Goal: Task Accomplishment & Management: Manage account settings

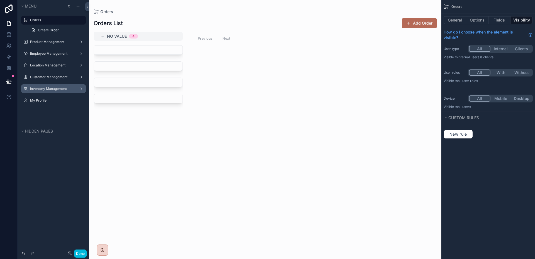
click at [47, 89] on label "Inventory Management" at bounding box center [52, 88] width 45 height 4
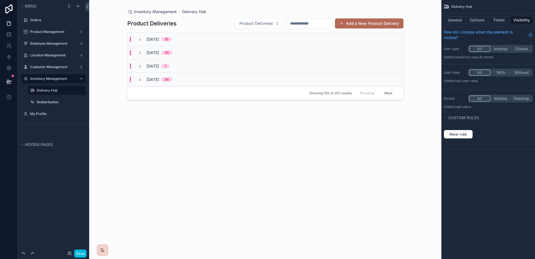
click at [65, 95] on div "scrollable content" at bounding box center [57, 95] width 65 height 1
click at [62, 101] on label "Redistribution" at bounding box center [60, 102] width 46 height 4
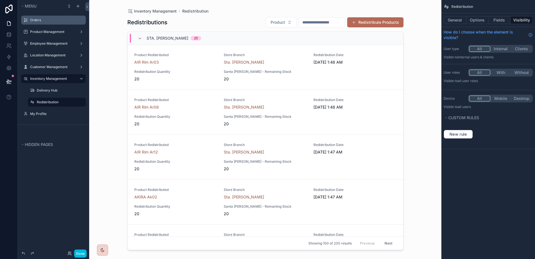
click at [44, 22] on div "Orders" at bounding box center [57, 20] width 55 height 4
click at [40, 22] on div "Orders" at bounding box center [57, 20] width 55 height 4
click at [40, 21] on label "Orders" at bounding box center [56, 20] width 52 height 4
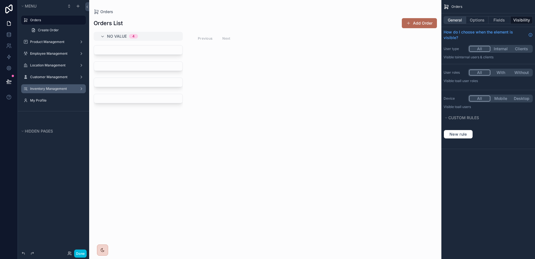
click at [460, 20] on button "General" at bounding box center [455, 20] width 23 height 8
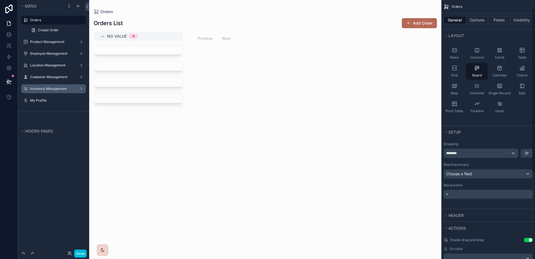
scroll to position [58, 0]
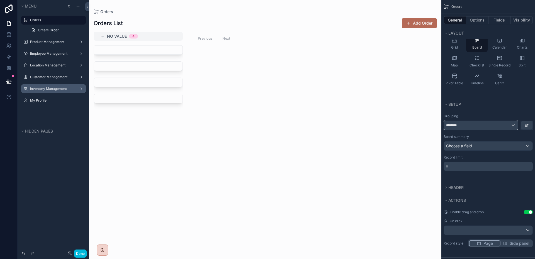
click at [494, 124] on div "********" at bounding box center [481, 125] width 74 height 9
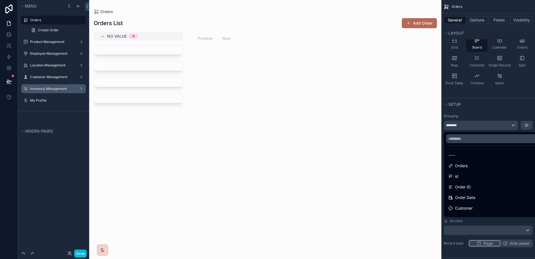
click at [494, 124] on div "scrollable content" at bounding box center [267, 129] width 535 height 259
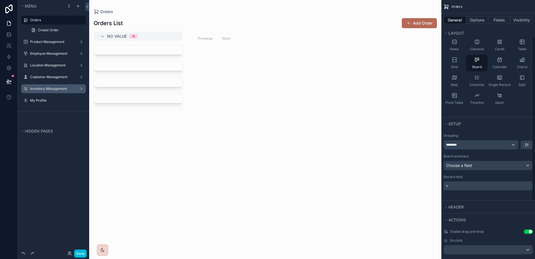
scroll to position [0, 0]
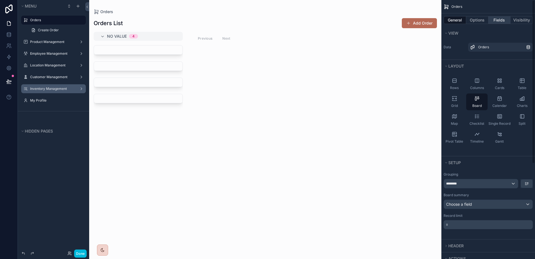
click at [497, 17] on button "Fields" at bounding box center [500, 20] width 22 height 8
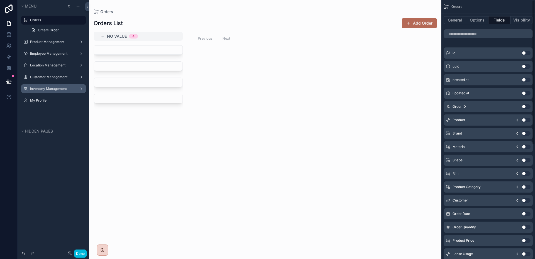
click at [525, 108] on button "Use setting" at bounding box center [526, 106] width 9 height 4
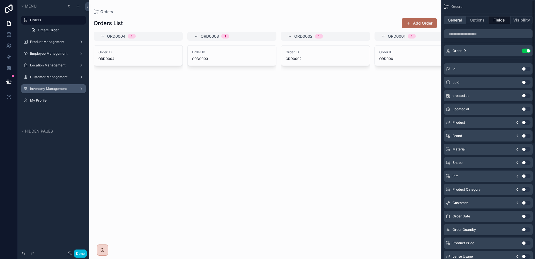
click at [454, 20] on button "General" at bounding box center [455, 20] width 23 height 8
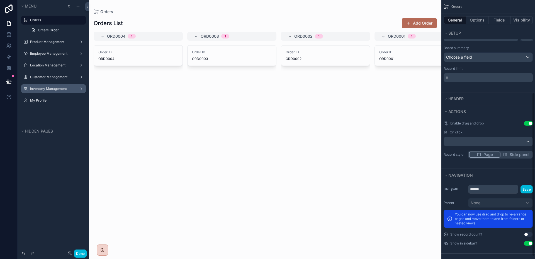
scroll to position [78, 0]
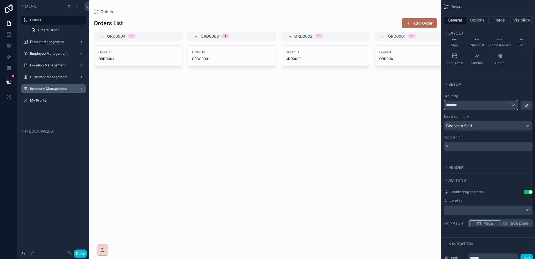
click at [490, 106] on div "********" at bounding box center [481, 105] width 74 height 9
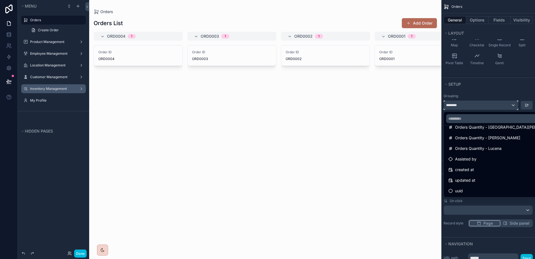
scroll to position [87, 0]
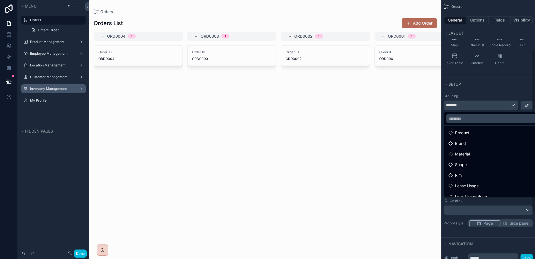
click at [499, 92] on div "scrollable content" at bounding box center [267, 129] width 535 height 259
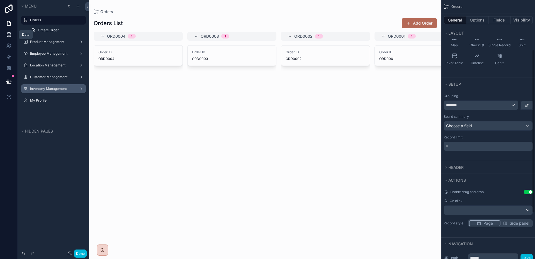
click at [4, 35] on link at bounding box center [9, 34] width 18 height 11
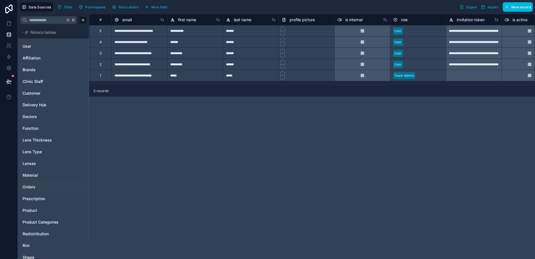
click at [30, 186] on span "Orders" at bounding box center [29, 187] width 13 height 6
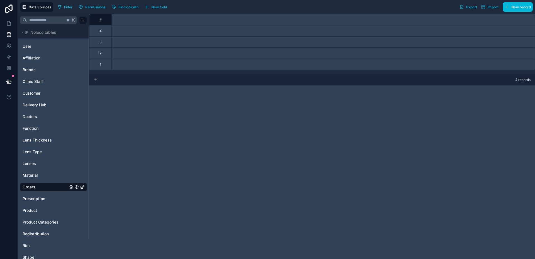
scroll to position [0, 1193]
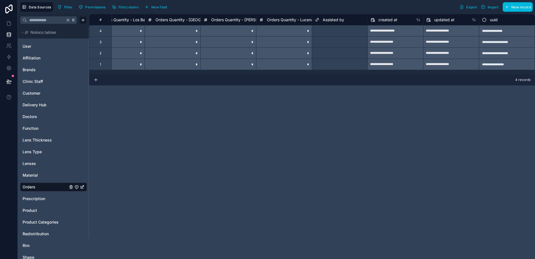
click at [319, 33] on div "Select a Assisted by" at bounding box center [339, 31] width 55 height 8
click at [319, 33] on div "Select a Assisted by" at bounding box center [331, 31] width 32 height 4
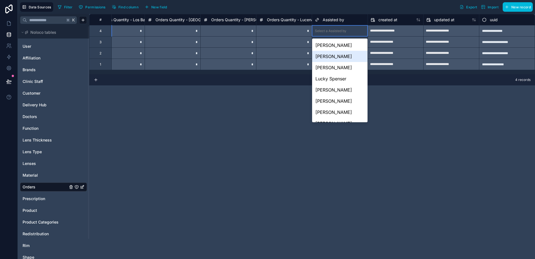
click at [343, 53] on div "[PERSON_NAME]" at bounding box center [339, 56] width 55 height 11
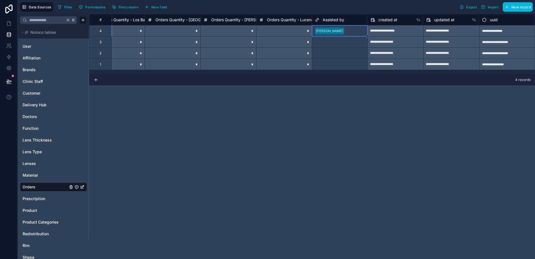
click at [336, 42] on div "Select a Assisted by" at bounding box center [331, 42] width 32 height 4
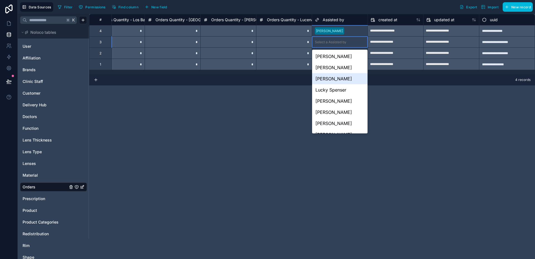
click at [334, 76] on div "[PERSON_NAME]" at bounding box center [339, 78] width 55 height 11
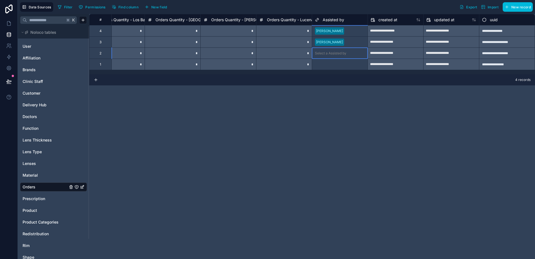
click at [332, 52] on div "Select a Assisted by" at bounding box center [331, 53] width 32 height 4
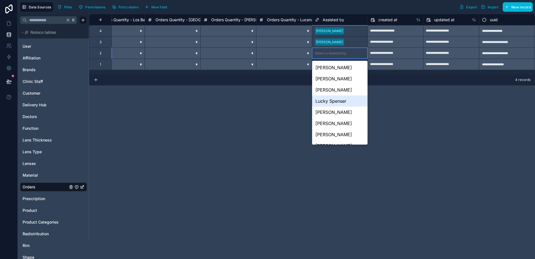
click at [332, 100] on div "Lucky Spenser" at bounding box center [339, 100] width 55 height 11
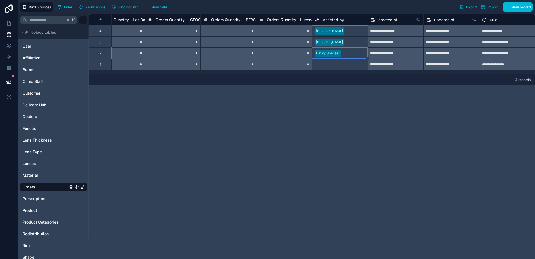
click at [333, 62] on div "Select a Assisted by" at bounding box center [331, 64] width 32 height 4
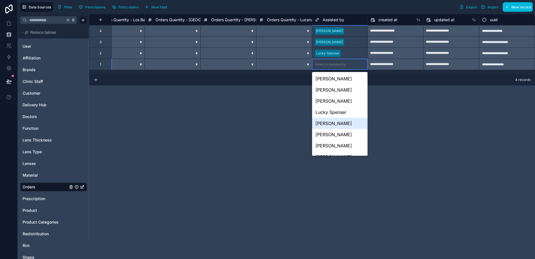
click at [333, 122] on div "[PERSON_NAME]" at bounding box center [339, 123] width 55 height 11
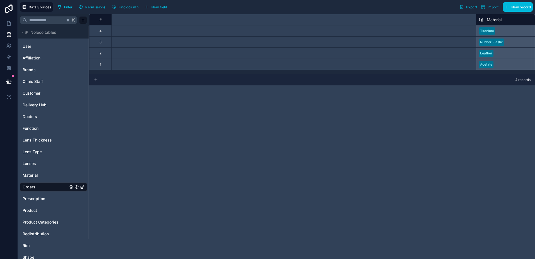
scroll to position [0, 0]
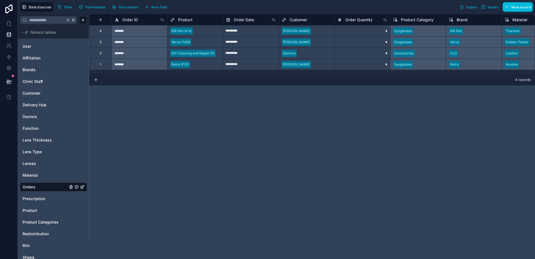
click at [154, 9] on button "New field" at bounding box center [156, 7] width 26 height 8
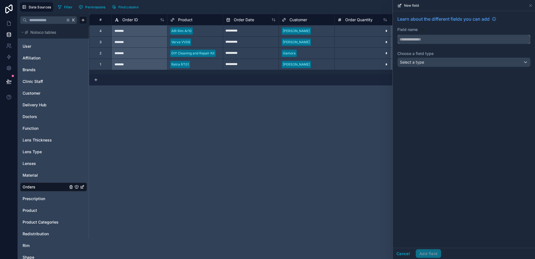
click at [434, 39] on input "text" at bounding box center [464, 39] width 133 height 9
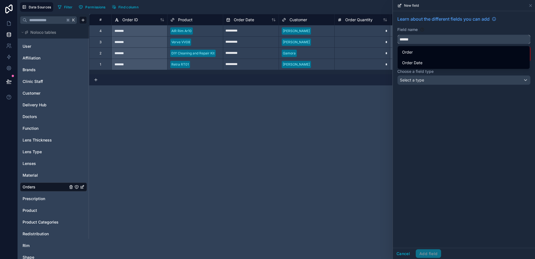
click at [398, 35] on button "*****" at bounding box center [464, 39] width 133 height 9
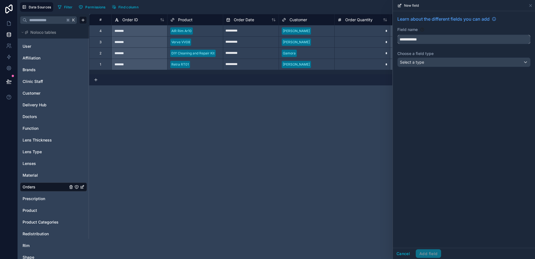
type input "**********"
click at [449, 62] on div "Select a type" at bounding box center [464, 62] width 133 height 9
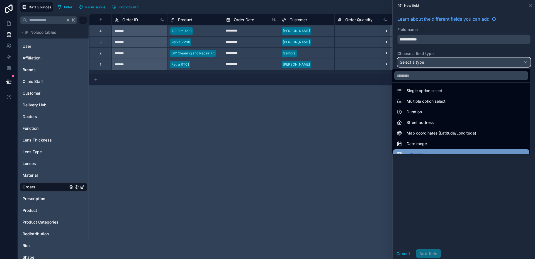
scroll to position [53, 0]
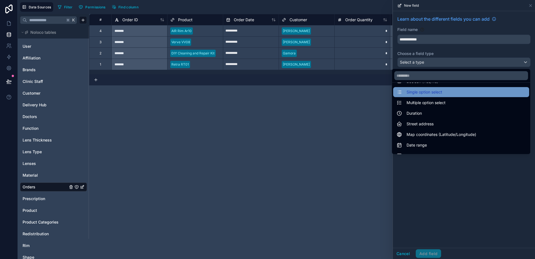
click at [423, 90] on span "Single option select" at bounding box center [425, 92] width 36 height 7
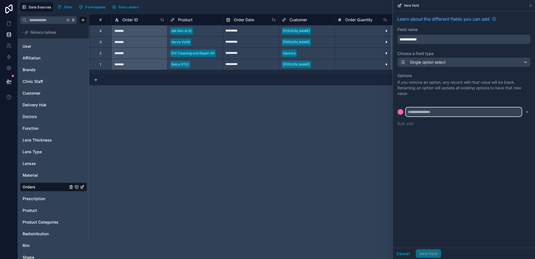
click at [428, 110] on input "text" at bounding box center [464, 111] width 116 height 9
type input "**********"
click at [528, 112] on icon "submit" at bounding box center [527, 112] width 3 height 0
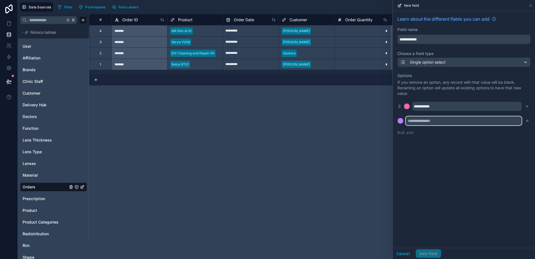
click at [437, 123] on input "text" at bounding box center [464, 120] width 116 height 9
type input "*"
type input "**********"
click at [527, 120] on icon "submit" at bounding box center [527, 120] width 4 height 4
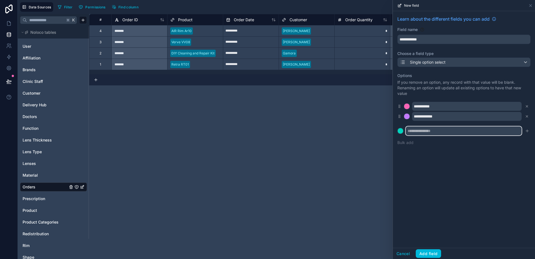
click at [416, 132] on input "text" at bounding box center [464, 130] width 116 height 9
type input "*********"
click at [527, 131] on icon "submit" at bounding box center [527, 130] width 0 height 3
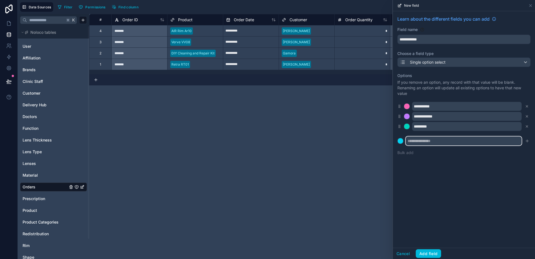
click at [439, 141] on input "text" at bounding box center [464, 140] width 116 height 9
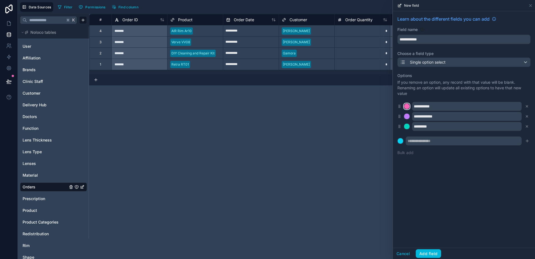
click at [408, 106] on div at bounding box center [407, 106] width 6 height 6
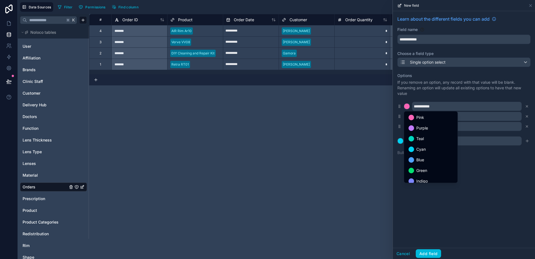
click at [422, 157] on span "Blue" at bounding box center [421, 159] width 8 height 7
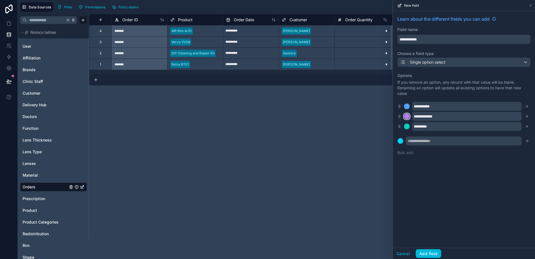
click at [405, 116] on div at bounding box center [407, 116] width 6 height 6
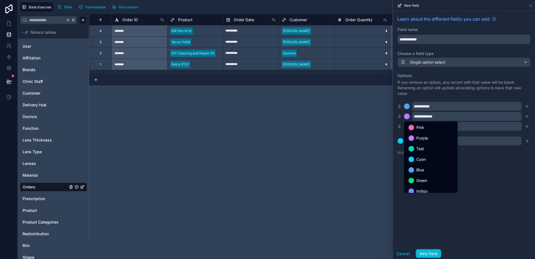
click at [505, 161] on div at bounding box center [464, 129] width 142 height 259
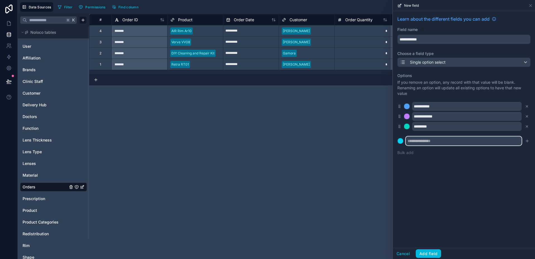
click at [437, 140] on input "text" at bounding box center [464, 140] width 116 height 9
type input "**********"
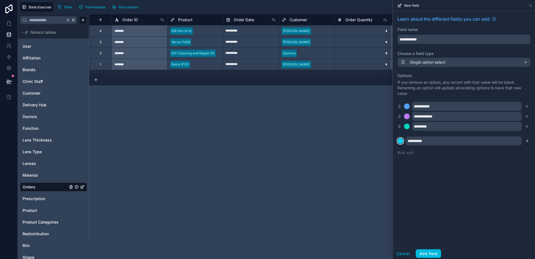
click at [398, 140] on div at bounding box center [401, 141] width 6 height 6
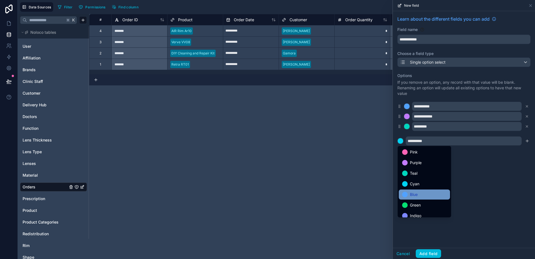
click at [418, 194] on div "Blue" at bounding box center [424, 194] width 45 height 7
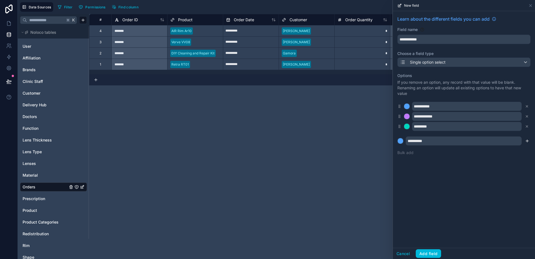
click at [528, 140] on icon "submit" at bounding box center [527, 141] width 4 height 4
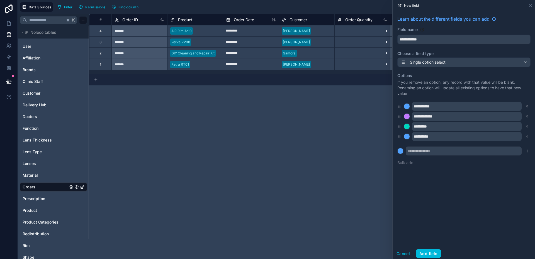
drag, startPoint x: 407, startPoint y: 156, endPoint x: 418, endPoint y: 155, distance: 11.5
click at [408, 156] on div "**********" at bounding box center [464, 118] width 133 height 99
click at [418, 155] on input "text" at bounding box center [464, 150] width 116 height 9
drag, startPoint x: 466, startPoint y: 151, endPoint x: 376, endPoint y: 144, distance: 89.8
click at [376, 144] on div "**********" at bounding box center [276, 129] width 517 height 259
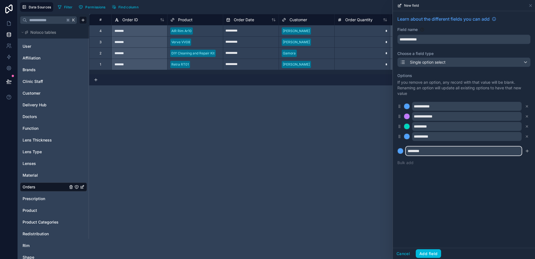
type input "********"
click at [399, 152] on div at bounding box center [401, 151] width 6 height 6
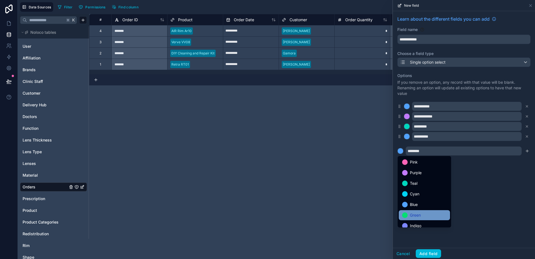
click at [414, 218] on span "Green" at bounding box center [415, 215] width 11 height 7
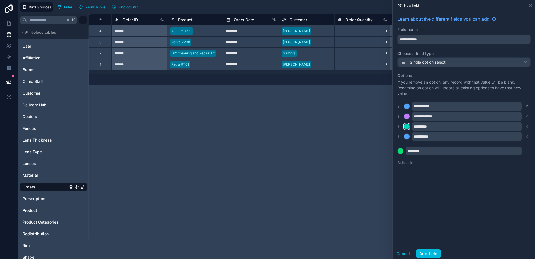
click at [408, 127] on div at bounding box center [407, 127] width 6 height 6
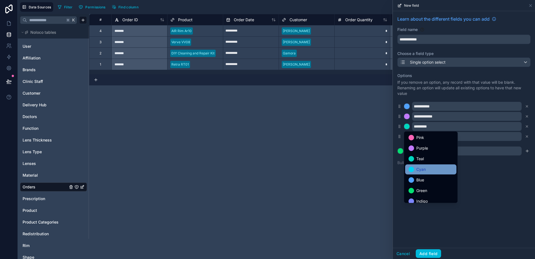
click at [426, 164] on div "Cyan" at bounding box center [430, 169] width 51 height 10
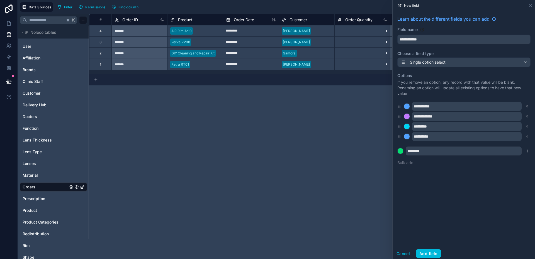
click at [527, 152] on icon "submit" at bounding box center [527, 151] width 4 height 4
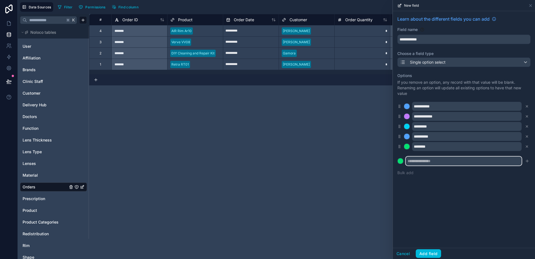
click at [430, 165] on input "text" at bounding box center [464, 160] width 116 height 9
type input "*********"
click at [403, 161] on div at bounding box center [401, 161] width 6 height 6
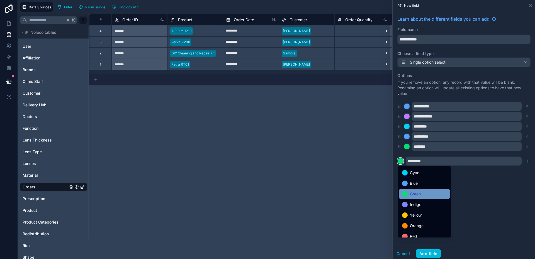
scroll to position [47, 0]
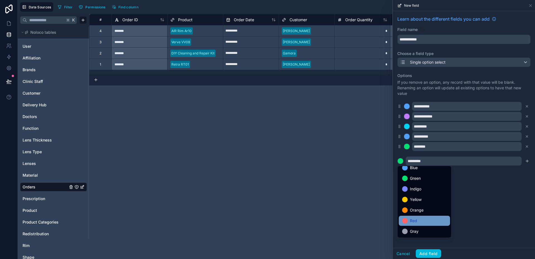
click at [418, 219] on div "Red" at bounding box center [424, 220] width 45 height 7
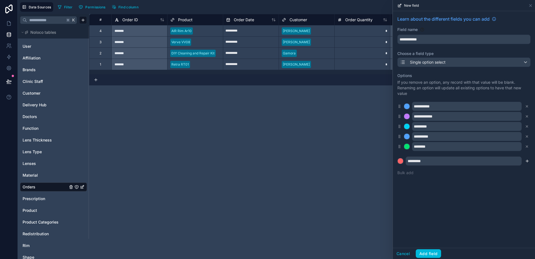
click at [530, 161] on button "submit" at bounding box center [527, 161] width 7 height 7
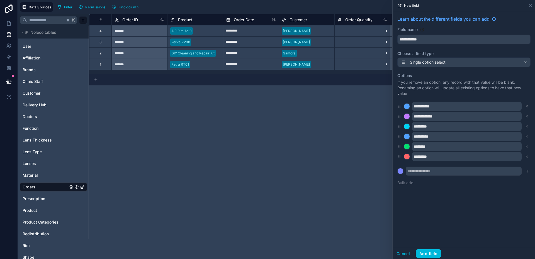
click at [400, 135] on icon at bounding box center [400, 136] width 4 height 5
click at [407, 116] on div at bounding box center [407, 116] width 6 height 6
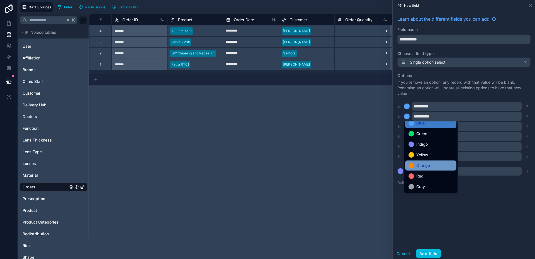
click at [432, 161] on div "Orange" at bounding box center [430, 165] width 51 height 10
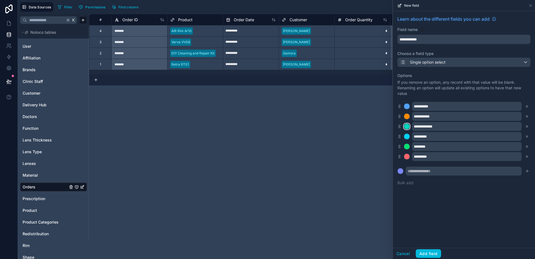
click at [409, 126] on div at bounding box center [407, 127] width 6 height 6
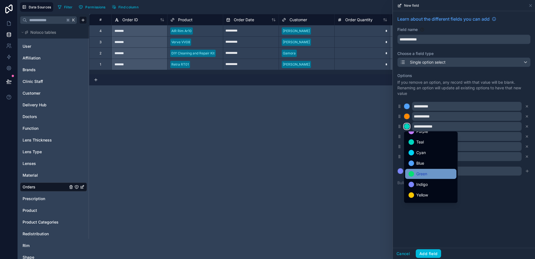
scroll to position [26, 0]
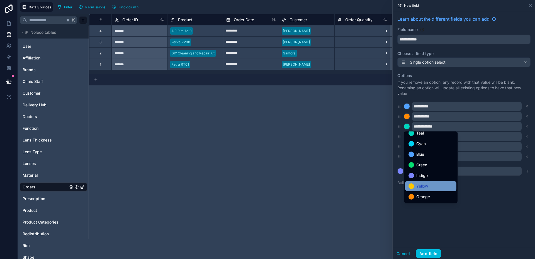
click at [419, 184] on span "Yellow" at bounding box center [423, 186] width 12 height 7
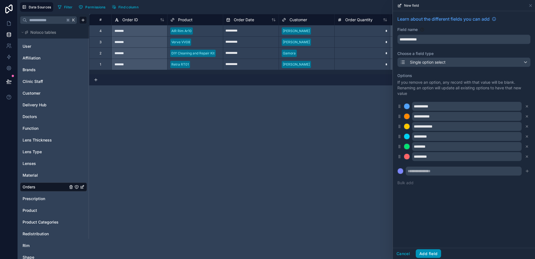
click at [429, 252] on button "Add field" at bounding box center [428, 253] width 25 height 9
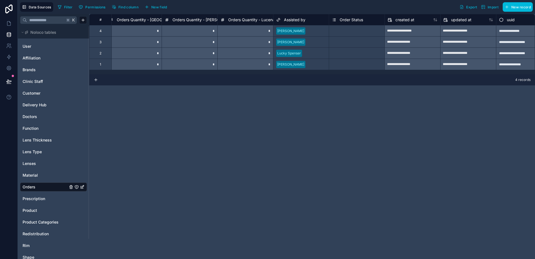
scroll to position [0, 1249]
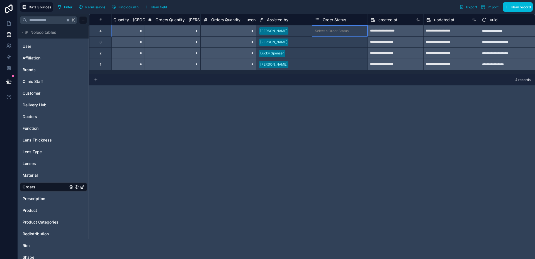
click at [348, 33] on div "Select a Order Status" at bounding box center [339, 31] width 55 height 6
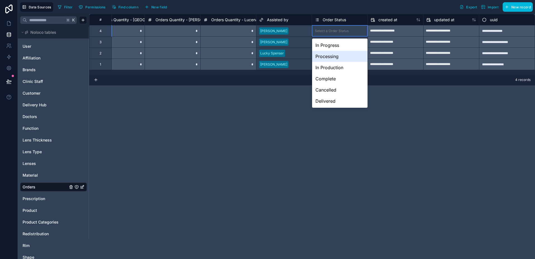
click at [396, 83] on div "4 records" at bounding box center [312, 79] width 446 height 11
click at [335, 20] on span "Order Status" at bounding box center [334, 20] width 23 height 6
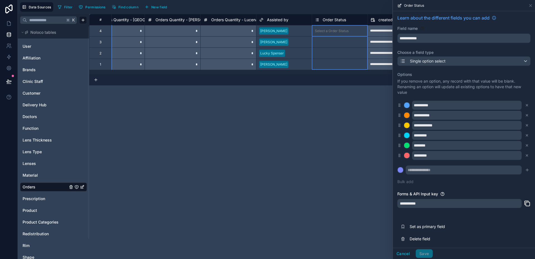
scroll to position [3, 0]
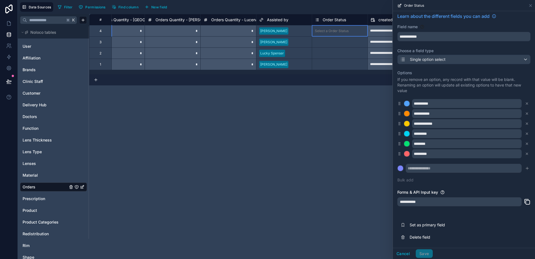
click at [336, 32] on div "Select a Order Status" at bounding box center [332, 31] width 34 height 4
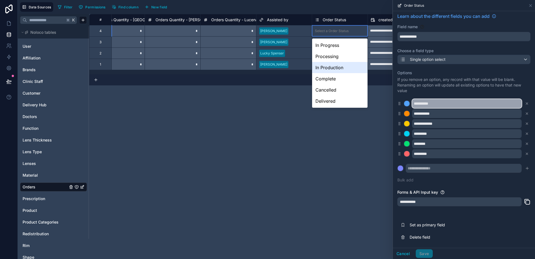
click at [439, 104] on input "**********" at bounding box center [467, 103] width 110 height 9
click at [374, 126] on div "**********" at bounding box center [312, 136] width 446 height 245
click at [531, 4] on icon at bounding box center [531, 5] width 4 height 4
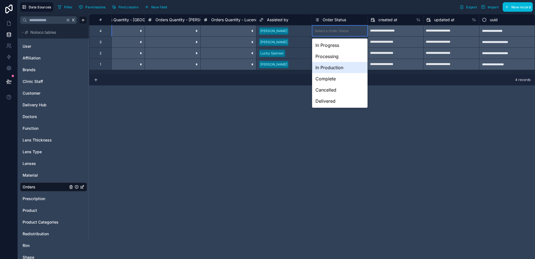
click at [390, 105] on div "**********" at bounding box center [312, 136] width 446 height 245
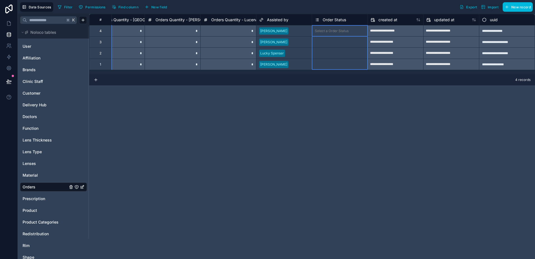
click at [334, 17] on span "Order Status" at bounding box center [334, 20] width 23 height 6
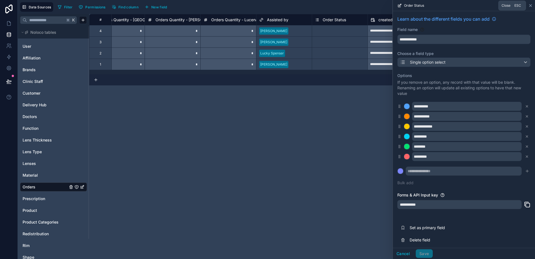
click at [530, 7] on icon at bounding box center [531, 5] width 4 height 4
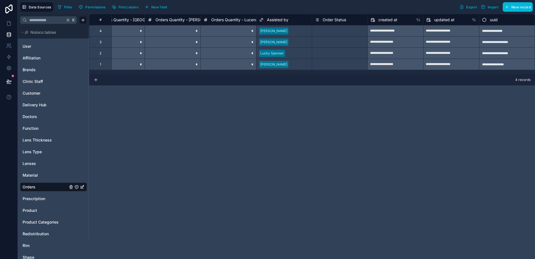
click at [323, 30] on div "Select a Order Status" at bounding box center [332, 31] width 34 height 4
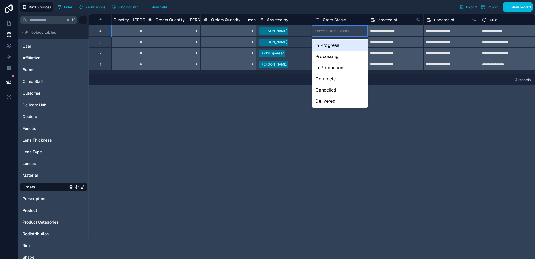
click at [323, 32] on div "Select a Order Status" at bounding box center [332, 31] width 34 height 4
click at [328, 53] on div "Processing" at bounding box center [339, 56] width 55 height 11
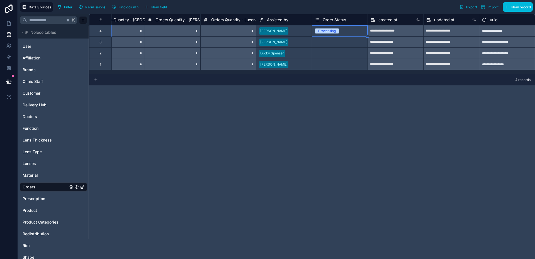
click at [338, 40] on div "Select a Order Status" at bounding box center [332, 42] width 34 height 4
click at [336, 37] on div "Select a Order Status" at bounding box center [339, 42] width 55 height 11
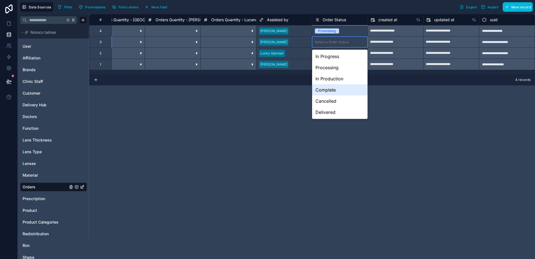
drag, startPoint x: 330, startPoint y: 87, endPoint x: 331, endPoint y: 63, distance: 24.0
click at [330, 87] on div "Complete" at bounding box center [339, 89] width 55 height 11
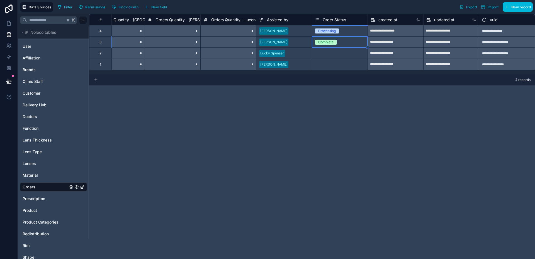
click at [331, 57] on div "Select a Order Status" at bounding box center [339, 53] width 55 height 11
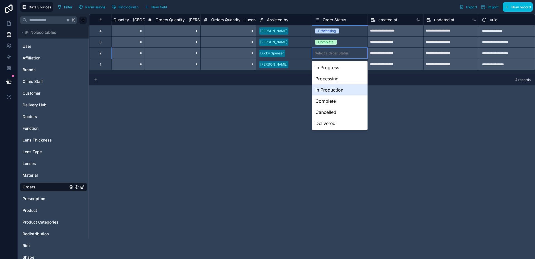
click at [332, 86] on div "In Production" at bounding box center [339, 89] width 55 height 11
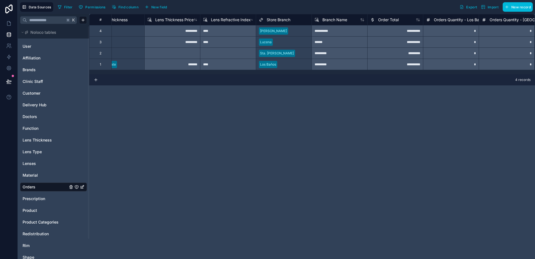
scroll to position [0, 1249]
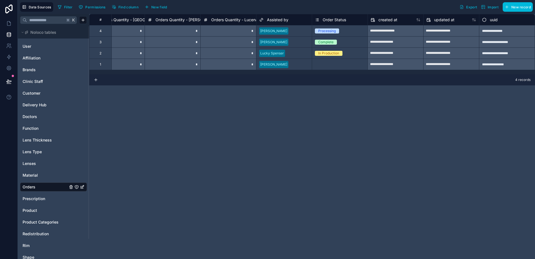
click at [343, 64] on div "Select a Order Status" at bounding box center [332, 64] width 34 height 4
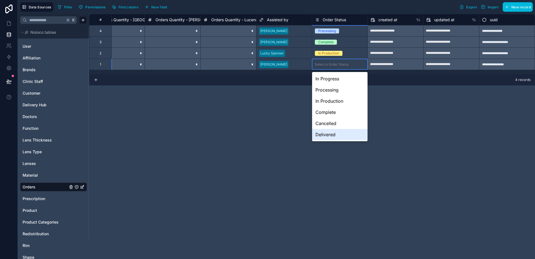
click at [330, 131] on div "Delivered" at bounding box center [339, 134] width 55 height 11
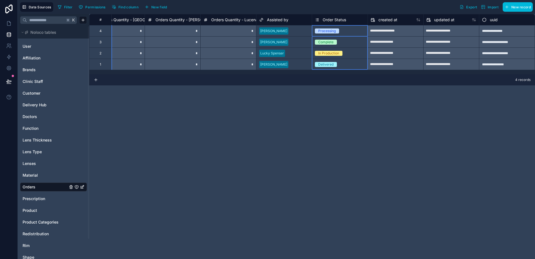
click at [337, 18] on span "Order Status" at bounding box center [334, 20] width 23 height 6
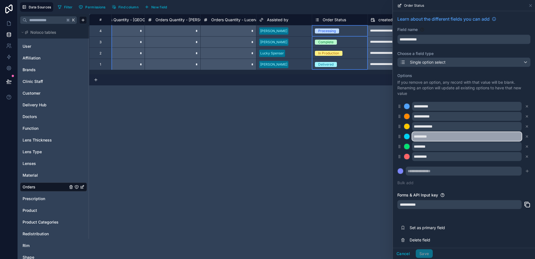
click at [440, 138] on input "*********" at bounding box center [467, 136] width 110 height 9
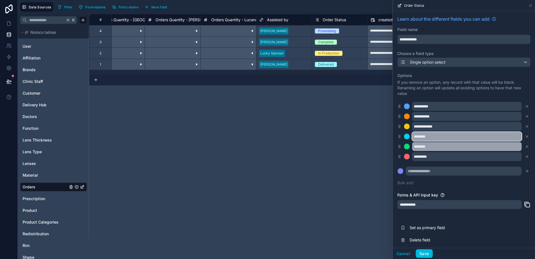
type input "********"
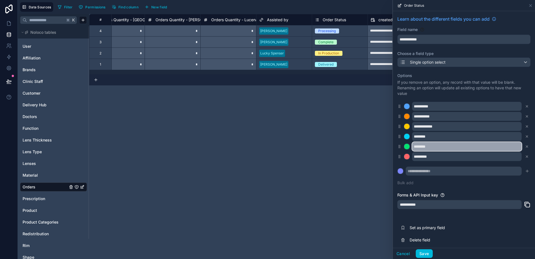
click at [452, 147] on input "********" at bounding box center [467, 146] width 110 height 9
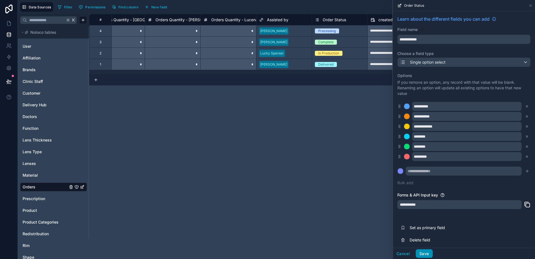
click at [427, 253] on button "Save" at bounding box center [424, 253] width 17 height 9
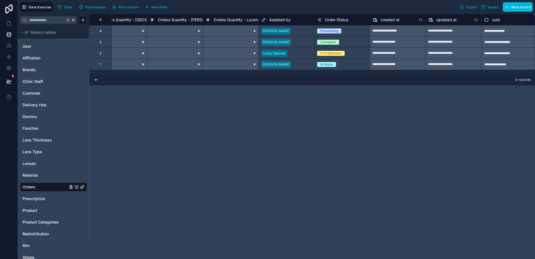
scroll to position [0, 1249]
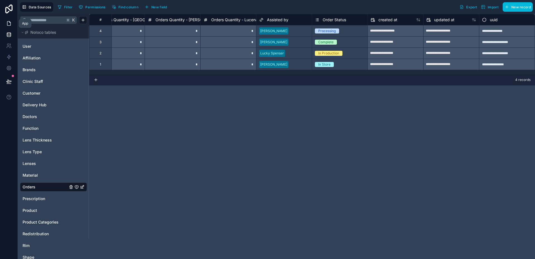
click at [11, 22] on icon at bounding box center [9, 24] width 6 height 6
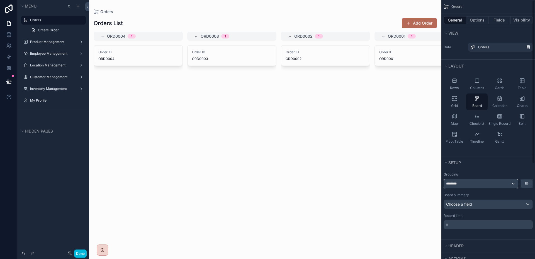
click at [490, 179] on div "********" at bounding box center [481, 183] width 74 height 9
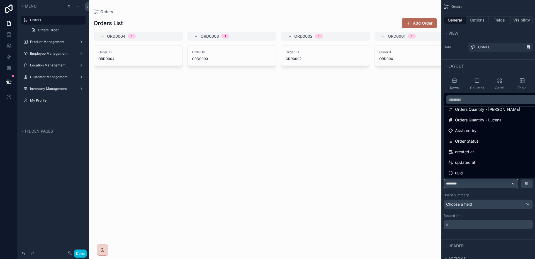
scroll to position [241, 0]
click at [481, 137] on div "Order Status" at bounding box center [505, 140] width 112 height 7
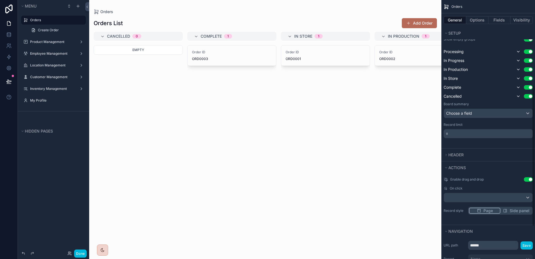
scroll to position [210, 0]
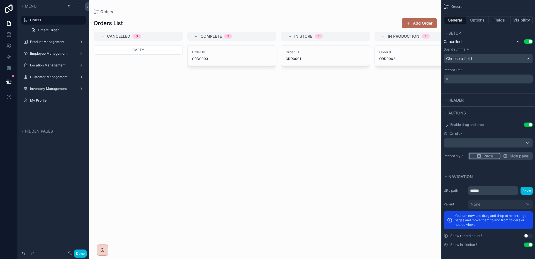
drag, startPoint x: 222, startPoint y: 253, endPoint x: 367, endPoint y: 253, distance: 145.2
click at [367, 253] on div "scrollable content" at bounding box center [265, 129] width 352 height 259
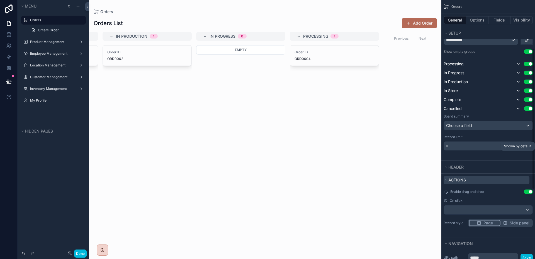
scroll to position [160, 0]
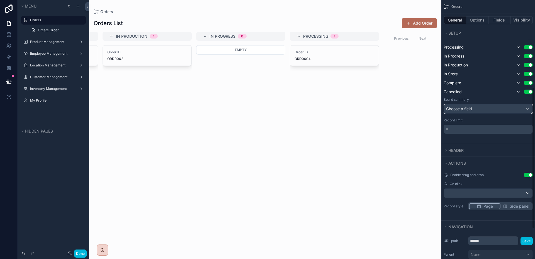
click at [479, 110] on div "Choose a field" at bounding box center [488, 108] width 89 height 9
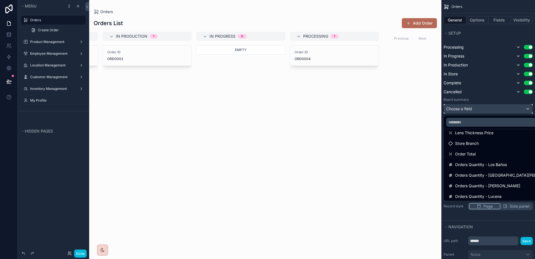
scroll to position [188, 0]
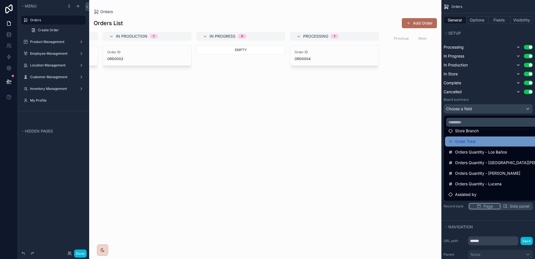
click at [480, 140] on div "Order Total" at bounding box center [505, 141] width 112 height 7
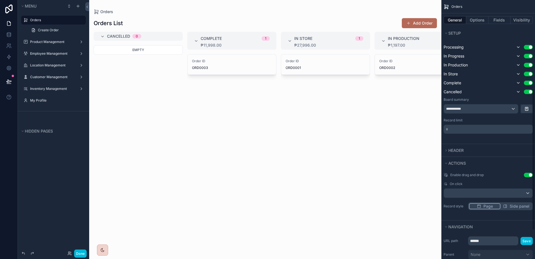
scroll to position [215, 0]
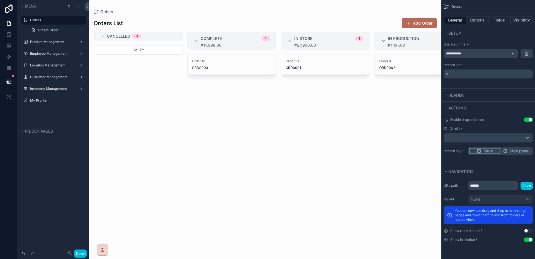
click at [521, 150] on span "Side panel" at bounding box center [520, 151] width 20 height 6
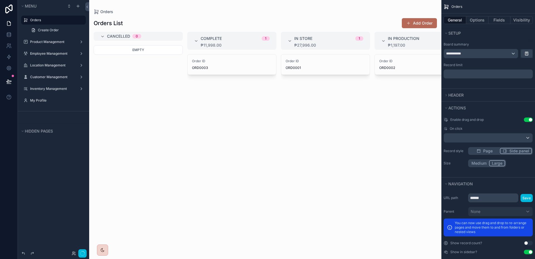
click at [497, 161] on button "Large" at bounding box center [497, 163] width 16 height 6
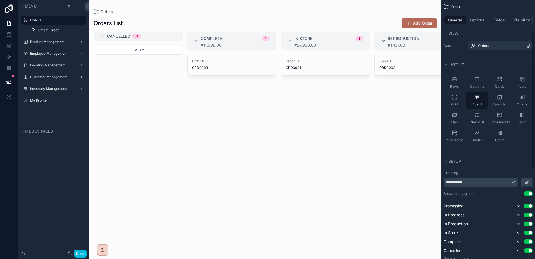
scroll to position [0, 0]
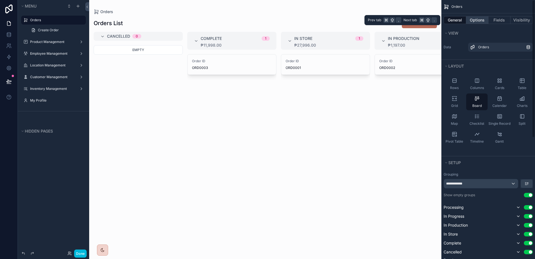
click at [480, 20] on button "Options" at bounding box center [477, 20] width 22 height 8
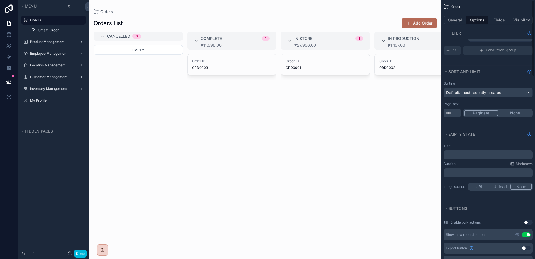
scroll to position [12, 0]
click at [499, 98] on div "Sorting Default: most recently created Page size ** Paginate None" at bounding box center [489, 98] width 94 height 41
click at [500, 92] on span "Default: most recently created" at bounding box center [473, 91] width 55 height 5
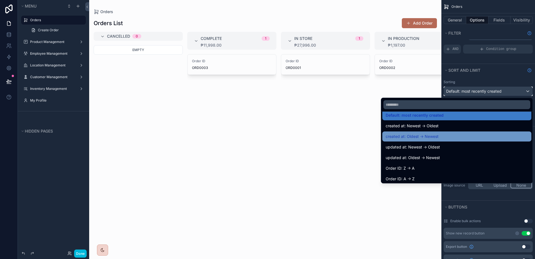
scroll to position [8, 0]
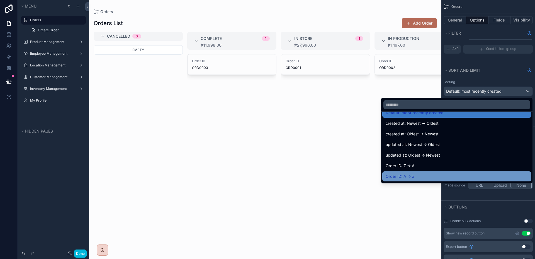
click at [474, 171] on div "Order ID: A -> Z" at bounding box center [456, 176] width 149 height 10
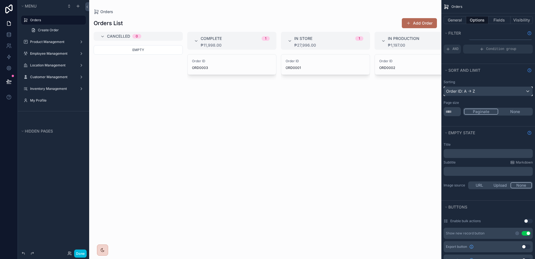
click at [492, 93] on div "Order ID: A -> Z" at bounding box center [488, 91] width 89 height 9
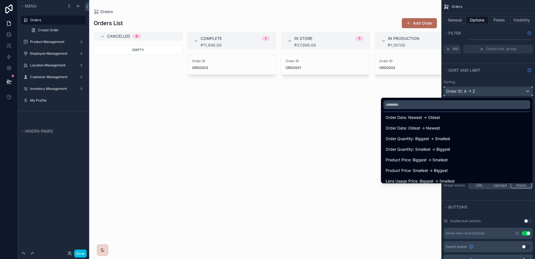
scroll to position [76, 0]
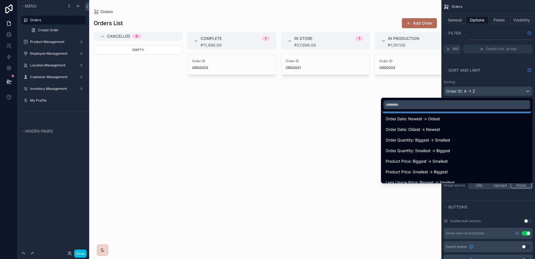
click at [490, 127] on div "Order Date: Oldest -> Newest" at bounding box center [457, 129] width 142 height 7
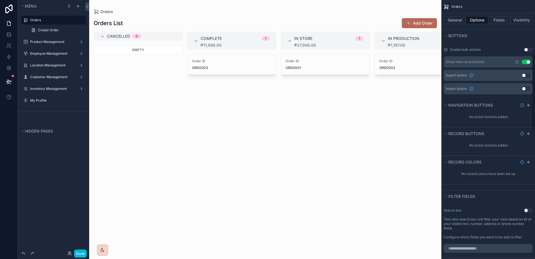
scroll to position [114, 0]
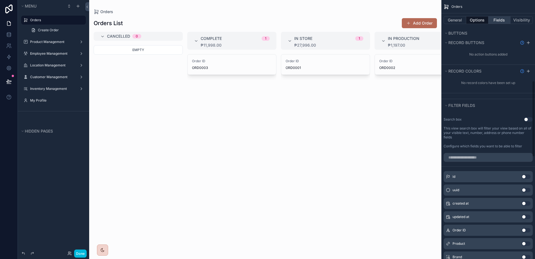
click at [503, 16] on button "Fields" at bounding box center [500, 20] width 22 height 8
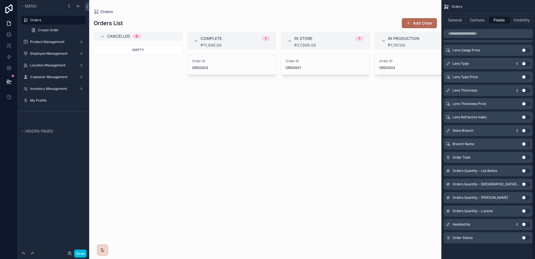
click at [502, 18] on button "Fields" at bounding box center [500, 20] width 22 height 8
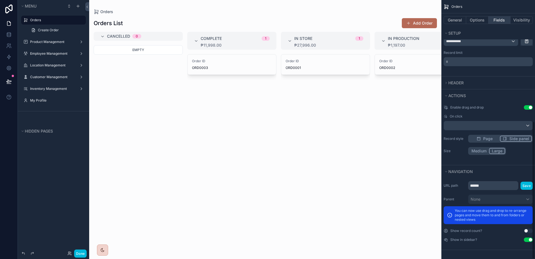
click at [502, 19] on button "Fields" at bounding box center [500, 20] width 22 height 8
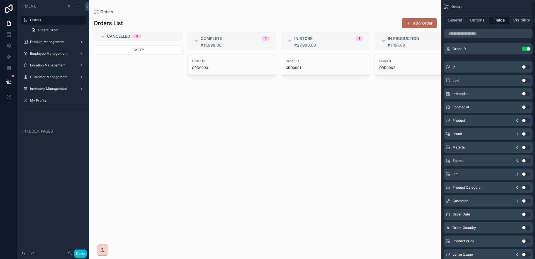
scroll to position [2, 0]
click at [525, 119] on button "Use setting" at bounding box center [526, 120] width 9 height 4
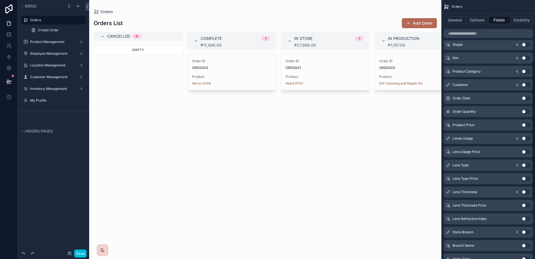
scroll to position [137, 0]
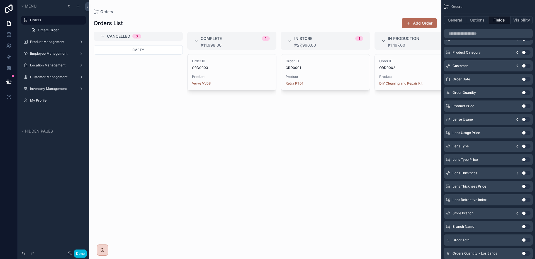
click at [527, 64] on button "Use setting" at bounding box center [526, 66] width 9 height 4
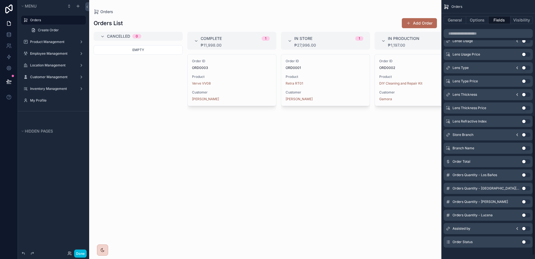
scroll to position [219, 0]
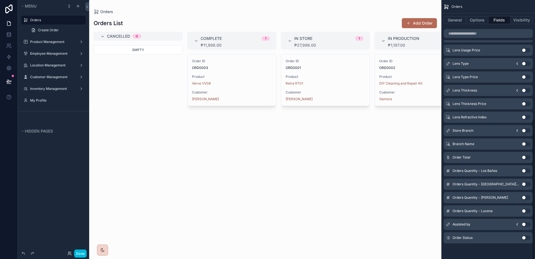
click at [527, 159] on button "Use setting" at bounding box center [526, 157] width 9 height 4
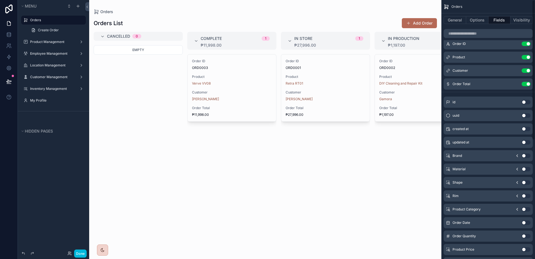
scroll to position [0, 0]
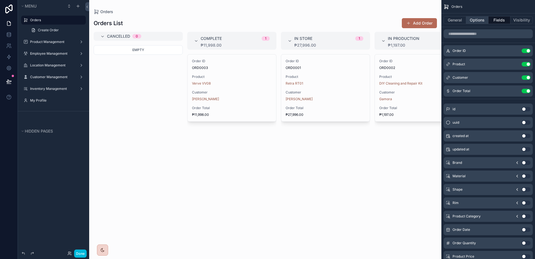
click at [478, 23] on button "Options" at bounding box center [477, 20] width 22 height 8
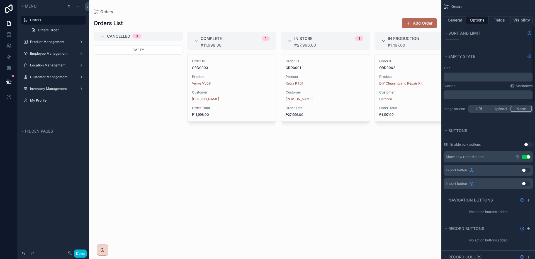
scroll to position [262, 0]
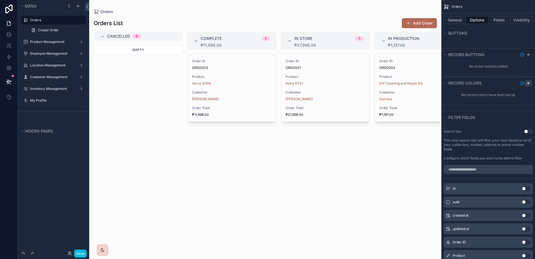
click at [528, 83] on icon "scrollable content" at bounding box center [528, 83] width 3 height 0
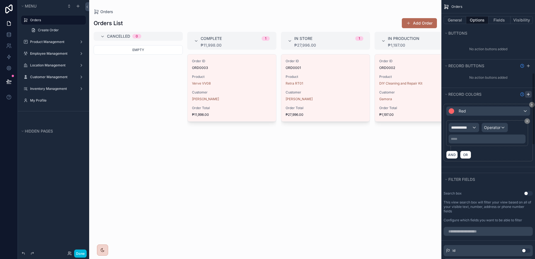
scroll to position [249, 0]
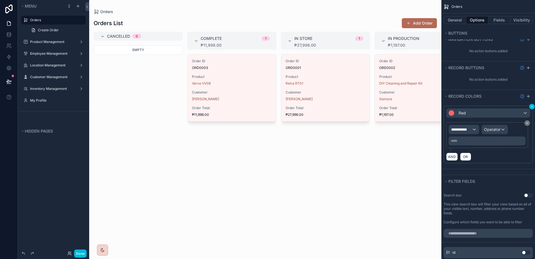
click at [531, 104] on button "scrollable content" at bounding box center [532, 107] width 6 height 6
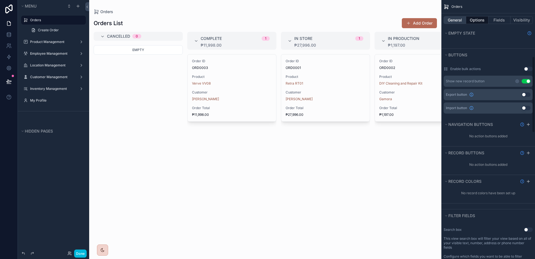
scroll to position [153, 0]
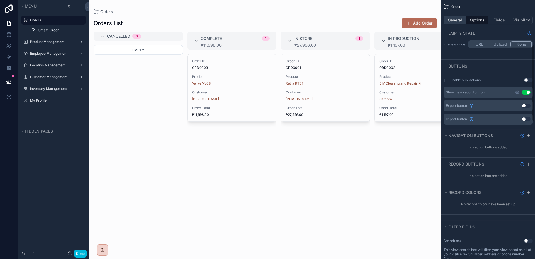
click at [461, 19] on button "General" at bounding box center [455, 20] width 23 height 8
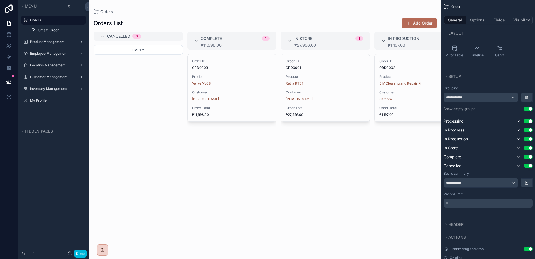
scroll to position [79, 0]
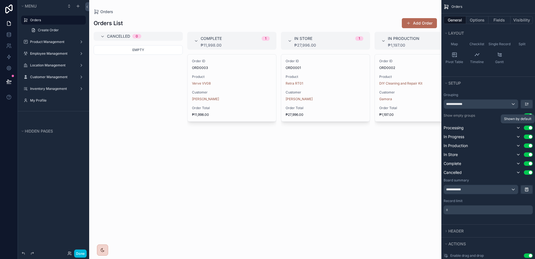
click at [517, 127] on icon "scrollable content" at bounding box center [518, 127] width 4 height 4
click at [517, 134] on button "scrollable content" at bounding box center [518, 136] width 7 height 7
click at [518, 145] on icon "scrollable content" at bounding box center [518, 145] width 4 height 4
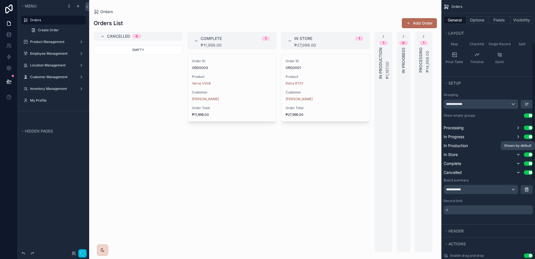
click at [517, 151] on button "scrollable content" at bounding box center [518, 154] width 7 height 7
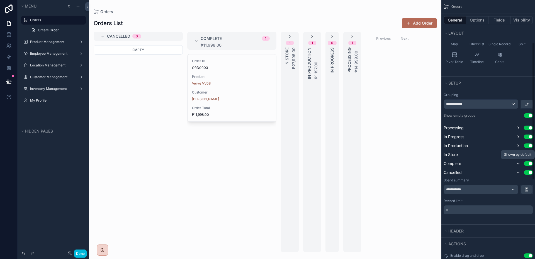
click at [517, 164] on icon "scrollable content" at bounding box center [518, 163] width 4 height 4
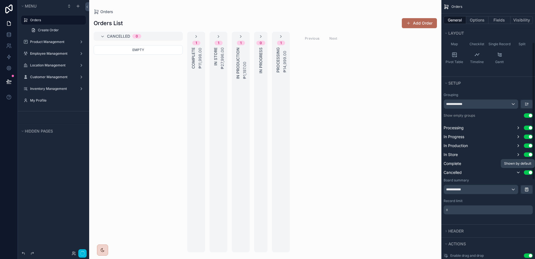
click at [518, 169] on button "scrollable content" at bounding box center [518, 172] width 7 height 7
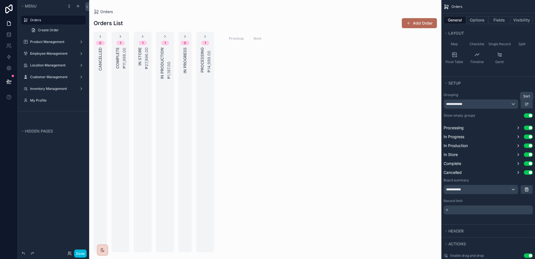
click at [527, 103] on icon "scrollable content" at bounding box center [527, 103] width 1 height 1
click at [519, 127] on span "Last -> First" at bounding box center [516, 127] width 21 height 7
click at [526, 105] on icon "scrollable content" at bounding box center [527, 104] width 4 height 4
click at [519, 126] on span "Last -> First" at bounding box center [517, 127] width 23 height 7
click at [526, 104] on icon "scrollable content" at bounding box center [527, 104] width 4 height 4
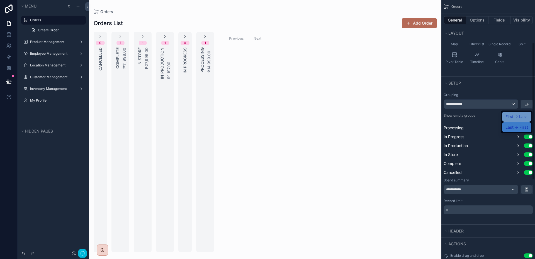
click at [520, 119] on span "First -> Last" at bounding box center [516, 116] width 21 height 7
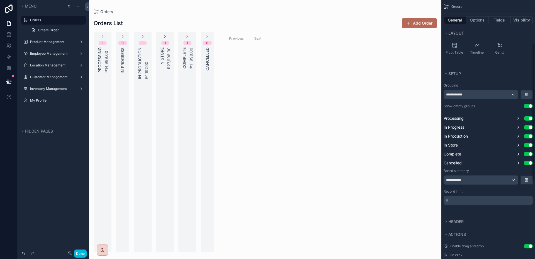
scroll to position [91, 0]
click at [500, 176] on div "**********" at bounding box center [481, 178] width 74 height 9
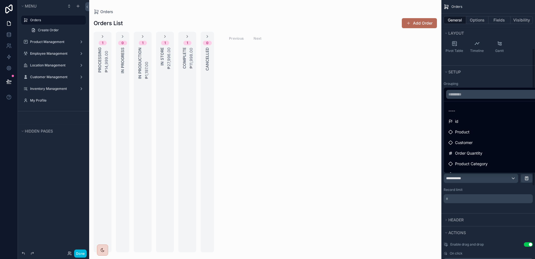
click at [500, 176] on div "scrollable content" at bounding box center [267, 129] width 535 height 259
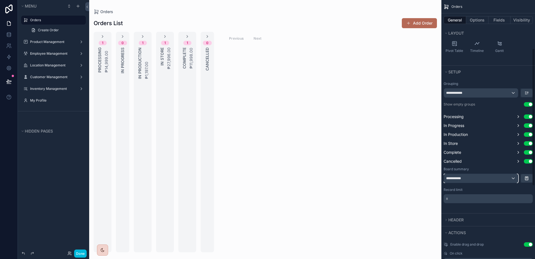
click at [500, 176] on div "**********" at bounding box center [481, 178] width 74 height 9
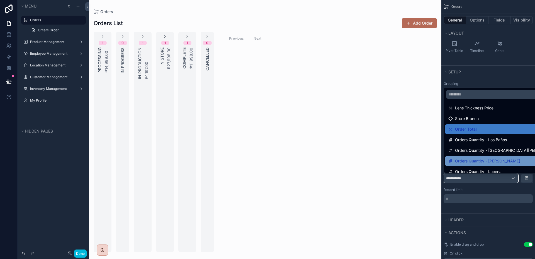
scroll to position [188, 0]
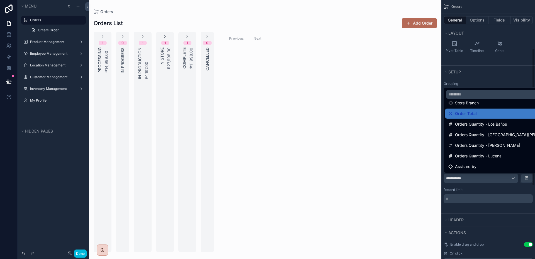
click at [500, 174] on div "scrollable content" at bounding box center [267, 129] width 535 height 259
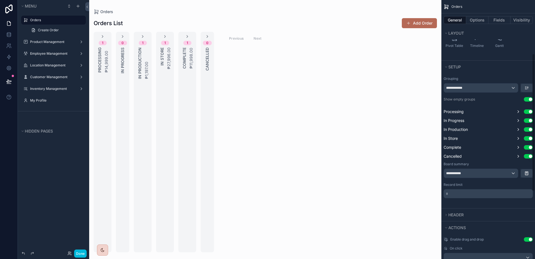
scroll to position [105, 0]
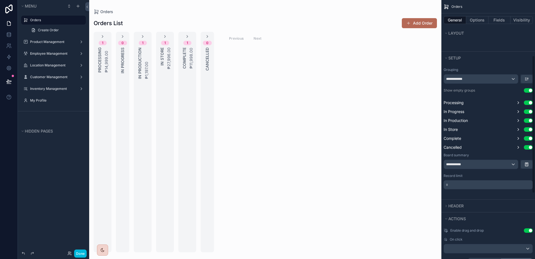
click at [485, 190] on div "**********" at bounding box center [489, 128] width 94 height 126
click at [487, 186] on p "* ﻿" at bounding box center [489, 185] width 86 height 6
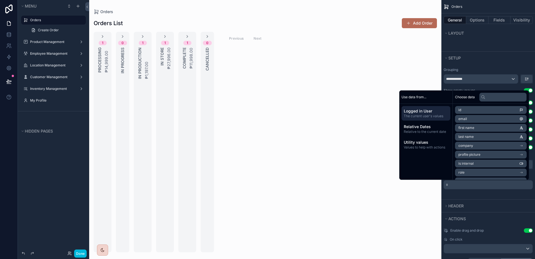
click at [487, 194] on div "**********" at bounding box center [489, 131] width 94 height 135
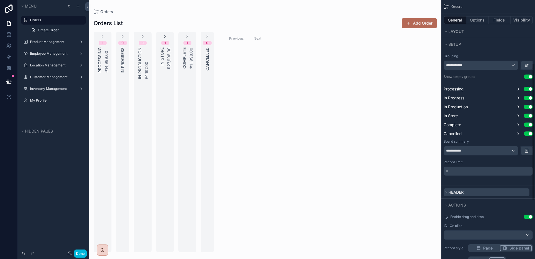
click at [463, 194] on span "Header" at bounding box center [456, 192] width 15 height 5
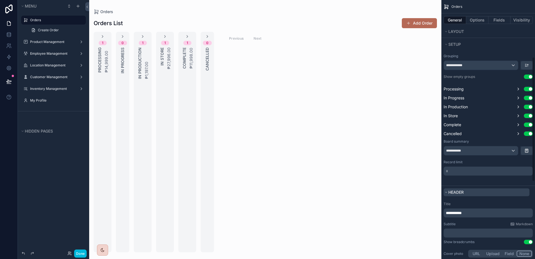
click at [463, 194] on span "Header" at bounding box center [456, 192] width 15 height 5
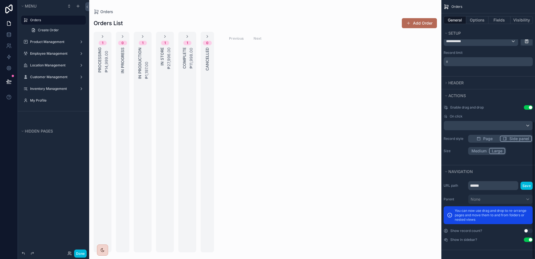
scroll to position [70, 0]
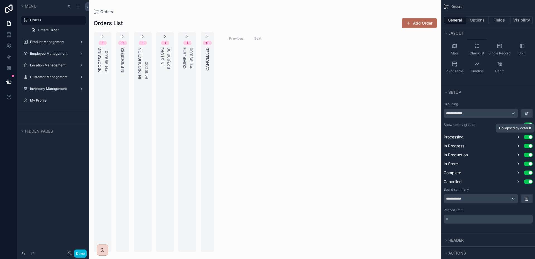
click at [519, 137] on icon "scrollable content" at bounding box center [518, 137] width 4 height 4
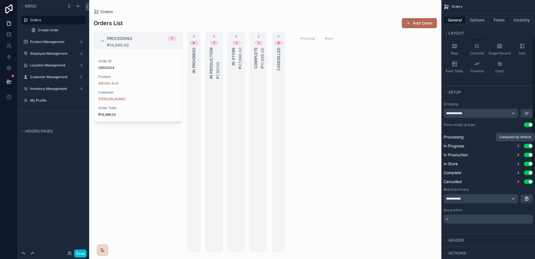
click at [519, 144] on icon "scrollable content" at bounding box center [518, 146] width 4 height 4
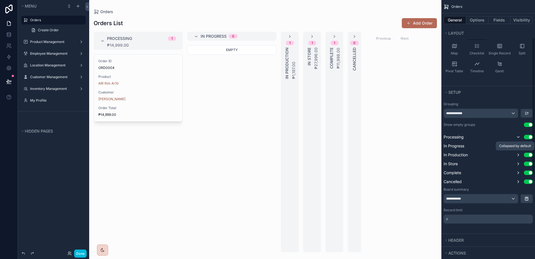
click at [518, 153] on icon "scrollable content" at bounding box center [518, 154] width 4 height 4
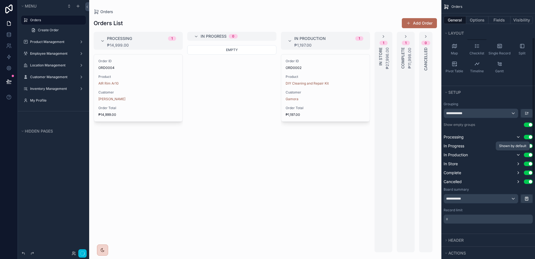
click at [518, 156] on icon "scrollable content" at bounding box center [518, 154] width 4 height 4
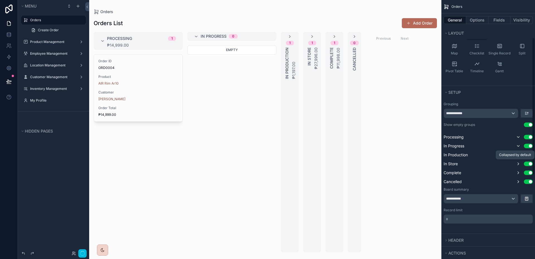
click at [518, 172] on icon "scrollable content" at bounding box center [518, 172] width 4 height 4
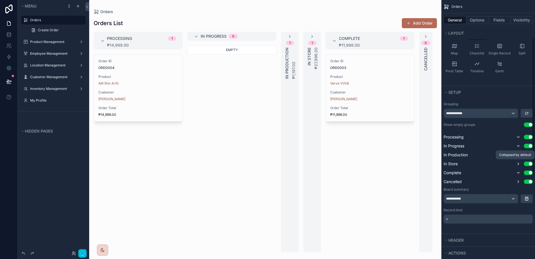
click at [518, 162] on icon "scrollable content" at bounding box center [518, 163] width 4 height 4
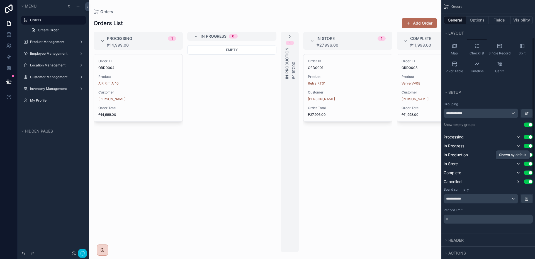
click at [519, 168] on div "Processing Use setting In Progress Use setting In Production Use setting In Sto…" at bounding box center [488, 159] width 89 height 51
click at [518, 173] on icon "scrollable content" at bounding box center [518, 172] width 4 height 4
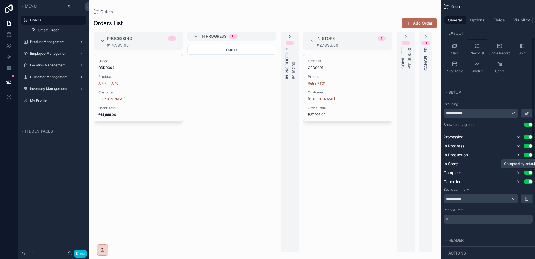
click at [518, 173] on icon "scrollable content" at bounding box center [518, 172] width 1 height 2
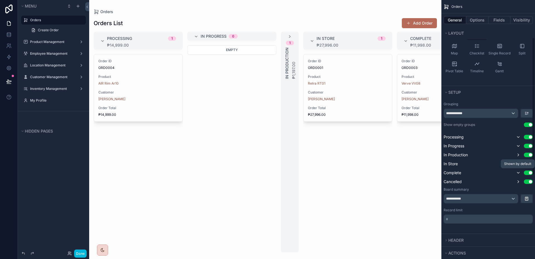
click at [519, 174] on icon "scrollable content" at bounding box center [518, 172] width 4 height 4
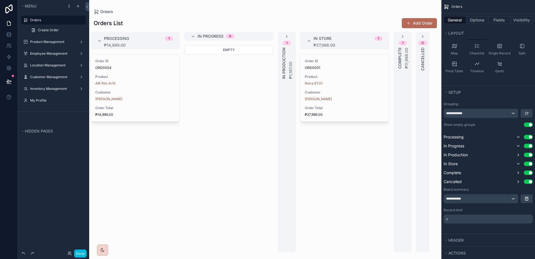
scroll to position [0, 0]
click at [515, 156] on div "In Production Use setting" at bounding box center [488, 154] width 89 height 7
click at [517, 155] on icon "scrollable content" at bounding box center [518, 154] width 4 height 4
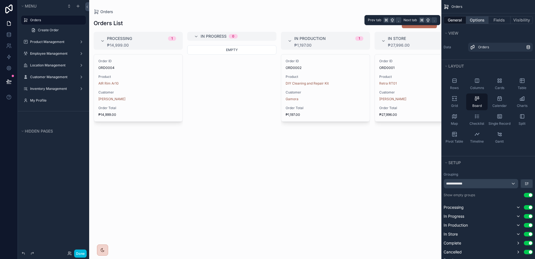
click at [483, 21] on button "Options" at bounding box center [477, 20] width 22 height 8
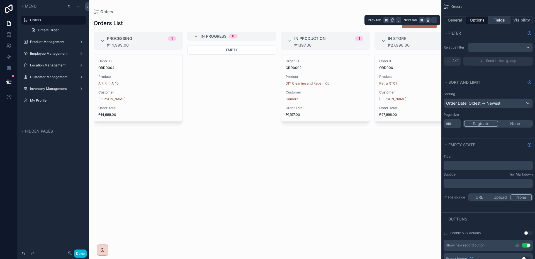
click at [490, 23] on button "Fields" at bounding box center [500, 20] width 22 height 8
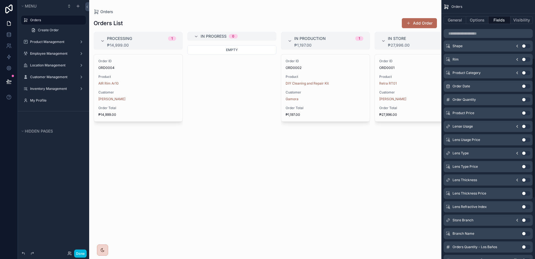
scroll to position [144, 0]
click at [524, 153] on button "Use setting" at bounding box center [526, 153] width 9 height 4
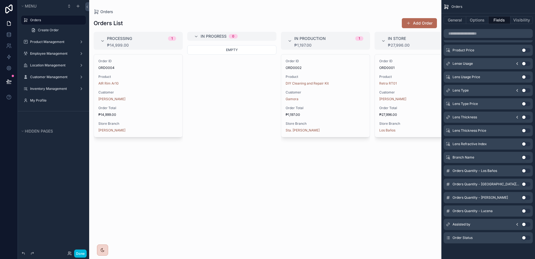
scroll to position [0, 0]
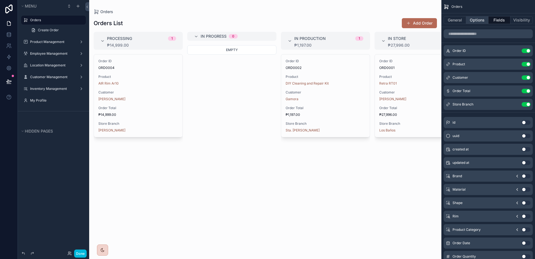
click at [474, 23] on button "Options" at bounding box center [477, 20] width 22 height 8
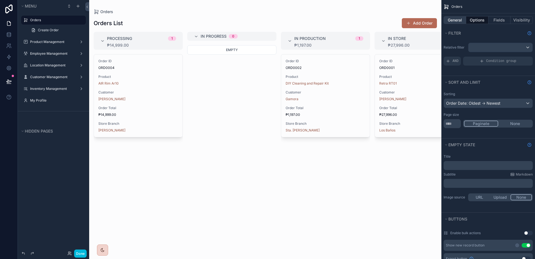
click at [454, 23] on button "General" at bounding box center [455, 20] width 23 height 8
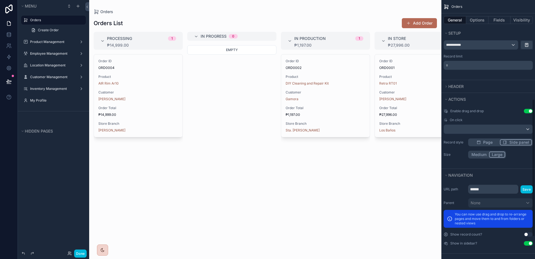
scroll to position [227, 0]
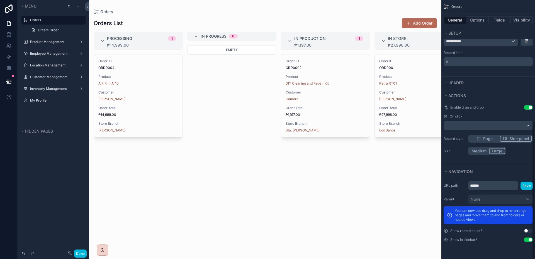
click at [478, 14] on div "General Options Fields Visibility" at bounding box center [489, 19] width 94 height 13
click at [478, 17] on button "Options" at bounding box center [477, 20] width 22 height 8
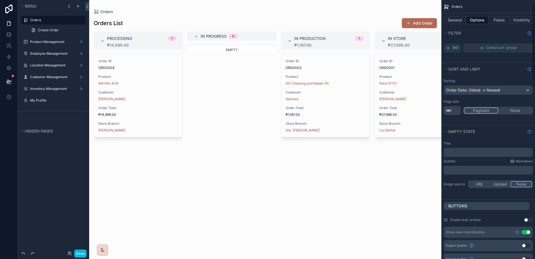
scroll to position [15, 0]
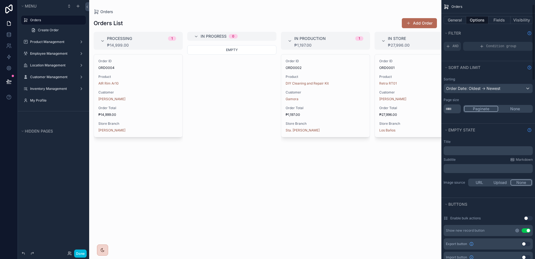
click at [518, 232] on icon "scrollable content" at bounding box center [517, 230] width 4 height 4
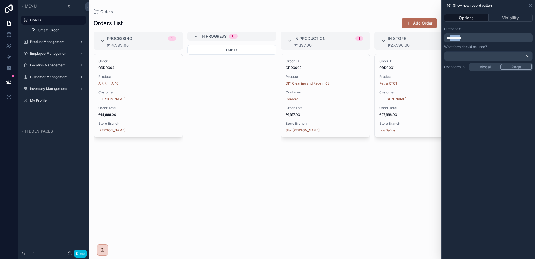
drag, startPoint x: 468, startPoint y: 40, endPoint x: 452, endPoint y: 37, distance: 16.0
click at [452, 37] on span "*********" at bounding box center [455, 38] width 16 height 4
click at [469, 40] on p "*********" at bounding box center [489, 38] width 85 height 7
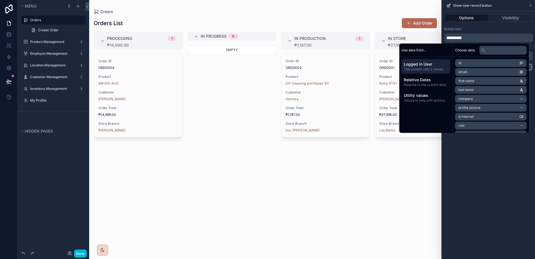
click at [503, 23] on div "Options Visibility" at bounding box center [488, 17] width 93 height 13
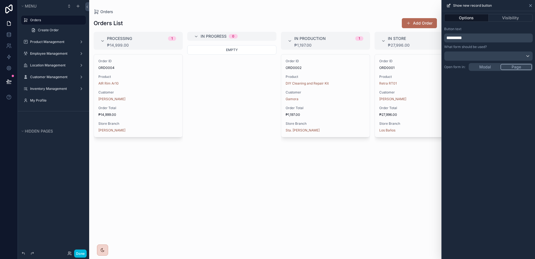
click at [531, 7] on icon at bounding box center [531, 5] width 4 height 4
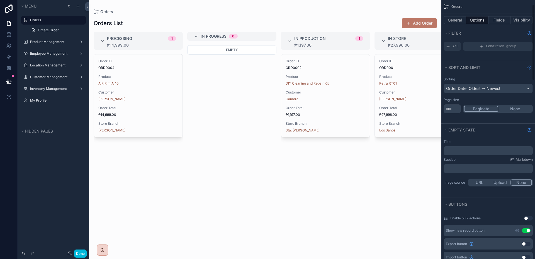
click at [418, 23] on button "Add Order" at bounding box center [419, 23] width 35 height 10
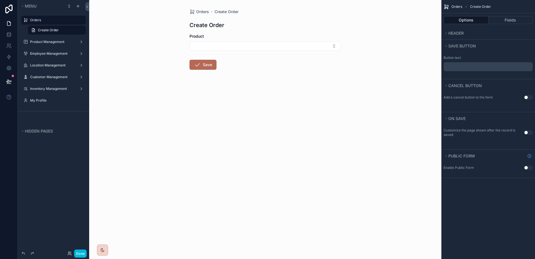
click at [475, 60] on div "Button text ﻿" at bounding box center [488, 63] width 89 height 16
click at [474, 62] on div "﻿" at bounding box center [488, 66] width 89 height 9
click at [472, 66] on p "﻿" at bounding box center [489, 66] width 86 height 4
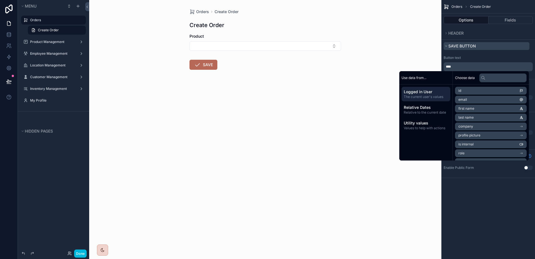
click at [480, 49] on button "Save button" at bounding box center [487, 46] width 86 height 8
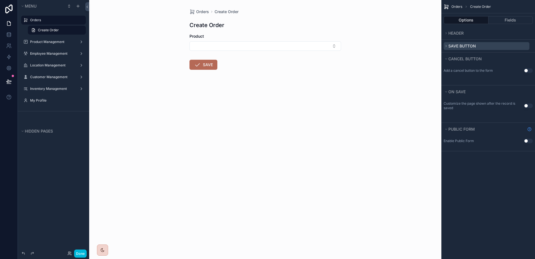
click at [480, 45] on button "Save button" at bounding box center [487, 46] width 86 height 8
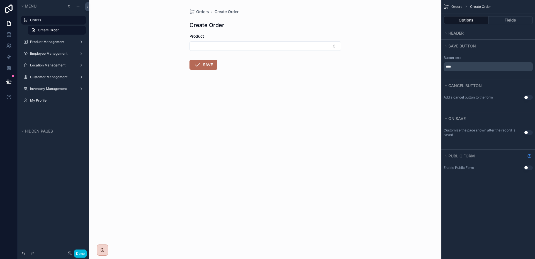
drag, startPoint x: 468, startPoint y: 64, endPoint x: 433, endPoint y: 65, distance: 35.4
click at [433, 65] on div "Orders Product Management Employee Management Location Management Customer Mana…" at bounding box center [312, 129] width 446 height 259
drag, startPoint x: 454, startPoint y: 68, endPoint x: 446, endPoint y: 67, distance: 8.4
click at [446, 67] on span "****" at bounding box center [448, 66] width 5 height 3
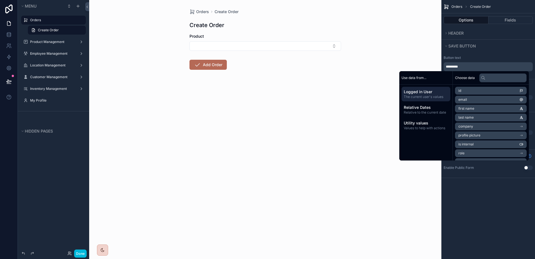
click at [485, 53] on div "Button text *********" at bounding box center [489, 65] width 94 height 27
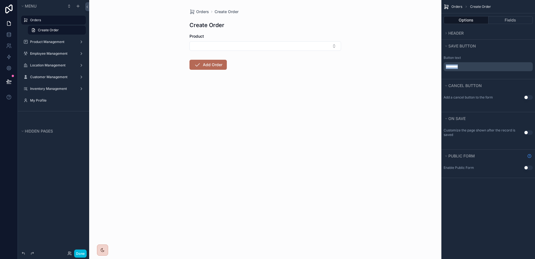
drag, startPoint x: 471, startPoint y: 66, endPoint x: 432, endPoint y: 67, distance: 39.3
click at [432, 67] on div "Orders Product Management Employee Management Location Management Customer Mana…" at bounding box center [312, 129] width 446 height 259
click at [526, 96] on div "Use setting" at bounding box center [528, 97] width 9 height 4
click at [525, 97] on button "Use setting" at bounding box center [528, 97] width 9 height 4
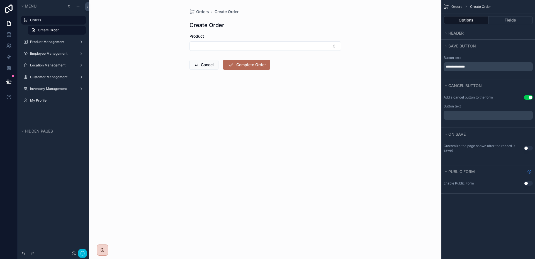
click at [466, 101] on div "Add a cancel button to the form Use setting Button text ﻿" at bounding box center [489, 107] width 94 height 29
click at [445, 118] on div "﻿" at bounding box center [488, 115] width 89 height 9
click at [456, 116] on p "﻿" at bounding box center [489, 115] width 86 height 4
click at [531, 147] on button "Use setting" at bounding box center [528, 148] width 9 height 4
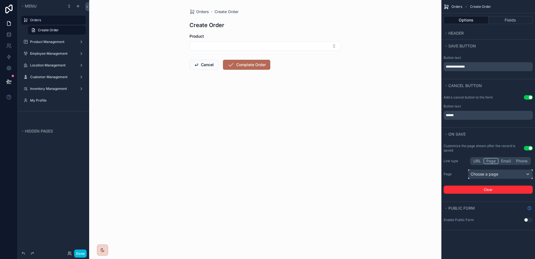
click at [492, 173] on div "Choose a page" at bounding box center [501, 174] width 64 height 9
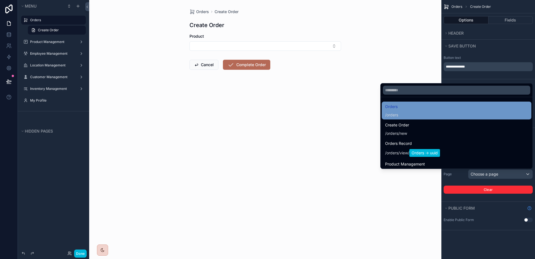
click at [417, 110] on div "Orders / orders" at bounding box center [456, 110] width 143 height 14
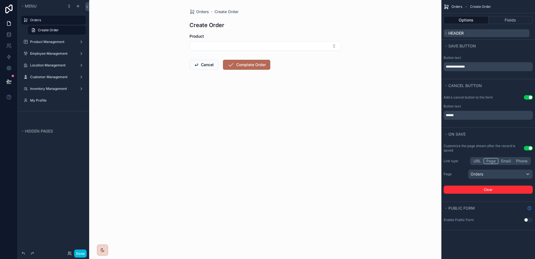
click at [487, 33] on button "Header" at bounding box center [487, 33] width 86 height 8
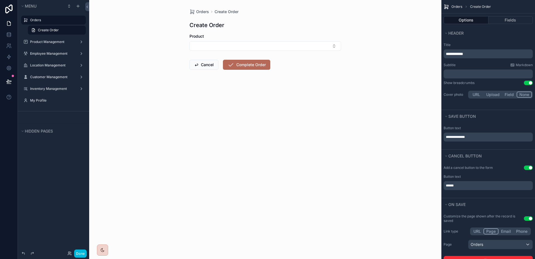
click at [459, 54] on span "**********" at bounding box center [454, 54] width 17 height 4
click at [501, 30] on button "Header" at bounding box center [487, 33] width 86 height 8
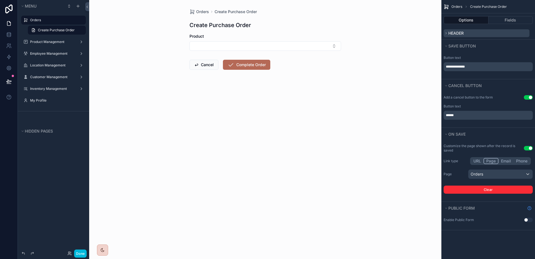
click at [501, 30] on button "Header" at bounding box center [487, 33] width 86 height 8
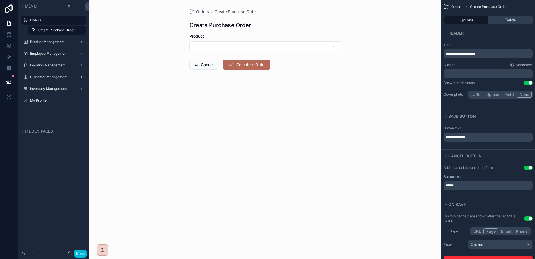
click at [509, 21] on button "Fields" at bounding box center [511, 20] width 45 height 8
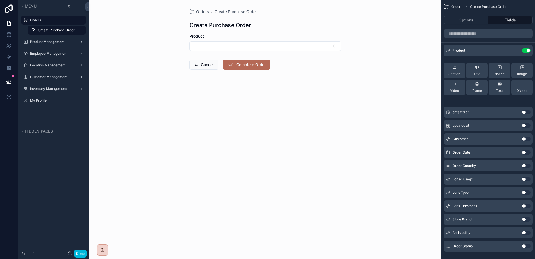
click at [524, 137] on button "Use setting" at bounding box center [526, 139] width 9 height 4
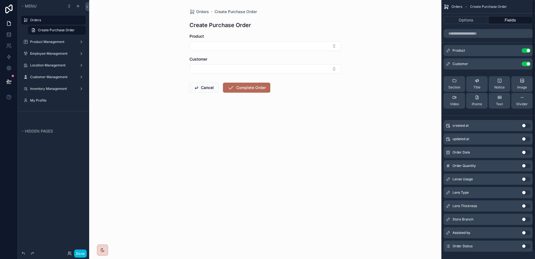
click at [527, 152] on button "Use setting" at bounding box center [526, 152] width 9 height 4
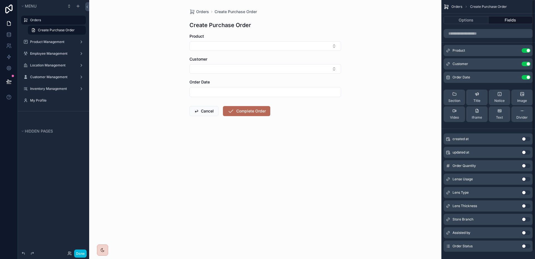
click at [525, 166] on button "Use setting" at bounding box center [526, 165] width 9 height 4
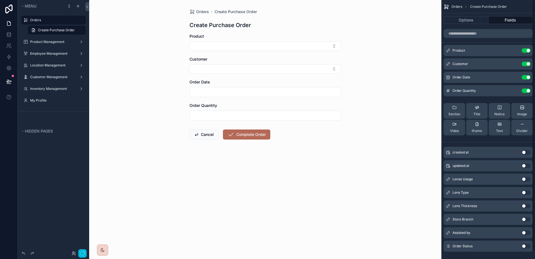
click at [528, 182] on div "Lense Usage Use setting" at bounding box center [488, 178] width 89 height 11
click at [529, 173] on div "created at Use setting updated at Use setting Lense Usage Use setting Lens Type…" at bounding box center [489, 197] width 94 height 107
click at [528, 178] on button "Use setting" at bounding box center [526, 179] width 9 height 4
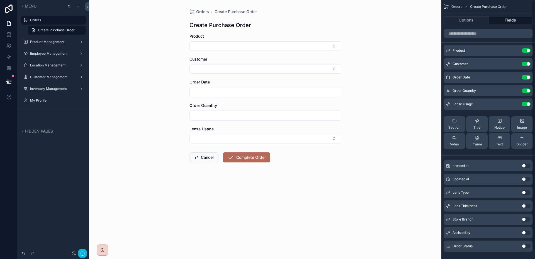
click at [526, 192] on button "Use setting" at bounding box center [526, 192] width 9 height 4
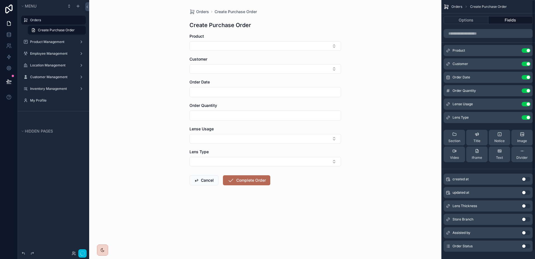
click at [525, 208] on div "Lens Thickness Use setting" at bounding box center [488, 205] width 89 height 11
click at [527, 206] on button "Use setting" at bounding box center [526, 206] width 9 height 4
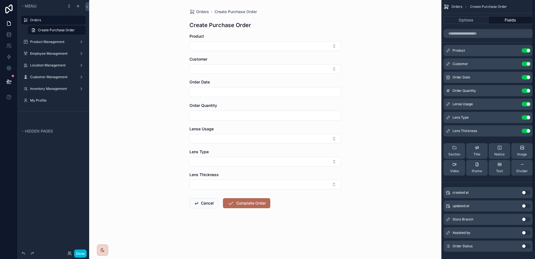
drag, startPoint x: 527, startPoint y: 217, endPoint x: 527, endPoint y: 220, distance: 3.1
click at [527, 217] on button "Use setting" at bounding box center [526, 219] width 9 height 4
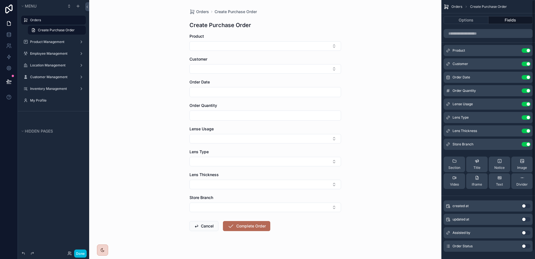
click at [528, 233] on button "Use setting" at bounding box center [526, 232] width 9 height 4
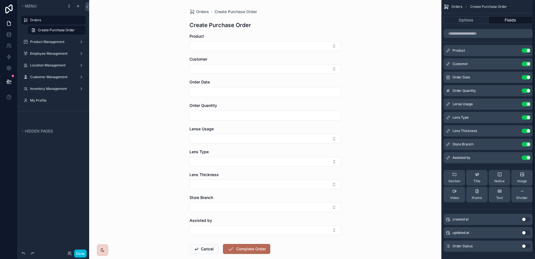
click at [529, 246] on button "Use setting" at bounding box center [526, 246] width 9 height 4
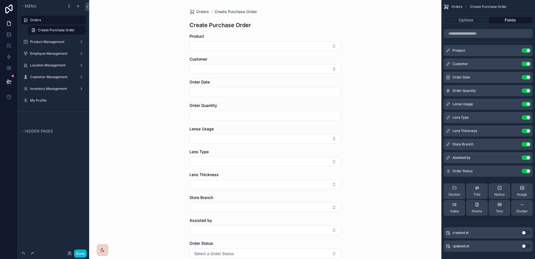
click at [0, 0] on icon "scrollable content" at bounding box center [0, 0] width 0 height 0
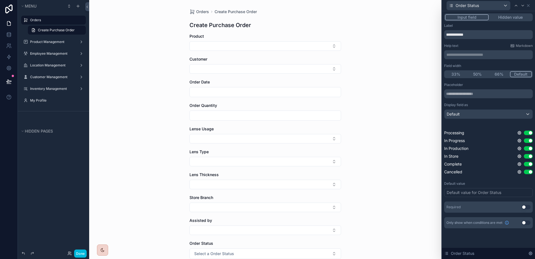
click at [507, 19] on button "Hidden value" at bounding box center [510, 17] width 43 height 6
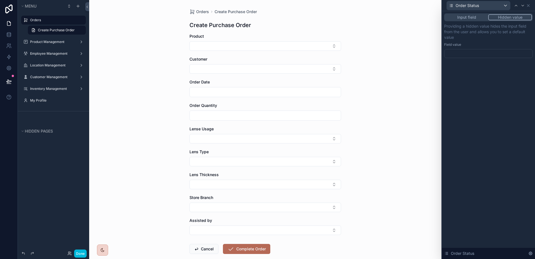
click at [472, 48] on div "Providing a hidden value hides the input field from the user and allows you to …" at bounding box center [488, 40] width 89 height 35
click at [472, 50] on div at bounding box center [488, 53] width 89 height 9
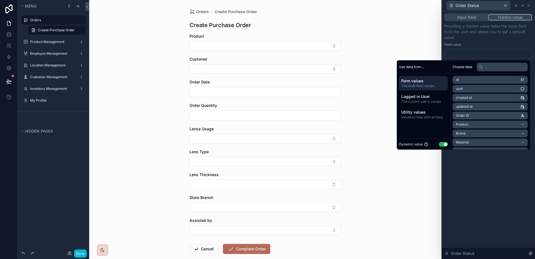
click at [472, 53] on div at bounding box center [488, 53] width 89 height 9
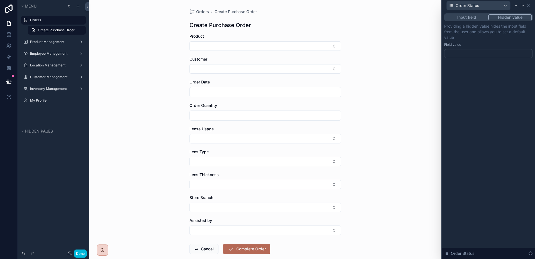
click at [472, 53] on div at bounding box center [488, 53] width 89 height 9
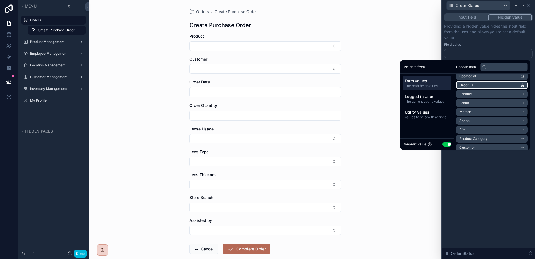
scroll to position [155, 0]
click at [443, 143] on button "Use setting" at bounding box center [447, 144] width 9 height 4
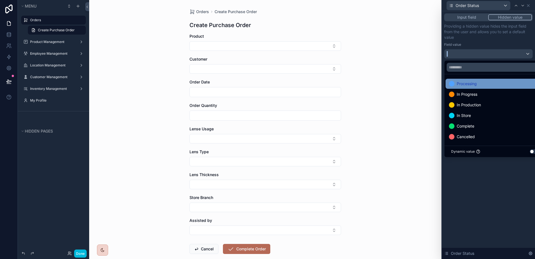
click at [473, 86] on span "Processing" at bounding box center [467, 83] width 20 height 7
click at [506, 182] on div "Input field Hidden value Providing a hidden value hides the input field from th…" at bounding box center [488, 135] width 93 height 248
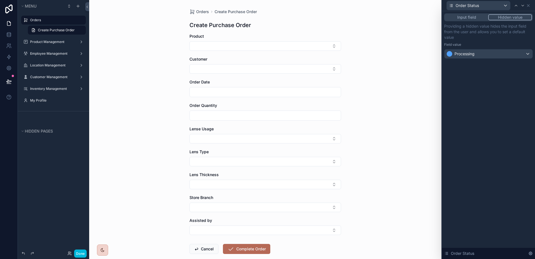
click at [467, 20] on div "Input field Hidden value" at bounding box center [488, 17] width 89 height 8
click at [469, 20] on button "Input field" at bounding box center [466, 17] width 43 height 6
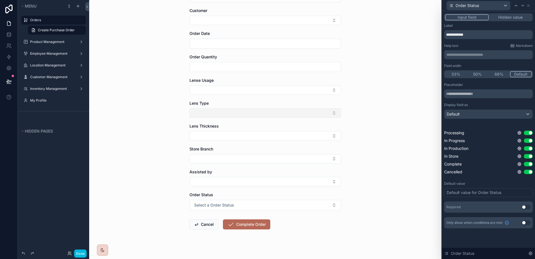
scroll to position [55, 0]
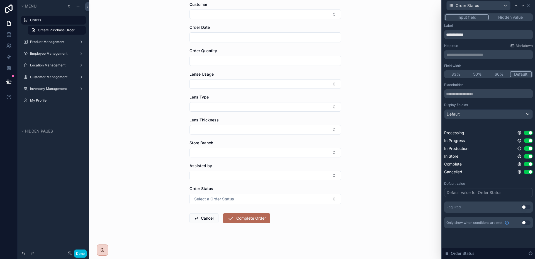
click at [524, 16] on button "Hidden value" at bounding box center [510, 17] width 43 height 6
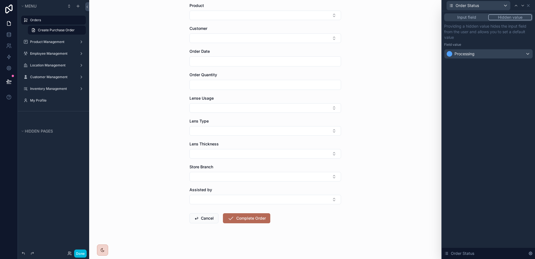
click at [474, 18] on button "Input field" at bounding box center [466, 17] width 43 height 6
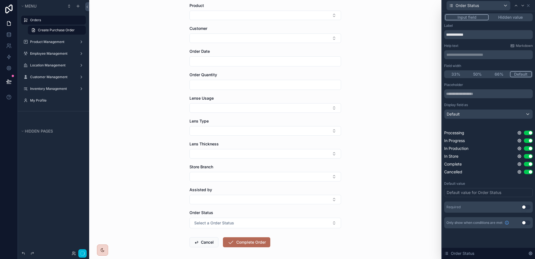
scroll to position [55, 0]
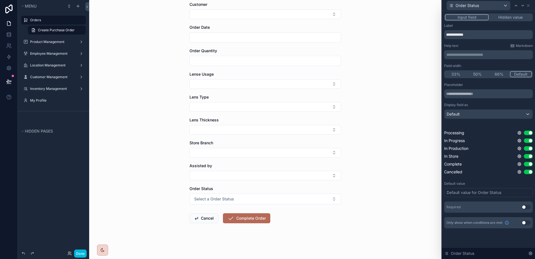
click at [510, 17] on button "Hidden value" at bounding box center [510, 17] width 43 height 6
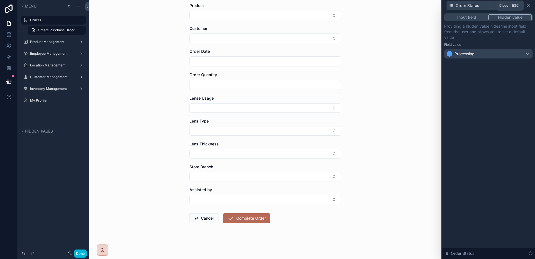
click at [529, 7] on icon at bounding box center [528, 5] width 4 height 4
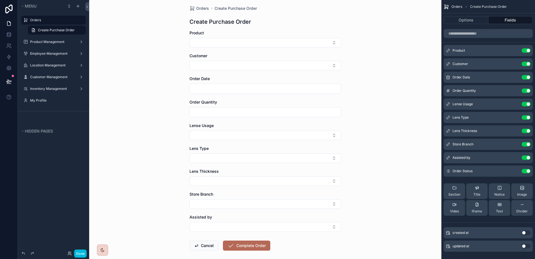
scroll to position [0, 0]
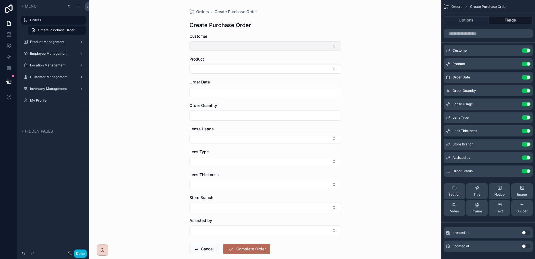
click at [273, 43] on button "Select Button" at bounding box center [266, 45] width 152 height 9
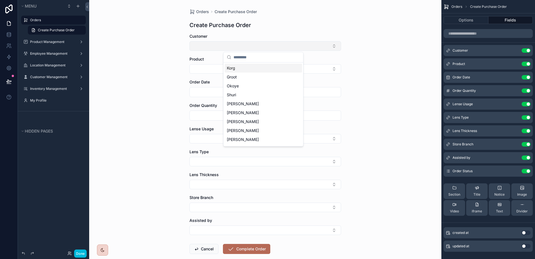
click at [273, 43] on button "Select Button" at bounding box center [266, 45] width 152 height 9
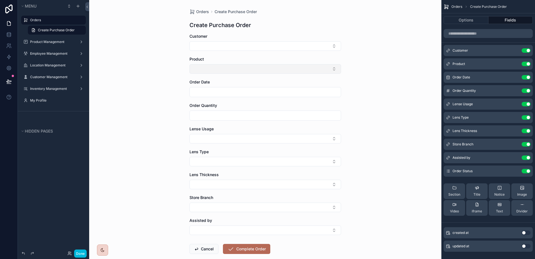
click at [283, 69] on button "Select Button" at bounding box center [266, 68] width 152 height 9
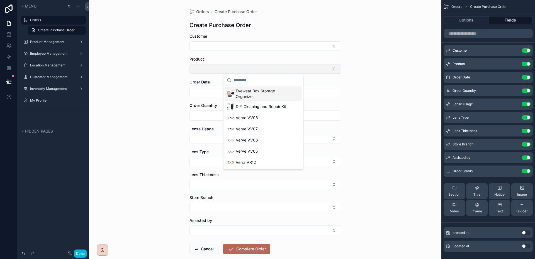
click at [283, 69] on button "Select Button" at bounding box center [266, 68] width 152 height 9
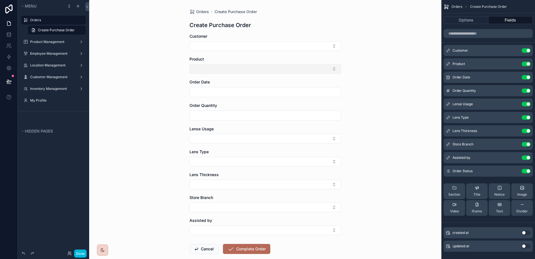
click at [283, 69] on button "Select Button" at bounding box center [266, 68] width 152 height 9
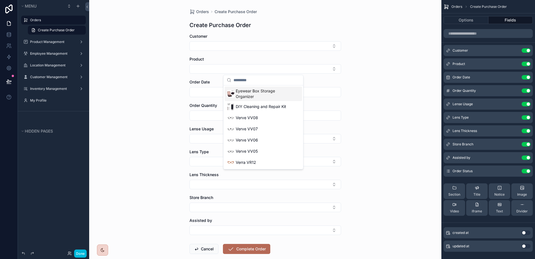
click at [390, 95] on div "Orders Create Purchase Order Create Purchase Order Customer Product Order Date …" at bounding box center [265, 129] width 352 height 259
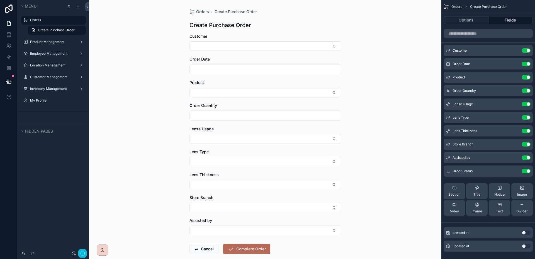
drag, startPoint x: 448, startPoint y: 77, endPoint x: 449, endPoint y: 60, distance: 17.0
click at [513, 200] on button "Divider" at bounding box center [522, 207] width 21 height 16
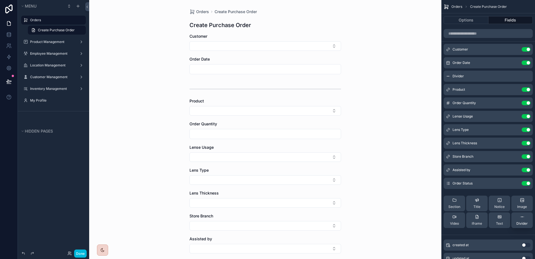
click at [527, 217] on div "Divider" at bounding box center [522, 219] width 11 height 11
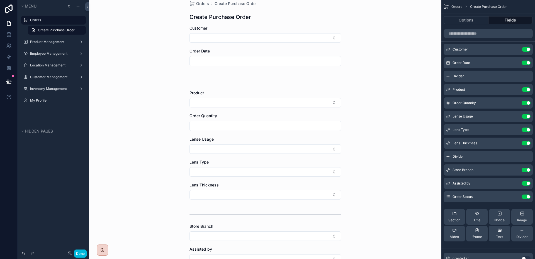
scroll to position [7, 0]
click at [0, 0] on icon "scrollable content" at bounding box center [0, 0] width 0 height 0
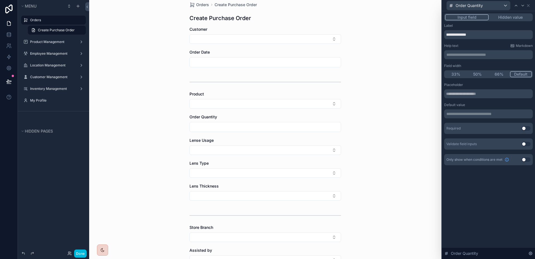
click at [478, 74] on button "50%" at bounding box center [478, 74] width 22 height 6
click at [522, 6] on icon at bounding box center [523, 5] width 4 height 4
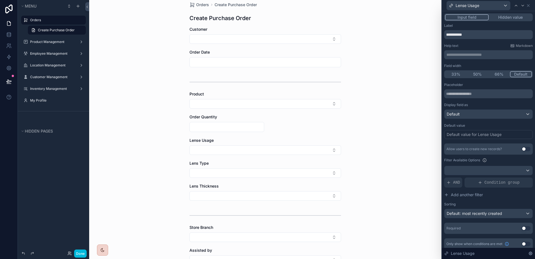
click at [479, 75] on button "50%" at bounding box center [478, 74] width 22 height 6
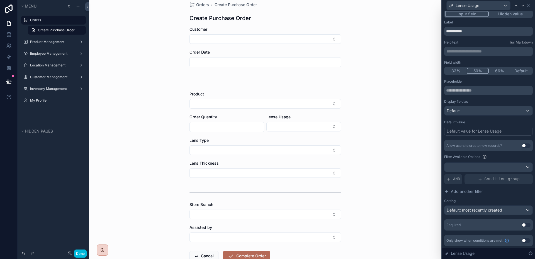
scroll to position [4, 0]
click at [492, 213] on div "Default: most recently created" at bounding box center [489, 209] width 88 height 9
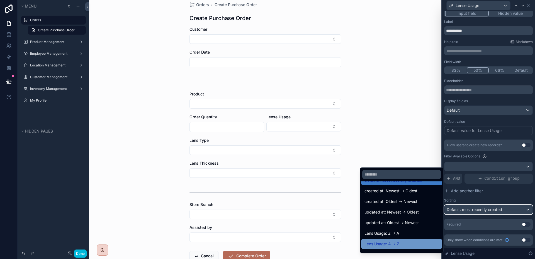
scroll to position [12, 0]
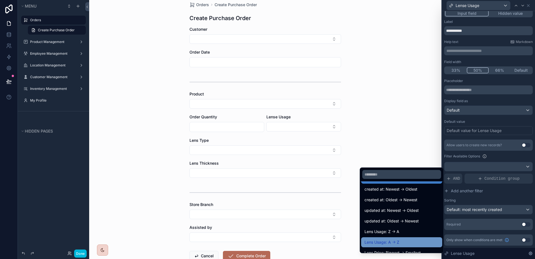
click at [396, 240] on span "Lens Usage: A -> Z" at bounding box center [382, 242] width 35 height 7
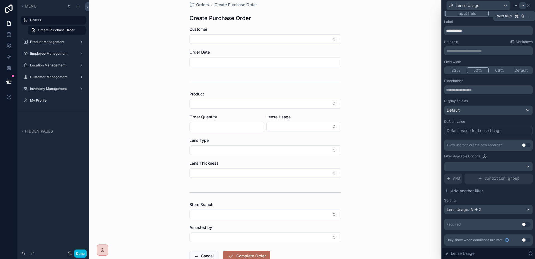
click at [521, 6] on icon at bounding box center [523, 5] width 4 height 4
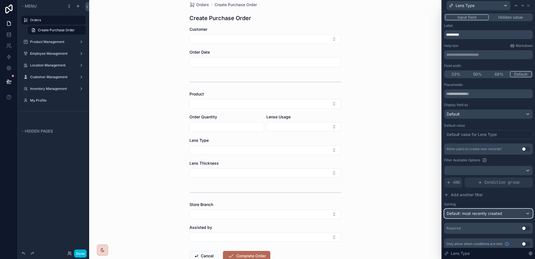
click at [476, 212] on span "Default: most recently created" at bounding box center [474, 213] width 55 height 5
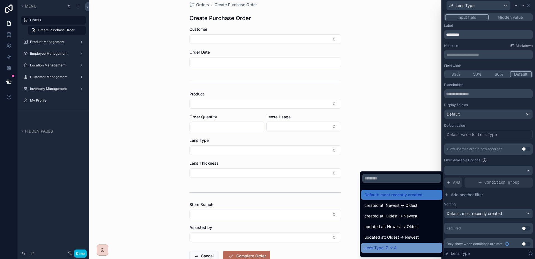
click at [400, 246] on div "Lens Type: Z -> A" at bounding box center [402, 247] width 74 height 7
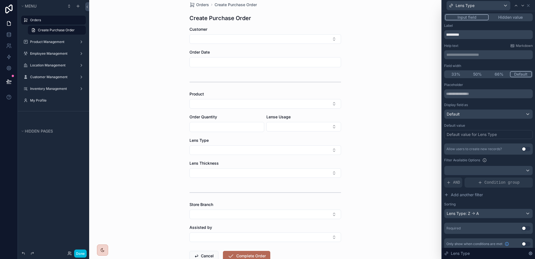
click at [526, 228] on button "Use setting" at bounding box center [526, 228] width 9 height 4
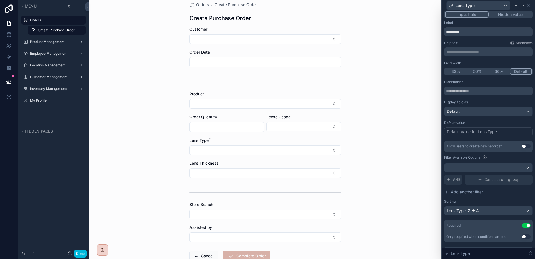
scroll to position [0, 0]
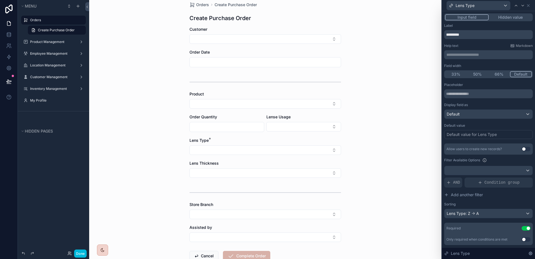
click at [477, 74] on button "50%" at bounding box center [478, 74] width 22 height 6
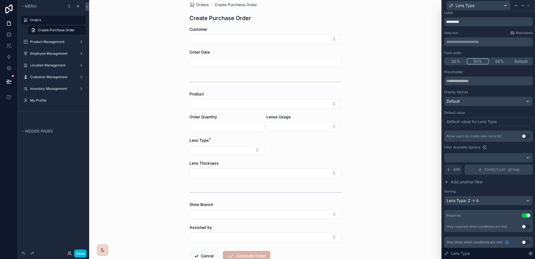
scroll to position [15, 0]
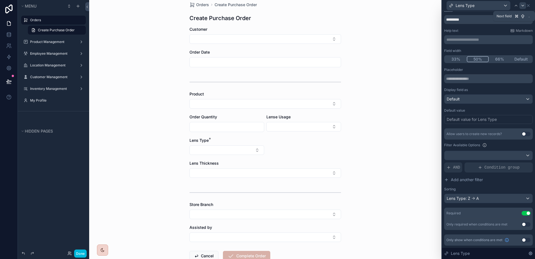
click at [523, 7] on icon at bounding box center [523, 5] width 4 height 4
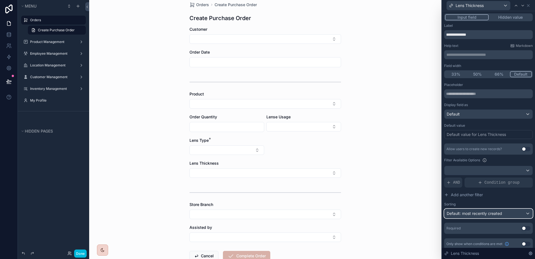
click at [483, 212] on span "Default: most recently created" at bounding box center [474, 213] width 55 height 5
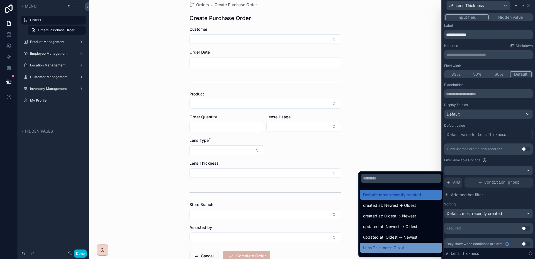
click at [402, 245] on div "Lens Thickness: Z -> A" at bounding box center [401, 247] width 76 height 7
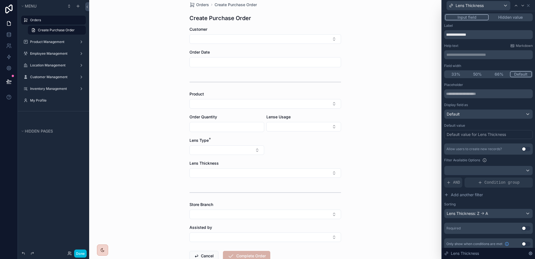
click at [522, 228] on button "Use setting" at bounding box center [526, 228] width 9 height 4
click at [482, 75] on button "50%" at bounding box center [478, 74] width 22 height 6
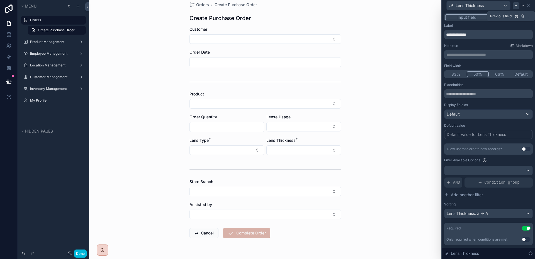
click at [514, 4] on icon at bounding box center [516, 5] width 4 height 4
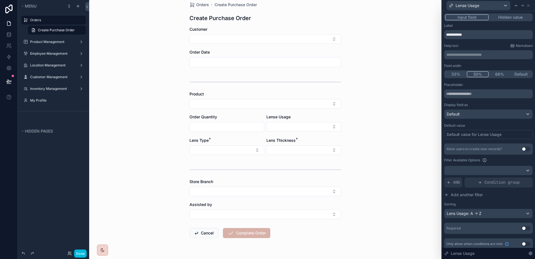
click at [522, 225] on div "Required Use setting" at bounding box center [488, 227] width 89 height 11
click at [522, 226] on button "Use setting" at bounding box center [526, 228] width 9 height 4
click at [518, 6] on icon at bounding box center [516, 5] width 4 height 4
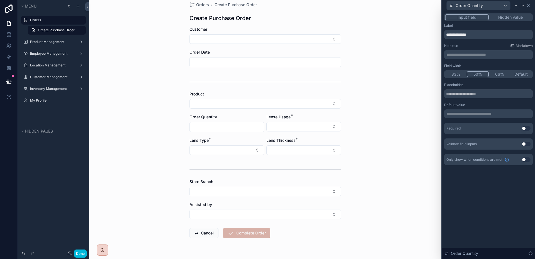
click at [529, 4] on icon at bounding box center [528, 5] width 4 height 4
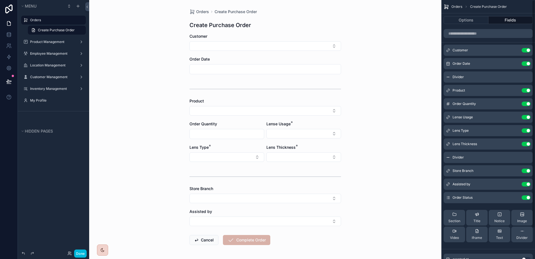
scroll to position [0, 0]
click at [0, 0] on icon "scrollable content" at bounding box center [0, 0] width 0 height 0
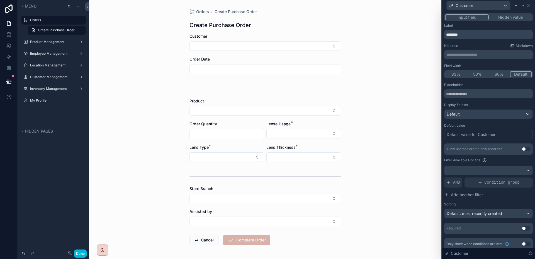
drag, startPoint x: 519, startPoint y: 219, endPoint x: 515, endPoint y: 215, distance: 5.6
click at [519, 219] on div "Placeholder Display field as Default Default value Default value for Customer A…" at bounding box center [488, 158] width 89 height 151
click at [514, 214] on div "Default: most recently created" at bounding box center [489, 213] width 88 height 9
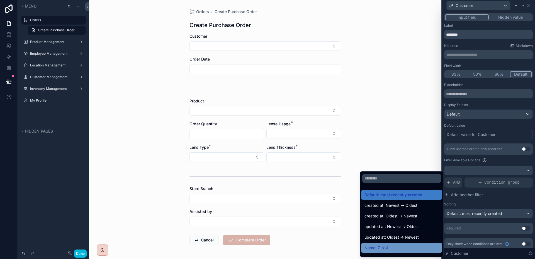
click at [381, 248] on span "Name: Z -> A" at bounding box center [377, 247] width 24 height 7
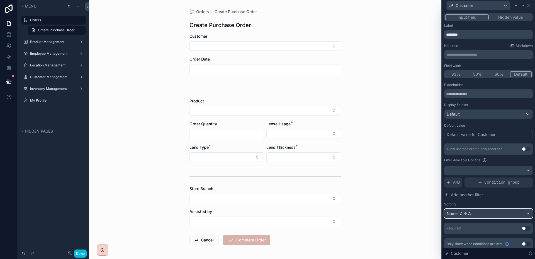
click at [465, 214] on div "Name: Z -> A" at bounding box center [489, 213] width 88 height 9
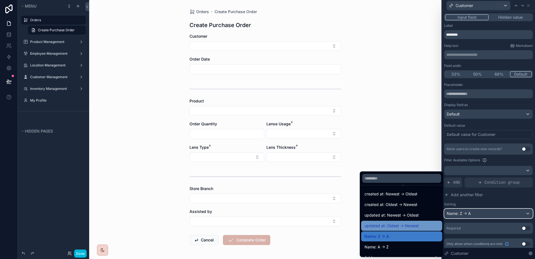
scroll to position [13, 0]
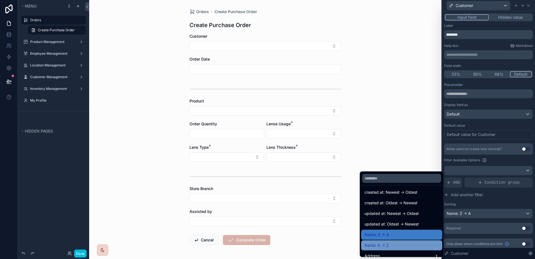
click at [389, 242] on div "Name: A -> Z" at bounding box center [402, 245] width 74 height 7
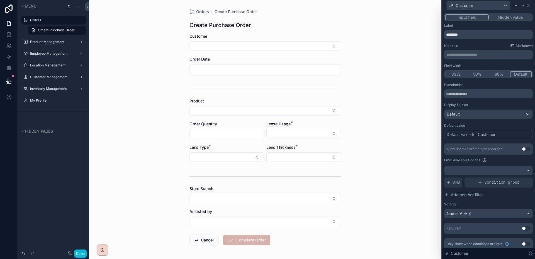
click at [523, 228] on button "Use setting" at bounding box center [526, 228] width 9 height 4
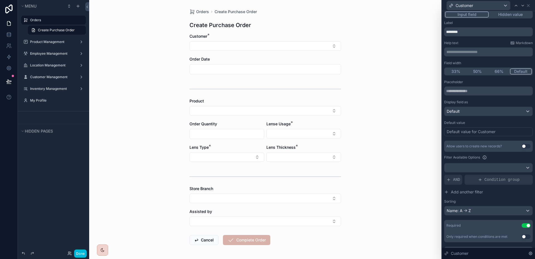
scroll to position [0, 0]
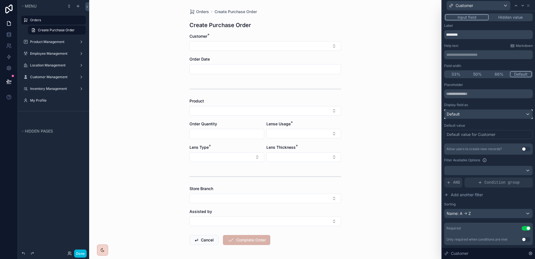
click at [505, 114] on div "Default" at bounding box center [489, 114] width 88 height 9
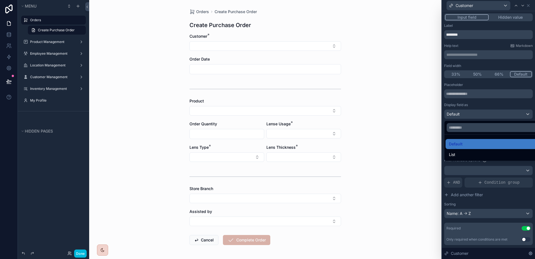
click at [505, 114] on div at bounding box center [488, 129] width 93 height 259
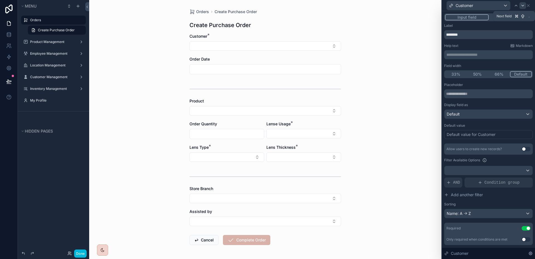
click at [522, 7] on icon at bounding box center [523, 5] width 4 height 4
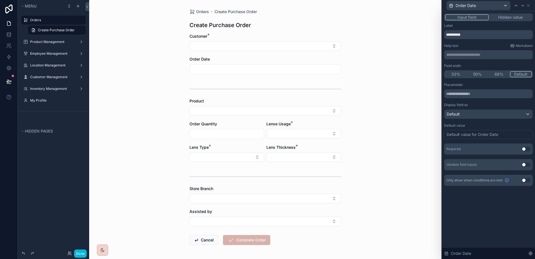
click at [527, 149] on button "Use setting" at bounding box center [526, 149] width 9 height 4
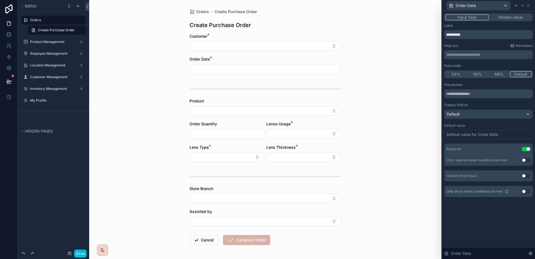
click at [523, 175] on button "Use setting" at bounding box center [526, 175] width 9 height 4
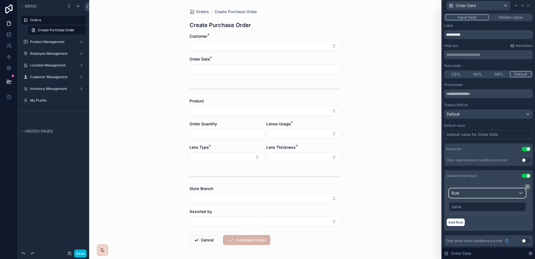
click at [497, 195] on div "Rule" at bounding box center [487, 192] width 76 height 9
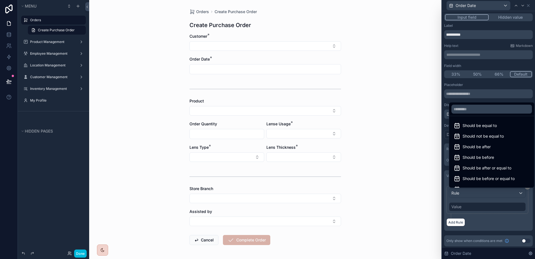
click at [503, 100] on div at bounding box center [488, 129] width 93 height 259
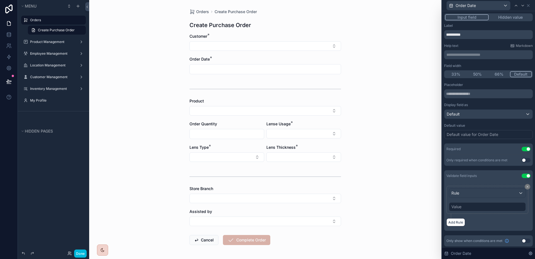
click at [523, 175] on button "Use setting" at bounding box center [526, 175] width 9 height 4
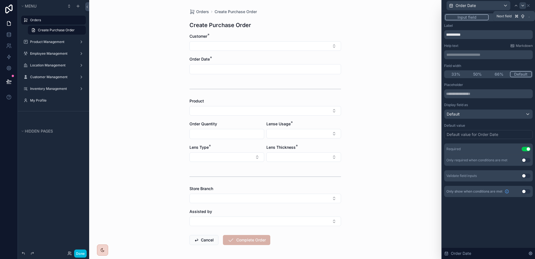
click at [524, 6] on icon at bounding box center [523, 5] width 4 height 4
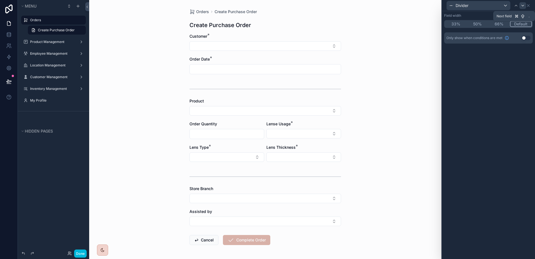
click at [522, 4] on icon at bounding box center [523, 5] width 4 height 4
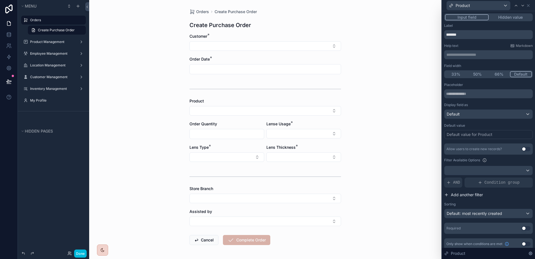
scroll to position [1, 0]
click at [522, 229] on button "Use setting" at bounding box center [526, 227] width 9 height 4
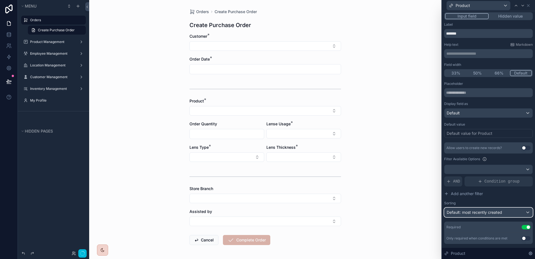
click at [514, 214] on div "Default: most recently created" at bounding box center [489, 212] width 88 height 9
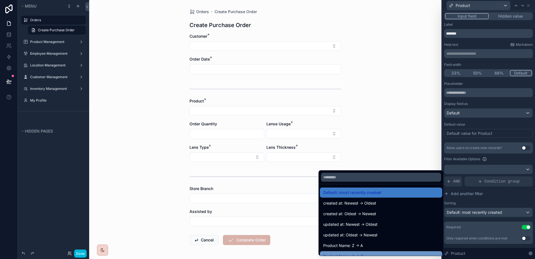
click at [363, 253] on span "Product Name: A -> Z" at bounding box center [343, 256] width 40 height 7
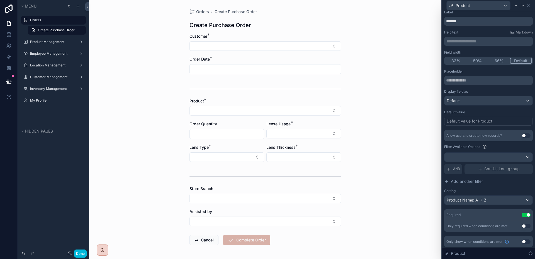
scroll to position [15, 0]
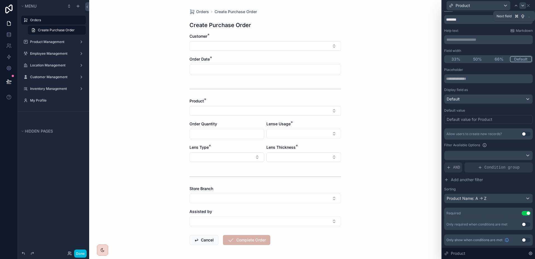
click at [523, 8] on div at bounding box center [523, 5] width 7 height 7
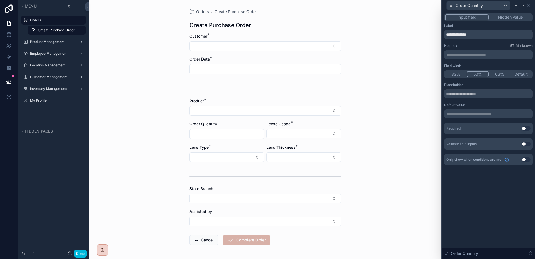
click at [523, 156] on div "Only show when conditions are met Use setting" at bounding box center [488, 159] width 89 height 11
click at [525, 157] on button "Use setting" at bounding box center [526, 159] width 9 height 4
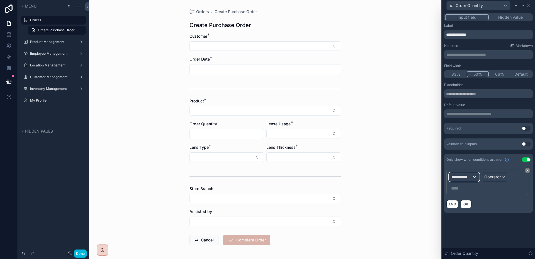
click at [465, 175] on span "**********" at bounding box center [462, 177] width 21 height 6
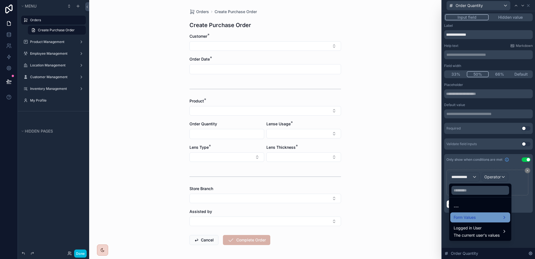
click at [470, 217] on span "Form Values" at bounding box center [465, 217] width 22 height 7
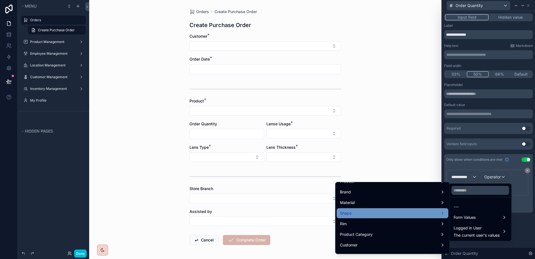
scroll to position [57, 0]
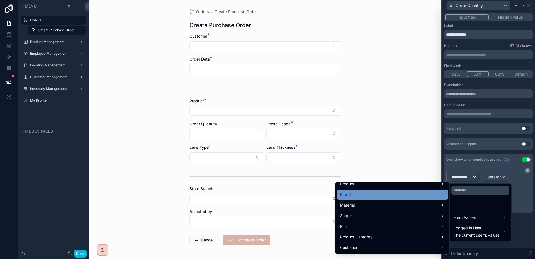
click at [413, 189] on div "Brand" at bounding box center [393, 194] width 112 height 10
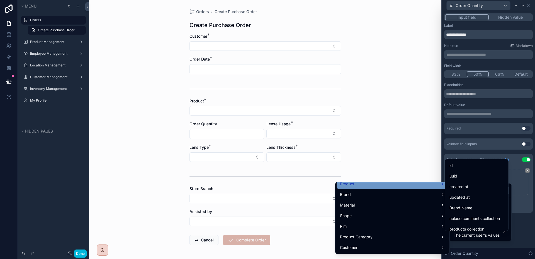
click at [414, 187] on div "Product" at bounding box center [392, 183] width 105 height 7
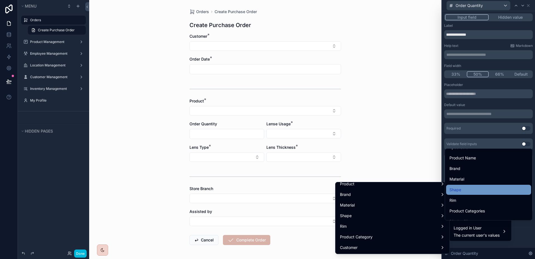
scroll to position [40, 0]
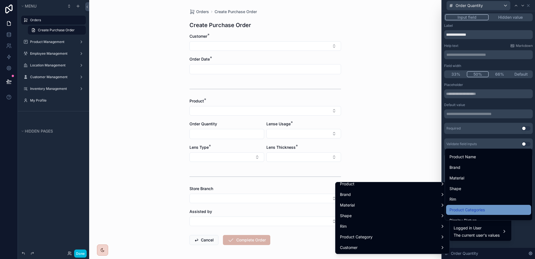
click at [477, 208] on span "Product Categories" at bounding box center [467, 209] width 35 height 7
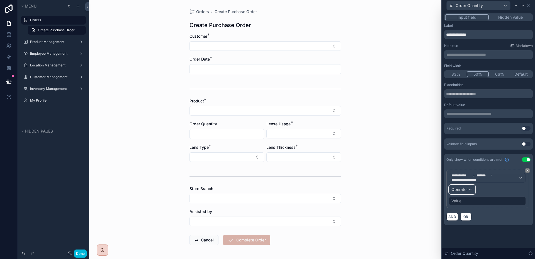
click at [471, 189] on div "Operator" at bounding box center [462, 189] width 26 height 9
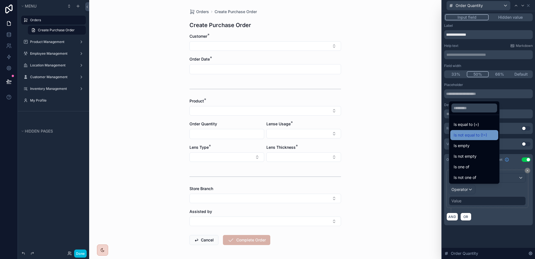
click at [473, 137] on span "Is not equal to (!=)" at bounding box center [470, 135] width 33 height 7
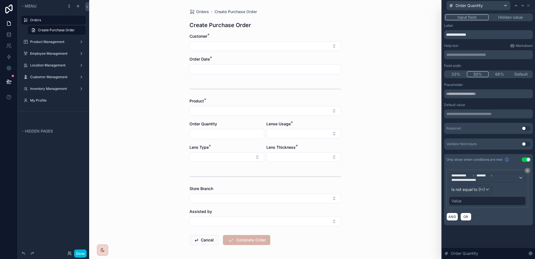
click at [478, 197] on div "Value" at bounding box center [487, 200] width 77 height 9
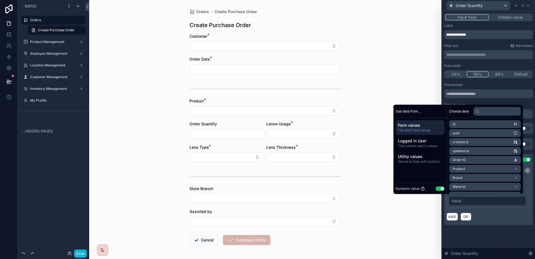
click at [439, 189] on button "Use setting" at bounding box center [440, 188] width 9 height 4
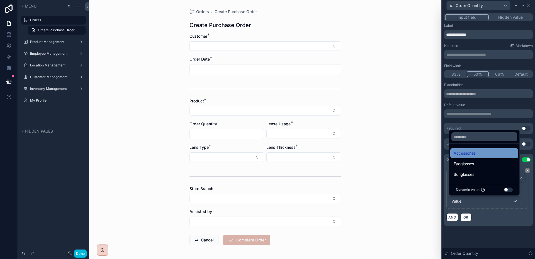
click at [482, 153] on div "Accessories" at bounding box center [484, 153] width 61 height 7
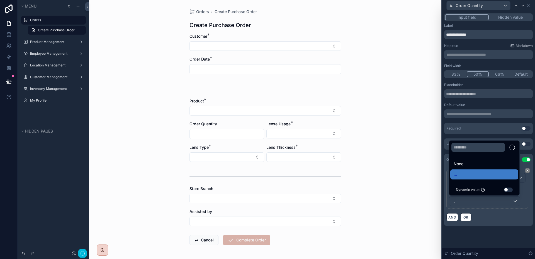
click at [499, 224] on div "**********" at bounding box center [488, 195] width 89 height 60
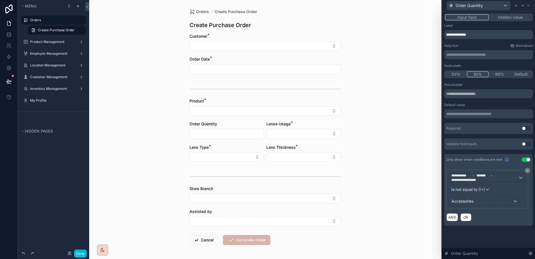
click at [527, 170] on icon at bounding box center [528, 171] width 2 height 2
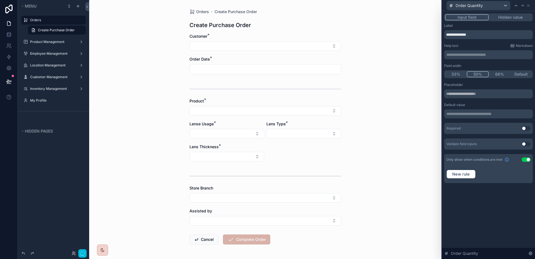
click at [527, 160] on button "Use setting" at bounding box center [526, 159] width 9 height 4
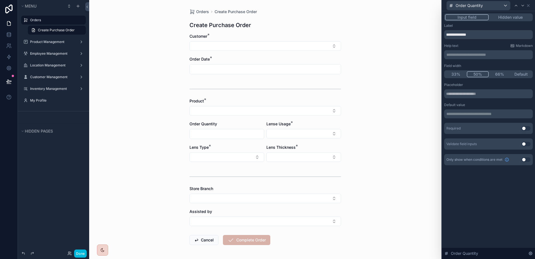
click at [527, 128] on button "Use setting" at bounding box center [526, 128] width 9 height 4
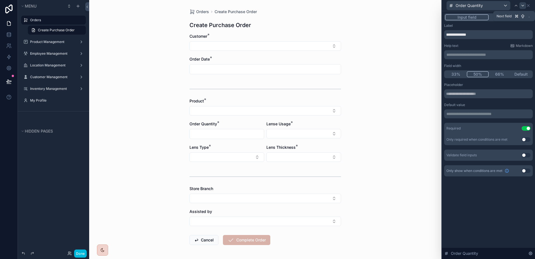
click at [522, 6] on icon at bounding box center [523, 5] width 4 height 4
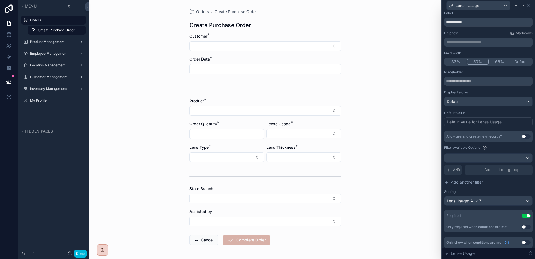
scroll to position [15, 0]
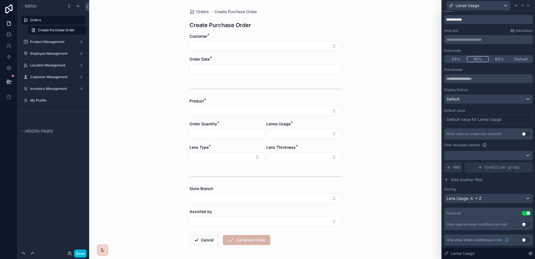
click at [522, 239] on button "Use setting" at bounding box center [526, 240] width 9 height 4
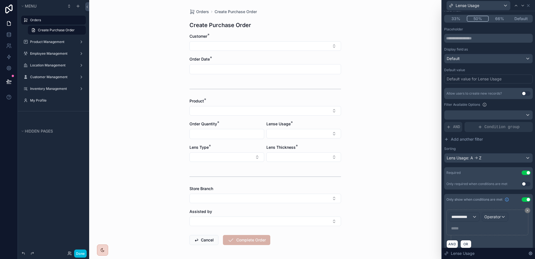
scroll to position [62, 0]
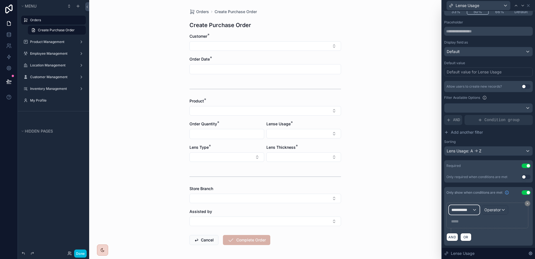
click at [475, 208] on div "**********" at bounding box center [464, 209] width 30 height 9
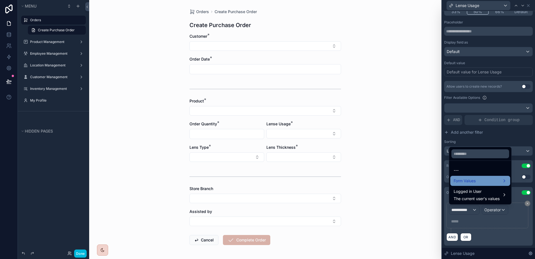
click at [478, 178] on div "Form Values" at bounding box center [480, 180] width 53 height 7
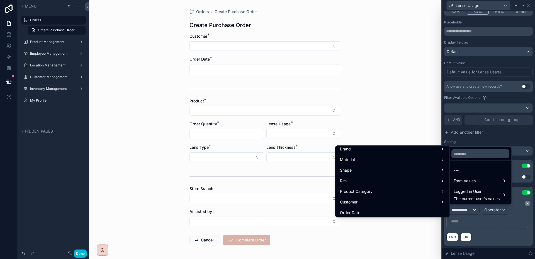
scroll to position [72, 0]
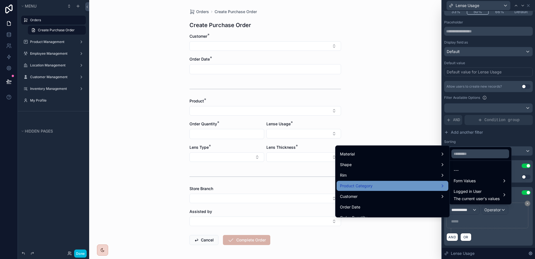
click at [409, 181] on div "Product Category" at bounding box center [393, 186] width 112 height 10
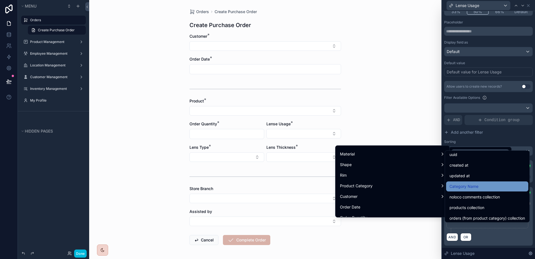
scroll to position [15, 0]
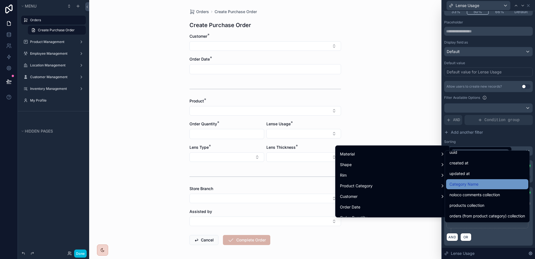
click at [489, 186] on div "Category Name" at bounding box center [488, 184] width 76 height 7
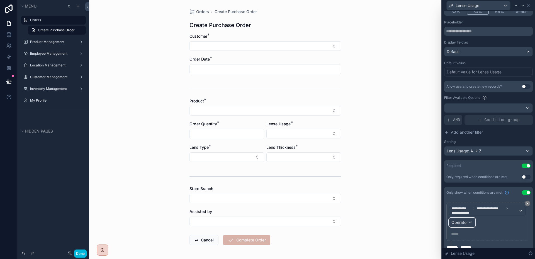
click at [470, 221] on div "Operator" at bounding box center [462, 222] width 26 height 9
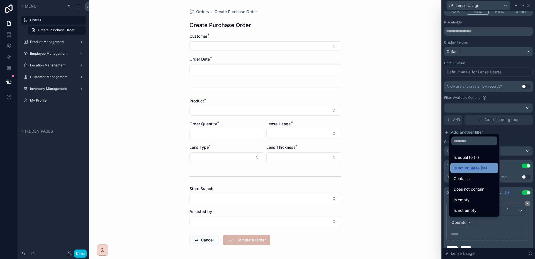
click at [477, 169] on span "Is not equal to (!=)" at bounding box center [470, 167] width 33 height 7
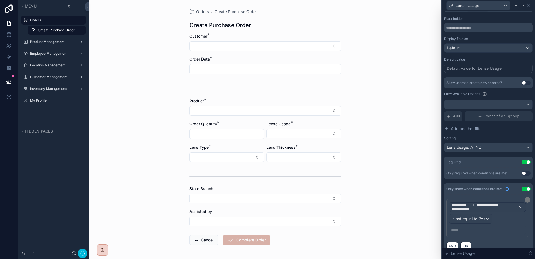
scroll to position [75, 0]
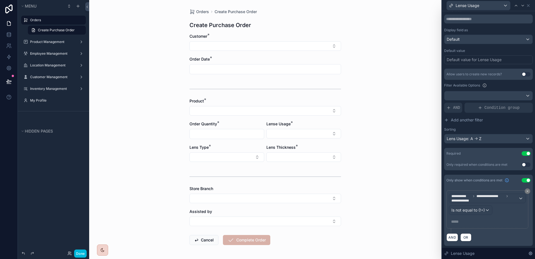
click at [471, 217] on div "***** ﻿" at bounding box center [487, 221] width 77 height 9
click at [468, 220] on p "***** ﻿" at bounding box center [488, 222] width 74 height 6
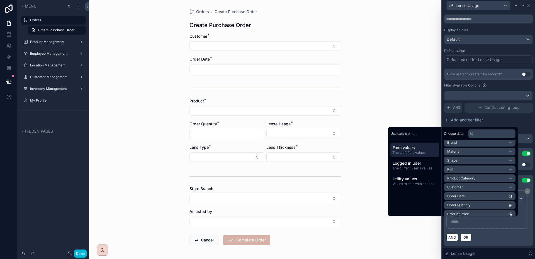
scroll to position [74, 0]
click at [496, 161] on li "Product Category" at bounding box center [480, 161] width 72 height 8
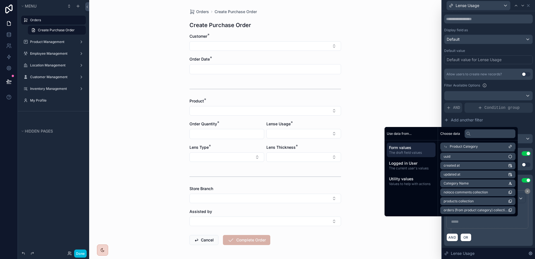
scroll to position [9, 0]
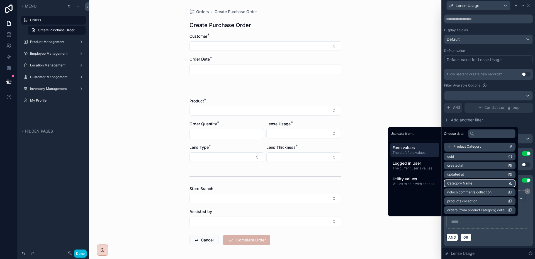
click at [490, 183] on li "Category Name" at bounding box center [480, 183] width 72 height 8
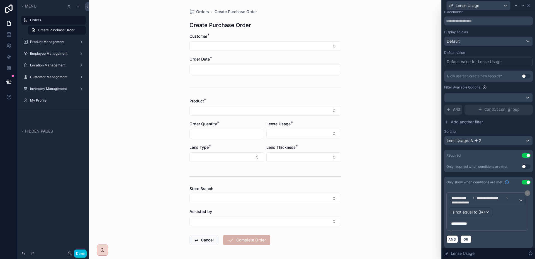
scroll to position [75, 0]
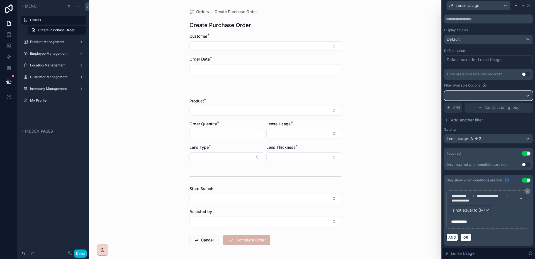
click at [508, 96] on div at bounding box center [489, 95] width 88 height 9
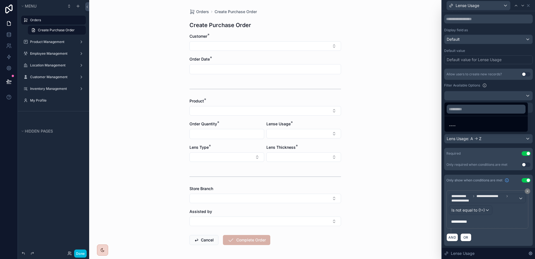
click at [508, 96] on div at bounding box center [488, 129] width 93 height 259
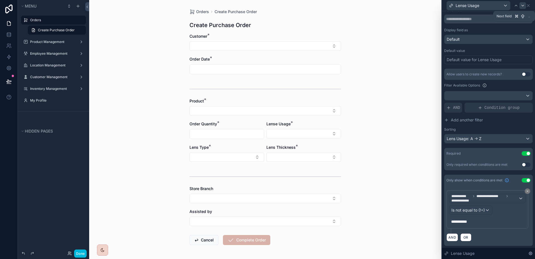
click at [524, 6] on icon at bounding box center [523, 5] width 4 height 4
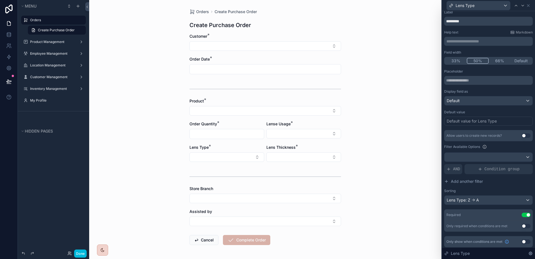
scroll to position [15, 0]
click at [523, 238] on button "Use setting" at bounding box center [526, 240] width 9 height 4
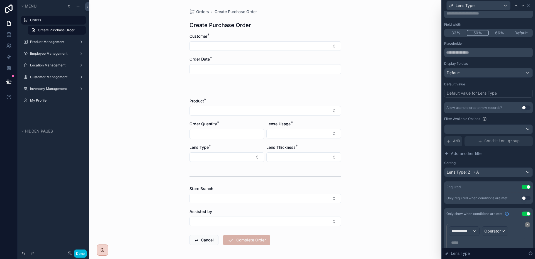
scroll to position [49, 0]
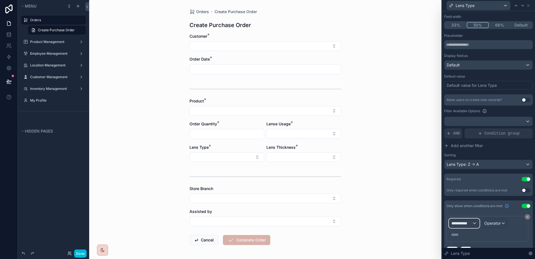
click at [466, 227] on div "**********" at bounding box center [464, 223] width 30 height 9
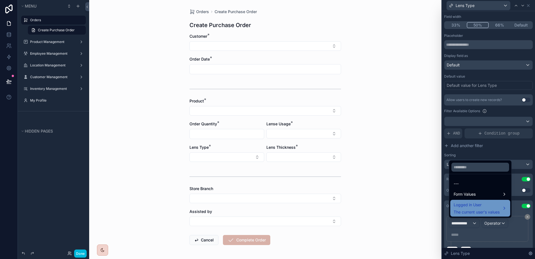
click at [477, 200] on div "Logged in User The current user's values" at bounding box center [481, 208] width 60 height 17
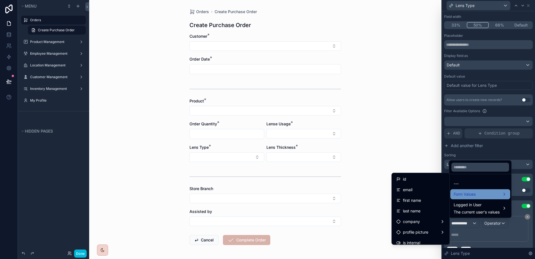
click at [480, 195] on div "Form Values" at bounding box center [480, 194] width 53 height 7
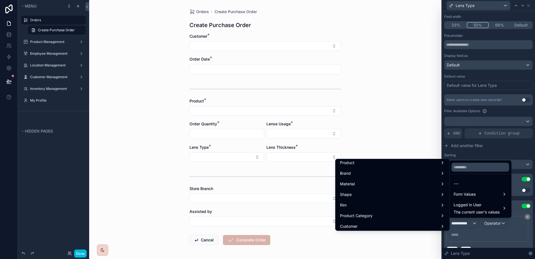
scroll to position [74, 0]
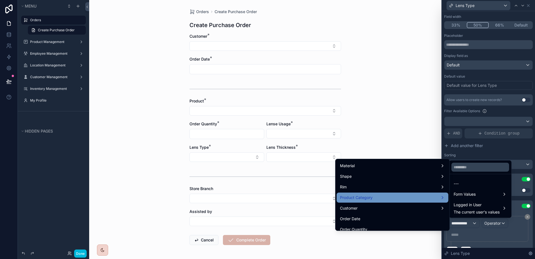
click at [373, 198] on span "Product Category" at bounding box center [356, 197] width 33 height 7
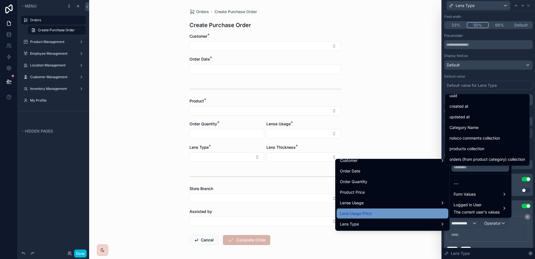
scroll to position [72, 0]
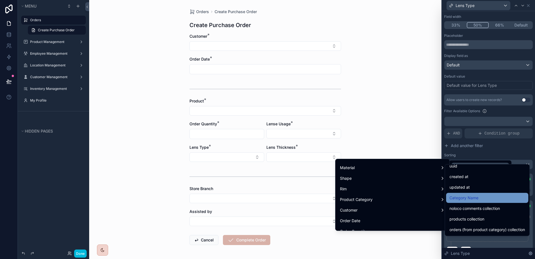
click at [466, 202] on div "Category Name" at bounding box center [487, 198] width 82 height 10
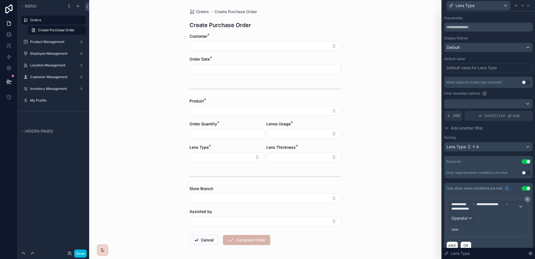
scroll to position [75, 0]
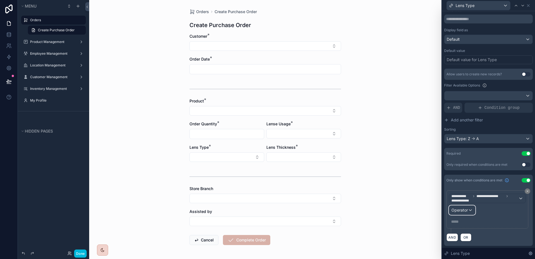
click at [468, 210] on div "Operator" at bounding box center [462, 209] width 26 height 9
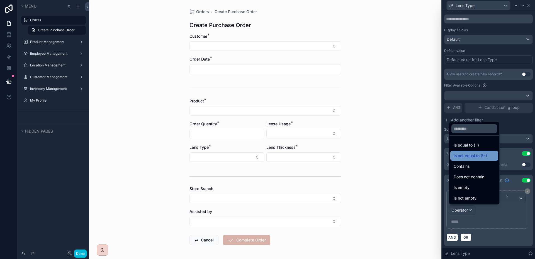
click at [478, 157] on span "Is not equal to (!=)" at bounding box center [470, 155] width 33 height 7
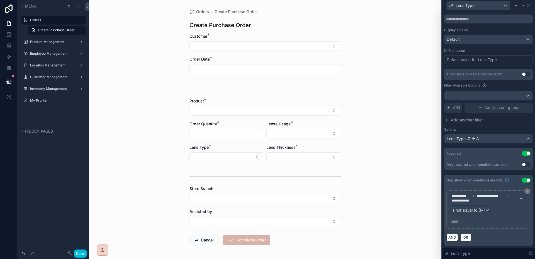
click at [474, 217] on div "***** ﻿" at bounding box center [487, 221] width 77 height 9
click at [471, 223] on p "***** ﻿" at bounding box center [488, 222] width 74 height 6
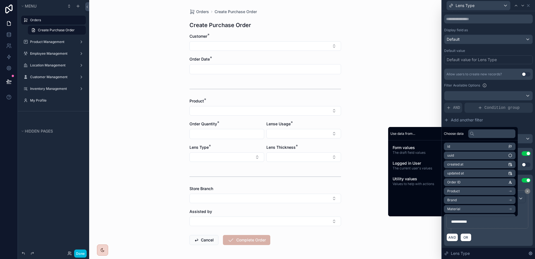
click at [496, 234] on div "AND OR" at bounding box center [489, 237] width 84 height 8
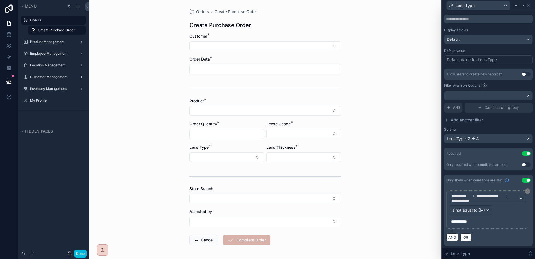
click at [262, 117] on form "Customer * Order Date * Product * Order Quantity * Lense Usage * Lens Type * Le…" at bounding box center [266, 156] width 152 height 247
click at [263, 115] on button "Select Button" at bounding box center [266, 110] width 152 height 9
click at [358, 117] on div "Orders Create Purchase Order Create Purchase Order Customer * Order Date * Prod…" at bounding box center [265, 129] width 352 height 259
click at [314, 113] on button "Select Button" at bounding box center [266, 110] width 152 height 9
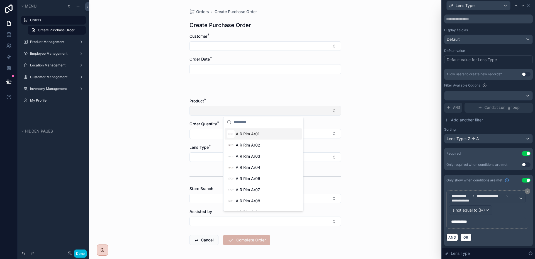
click at [314, 113] on button "Select Button" at bounding box center [266, 110] width 152 height 9
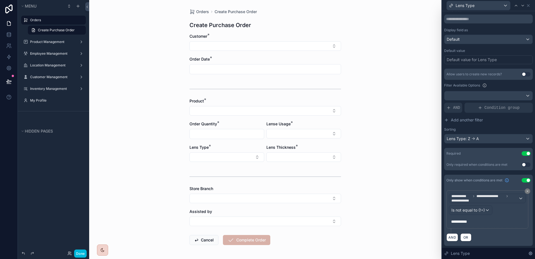
click at [522, 180] on button "Use setting" at bounding box center [526, 180] width 9 height 4
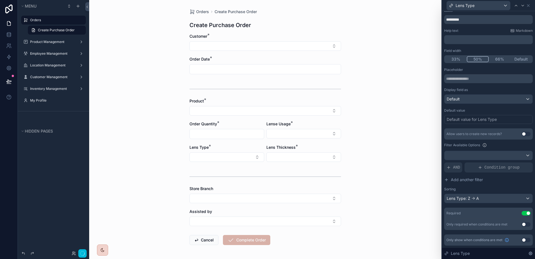
scroll to position [15, 0]
click at [528, 6] on icon at bounding box center [528, 5] width 4 height 4
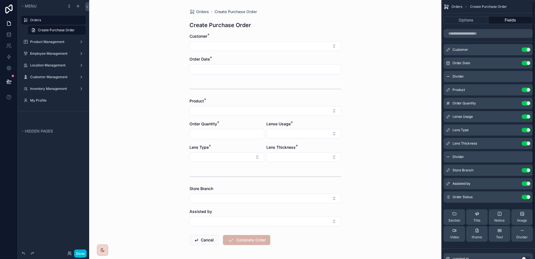
scroll to position [0, 0]
click at [12, 34] on link at bounding box center [9, 34] width 18 height 11
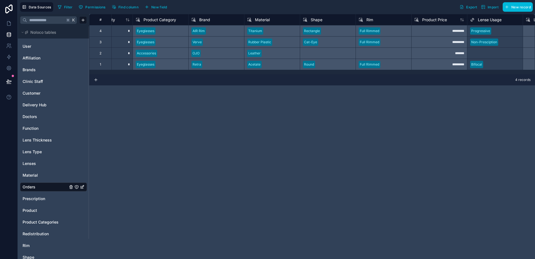
scroll to position [0, 276]
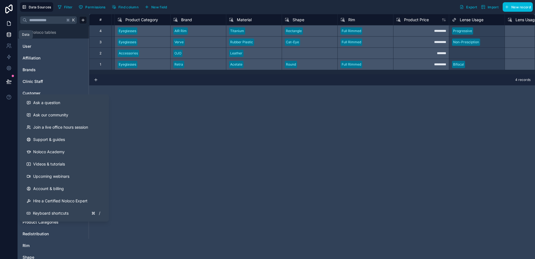
click at [7, 26] on icon at bounding box center [9, 24] width 6 height 6
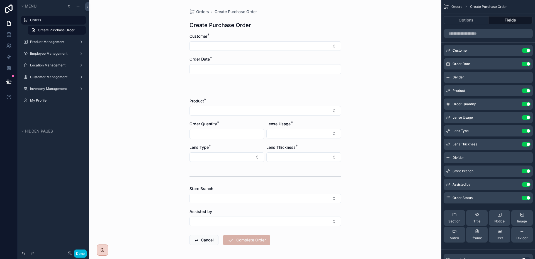
click at [49, 19] on label "Orders" at bounding box center [56, 20] width 52 height 4
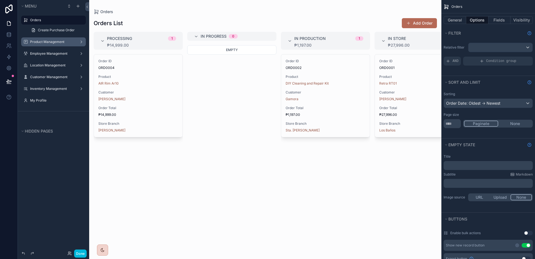
click at [53, 40] on label "Product Management" at bounding box center [52, 42] width 45 height 4
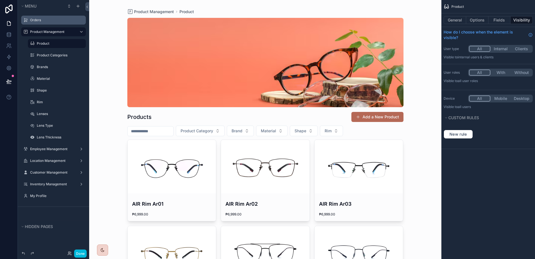
click at [0, 0] on icon "scrollable content" at bounding box center [0, 0] width 0 height 0
click at [97, 37] on div "Clone" at bounding box center [101, 40] width 17 height 6
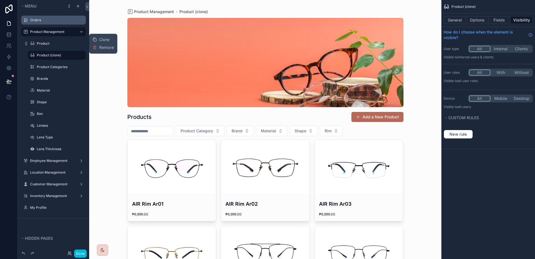
click at [45, 56] on label "Product (clone)" at bounding box center [60, 55] width 46 height 4
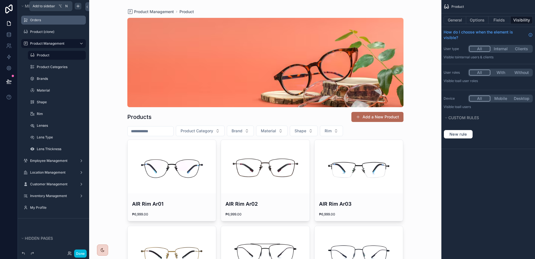
click at [77, 8] on icon "scrollable content" at bounding box center [78, 6] width 4 height 4
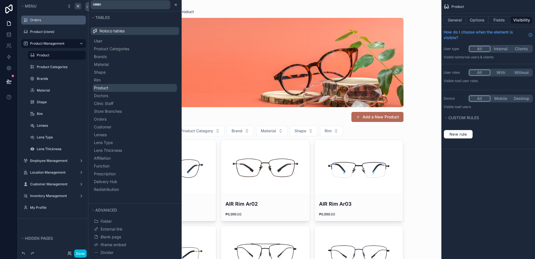
scroll to position [5, 0]
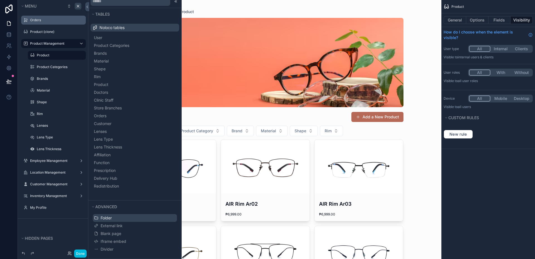
click at [122, 219] on button "Folder" at bounding box center [135, 218] width 84 height 8
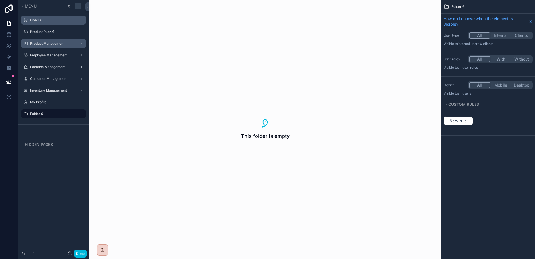
click at [0, 0] on icon "scrollable content" at bounding box center [0, 0] width 0 height 0
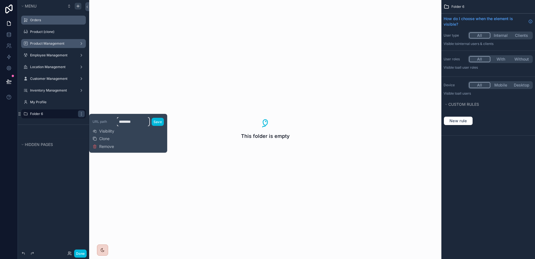
click at [123, 122] on input "********" at bounding box center [133, 121] width 32 height 9
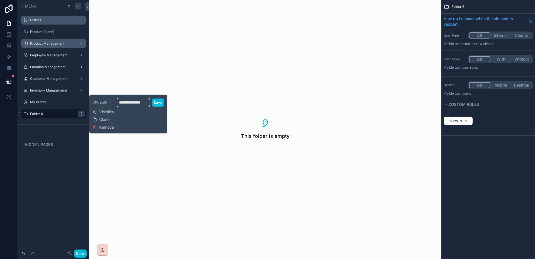
scroll to position [0, 7]
type input "**********"
click at [154, 100] on button "Save" at bounding box center [158, 102] width 12 height 8
click at [159, 103] on button "Save" at bounding box center [158, 102] width 12 height 8
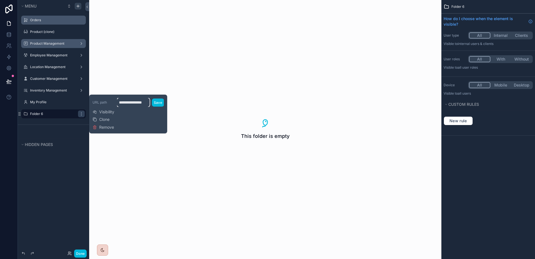
click at [135, 103] on input "**********" at bounding box center [133, 102] width 33 height 9
click at [159, 103] on button "Save" at bounding box center [158, 102] width 12 height 8
click at [0, 0] on icon "scrollable content" at bounding box center [0, 0] width 0 height 0
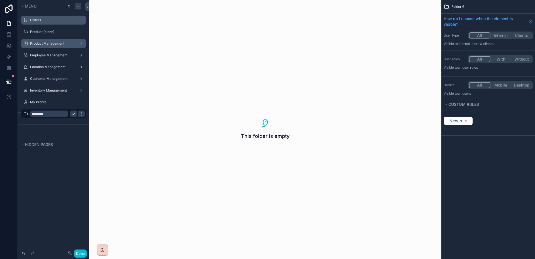
click at [59, 116] on input "********" at bounding box center [49, 113] width 38 height 7
type input "*"
type input "**********"
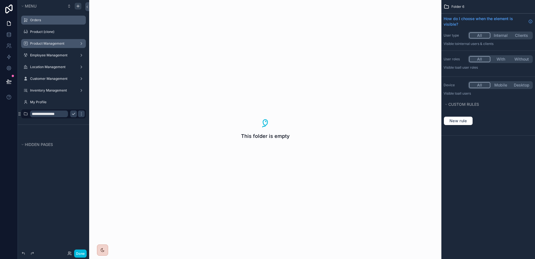
click at [72, 113] on icon "scrollable content" at bounding box center [73, 114] width 4 height 4
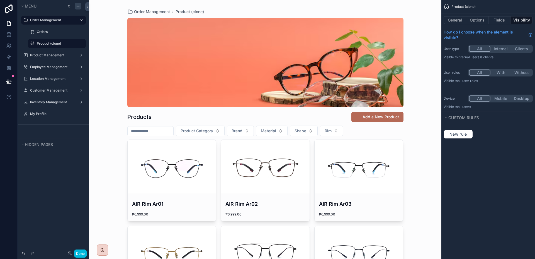
click at [0, 0] on icon "scrollable content" at bounding box center [0, 0] width 0 height 0
click at [55, 43] on input "**********" at bounding box center [52, 43] width 31 height 7
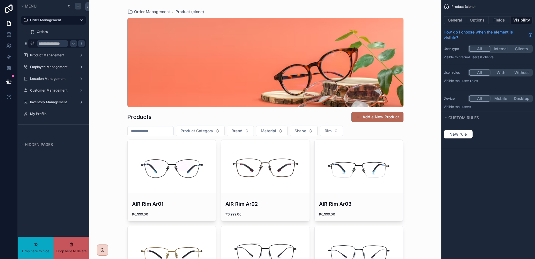
click at [56, 43] on input "**********" at bounding box center [52, 43] width 31 height 7
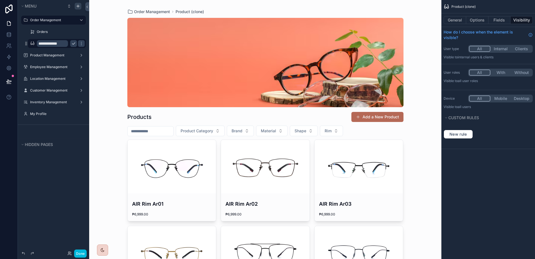
type input "**********"
click at [75, 44] on icon "scrollable content" at bounding box center [73, 43] width 4 height 4
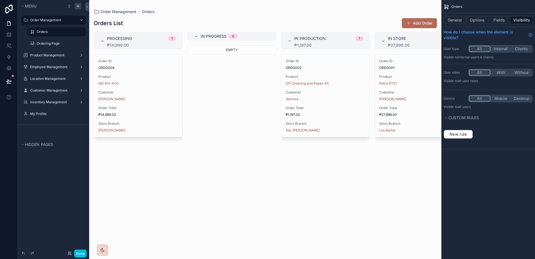
click at [31, 43] on icon "scrollable content" at bounding box center [32, 43] width 4 height 4
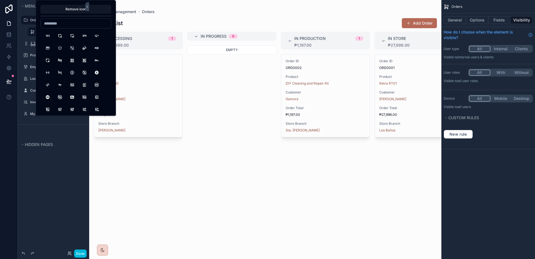
click at [57, 24] on input at bounding box center [76, 24] width 70 height 8
type input "*****"
click at [87, 36] on button "ReportMoney" at bounding box center [84, 36] width 10 height 10
click at [180, 175] on div "Order ID ORD0004 Product AIR Rim Ar10 Customer [PERSON_NAME] Order Total ₱14,99…" at bounding box center [138, 153] width 89 height 198
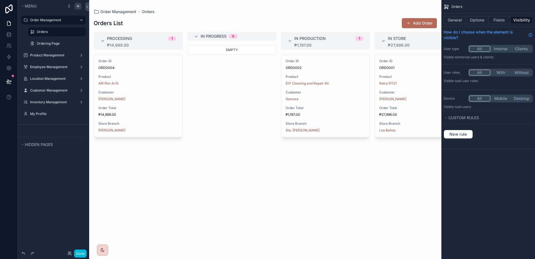
click at [49, 31] on label "Orders" at bounding box center [60, 32] width 46 height 4
click at [47, 41] on label "Ordering Page" at bounding box center [60, 43] width 46 height 4
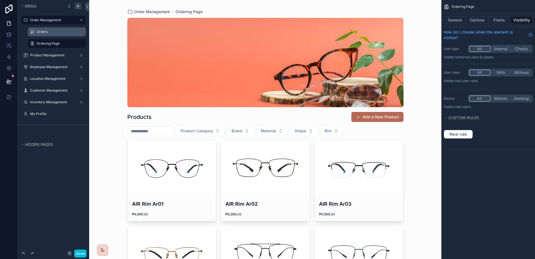
click at [49, 30] on div "Orders" at bounding box center [61, 32] width 48 height 4
click at [47, 30] on label "Orders" at bounding box center [60, 32] width 46 height 4
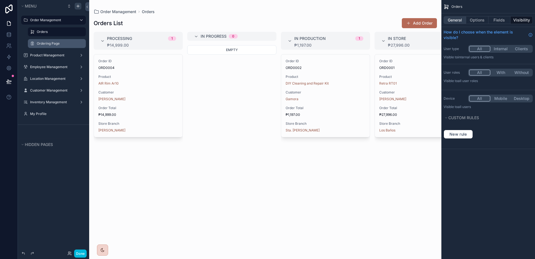
click at [459, 21] on button "General" at bounding box center [455, 20] width 23 height 8
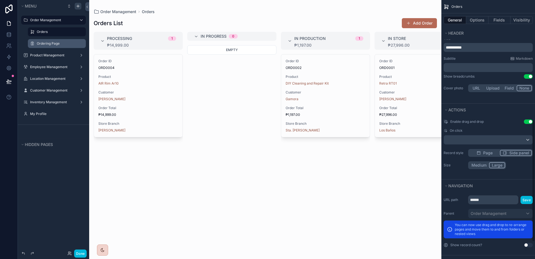
scroll to position [289, 0]
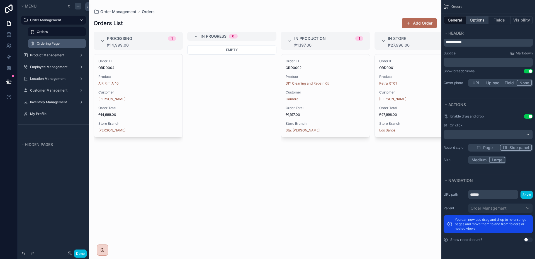
click at [478, 23] on button "Options" at bounding box center [477, 20] width 22 height 8
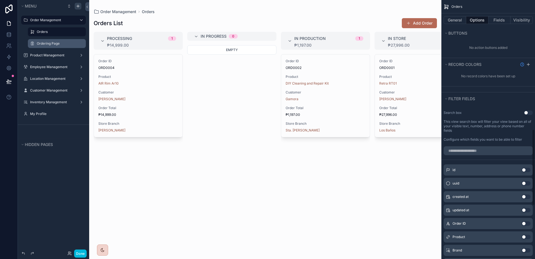
scroll to position [0, 0]
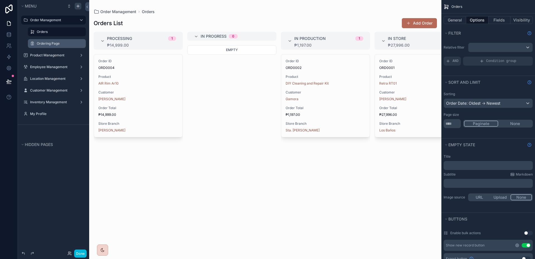
click at [516, 243] on icon "scrollable content" at bounding box center [517, 245] width 4 height 4
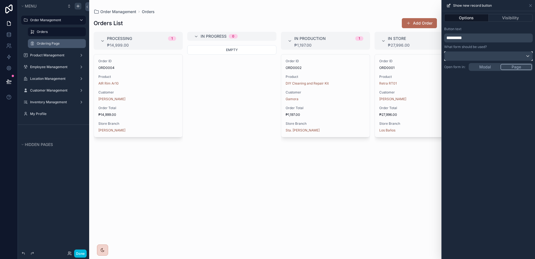
click at [499, 58] on div at bounding box center [489, 56] width 88 height 9
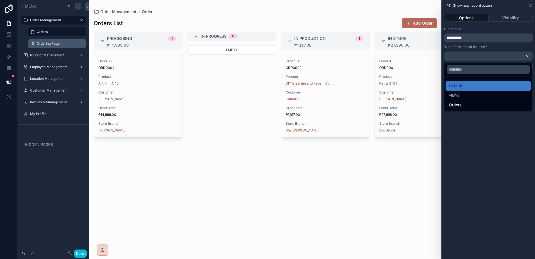
click at [499, 57] on div at bounding box center [488, 129] width 93 height 259
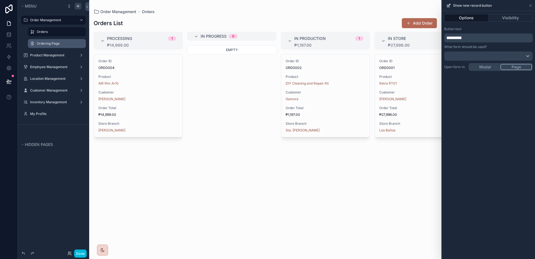
click at [491, 65] on div "Options Visibility Button text ********* What form should be used? Open form in…" at bounding box center [488, 135] width 93 height 248
click at [510, 50] on div "Button text ********* Open form in: Modal Page" at bounding box center [488, 40] width 93 height 30
click at [509, 52] on div at bounding box center [489, 56] width 88 height 9
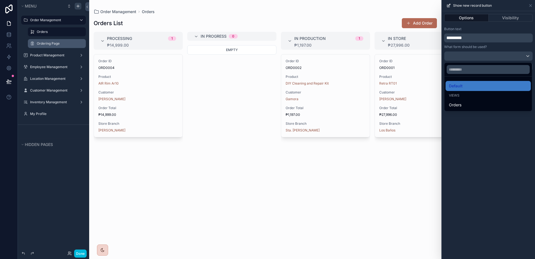
click at [509, 52] on div at bounding box center [488, 129] width 93 height 259
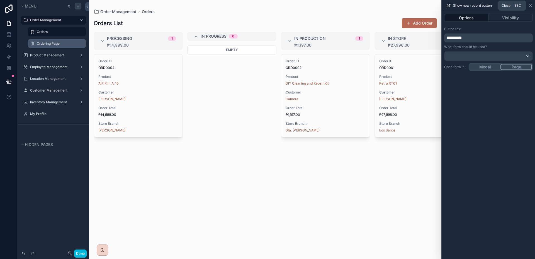
click at [531, 7] on icon at bounding box center [531, 5] width 4 height 4
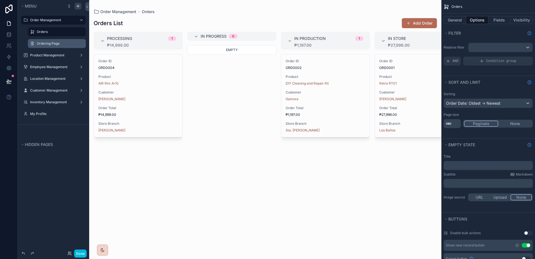
click at [59, 44] on label "Ordering Page" at bounding box center [60, 43] width 46 height 4
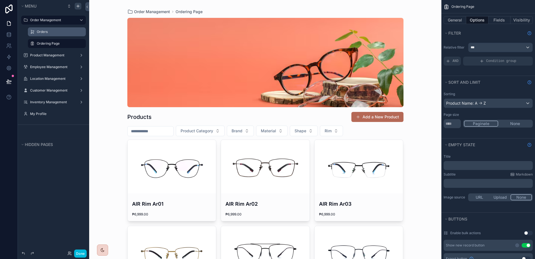
click at [53, 30] on label "Orders" at bounding box center [60, 32] width 46 height 4
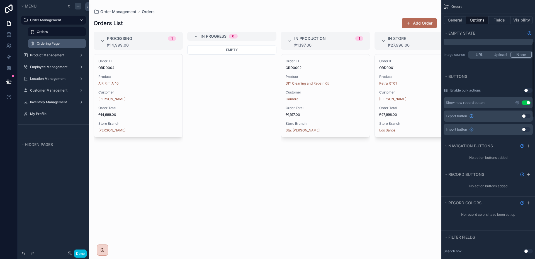
scroll to position [141, 0]
click at [527, 103] on button "Use setting" at bounding box center [526, 104] width 9 height 4
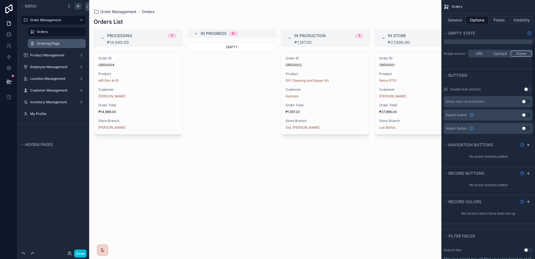
scroll to position [158, 0]
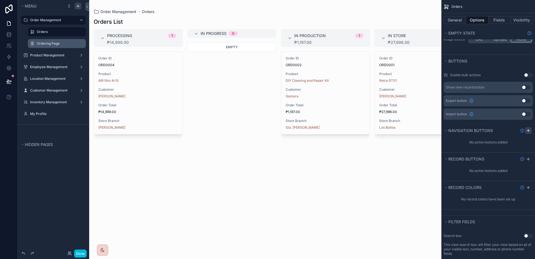
click at [528, 130] on icon "scrollable content" at bounding box center [528, 130] width 4 height 4
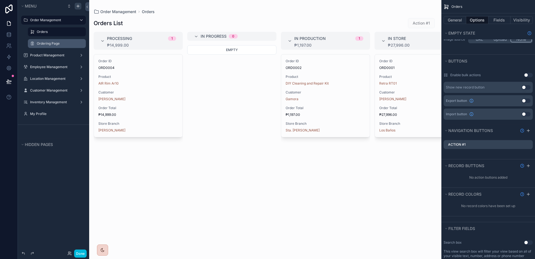
click at [0, 0] on icon "scrollable content" at bounding box center [0, 0] width 0 height 0
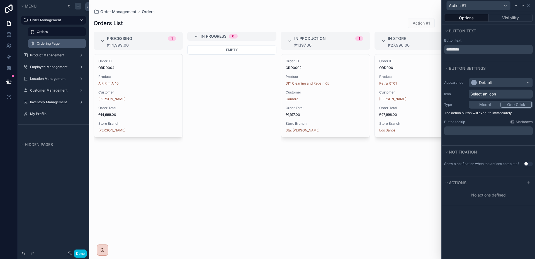
click at [486, 102] on button "Modal" at bounding box center [485, 104] width 31 height 6
click at [513, 102] on button "One Click" at bounding box center [516, 104] width 31 height 6
click at [509, 93] on div "Select an icon" at bounding box center [501, 93] width 64 height 9
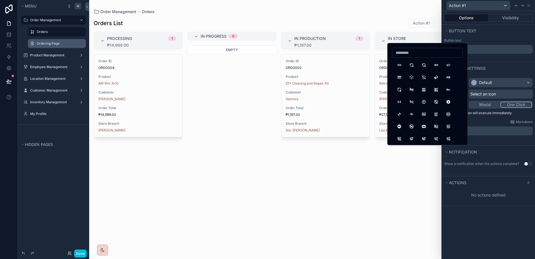
click at [412, 52] on input at bounding box center [428, 53] width 70 height 8
type input "*"
type input "*****"
type input "****"
click at [414, 67] on button "GardenCart" at bounding box center [412, 65] width 10 height 10
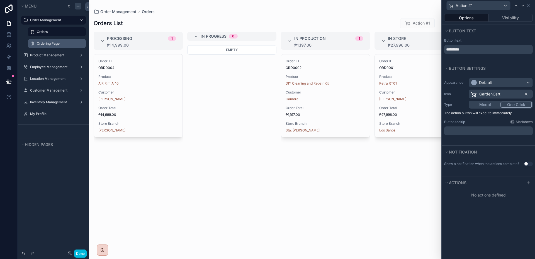
click at [506, 94] on div "GardenCart" at bounding box center [501, 93] width 64 height 9
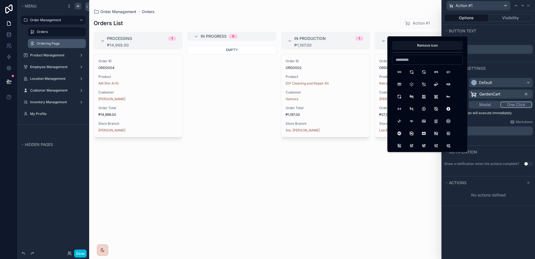
click at [429, 62] on input at bounding box center [428, 60] width 70 height 8
type input "****"
click at [434, 73] on button "ShoppingCart" at bounding box center [436, 72] width 10 height 10
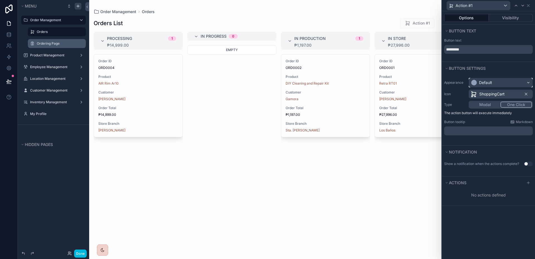
click at [501, 81] on div "Default" at bounding box center [501, 82] width 64 height 9
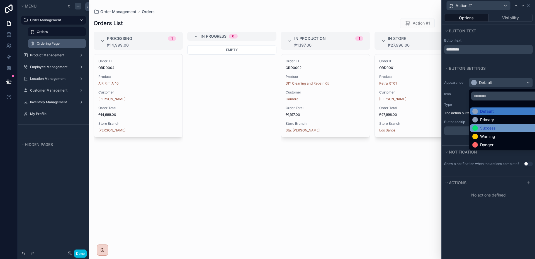
click at [495, 125] on div "Success" at bounding box center [487, 128] width 15 height 6
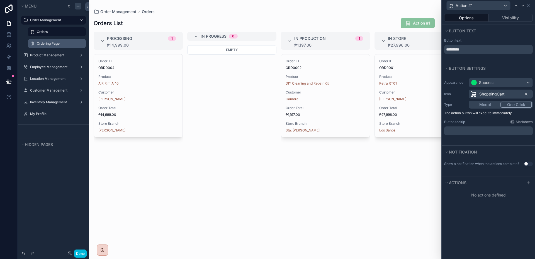
click at [481, 129] on p "﻿" at bounding box center [489, 131] width 85 height 6
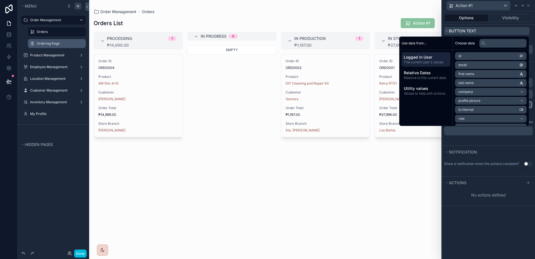
click at [503, 27] on button "Button text" at bounding box center [486, 31] width 85 height 8
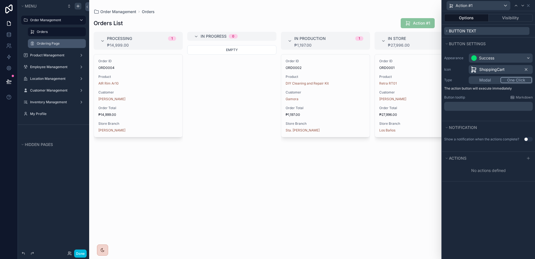
scroll to position [0, 0]
click at [493, 27] on button "Button text" at bounding box center [486, 31] width 85 height 8
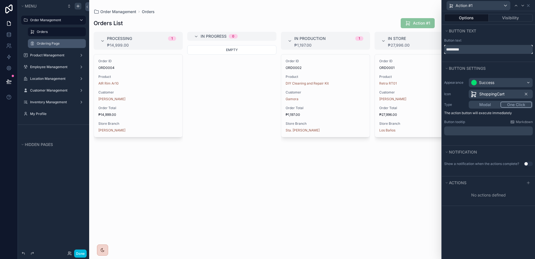
click at [462, 45] on input "*********" at bounding box center [488, 49] width 89 height 9
click at [468, 51] on input "*********" at bounding box center [488, 49] width 89 height 9
type input "*"
type input "***"
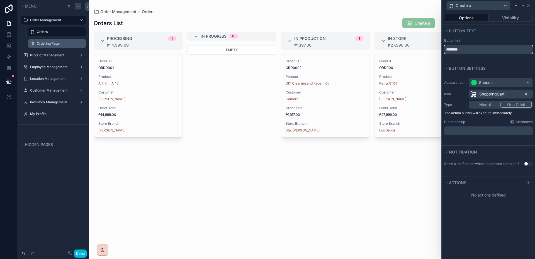
type input "********"
type input "*"
type input "**********"
click at [527, 166] on button "Use setting" at bounding box center [528, 163] width 9 height 4
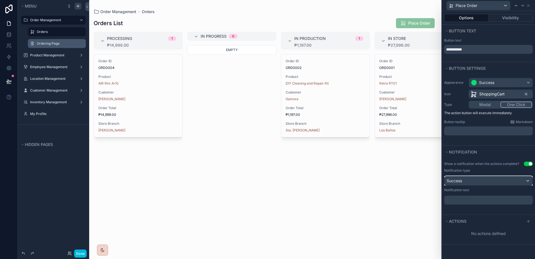
click at [495, 180] on div "Success" at bounding box center [489, 180] width 88 height 9
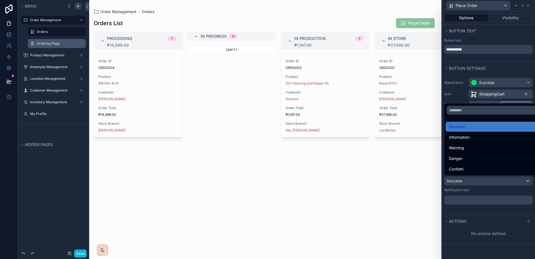
click at [494, 181] on div at bounding box center [488, 129] width 93 height 259
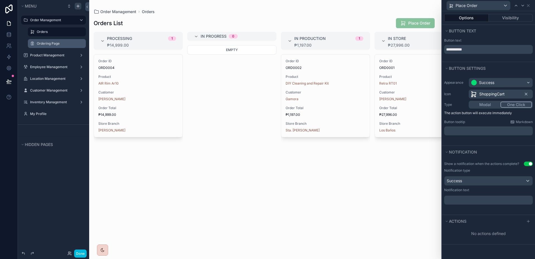
click at [526, 162] on button "Use setting" at bounding box center [528, 163] width 9 height 4
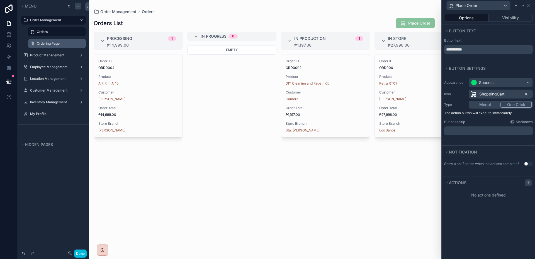
click at [531, 185] on div at bounding box center [528, 182] width 7 height 7
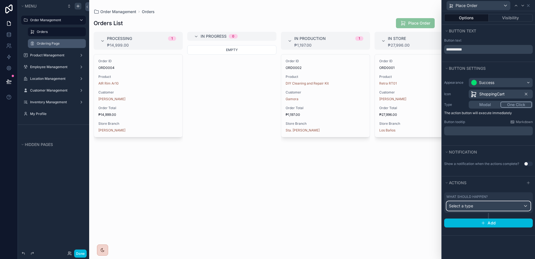
click at [498, 208] on div "Select a type" at bounding box center [489, 205] width 84 height 9
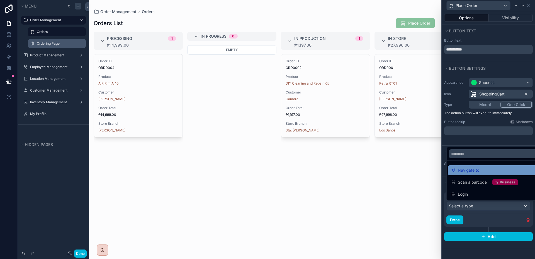
click at [494, 171] on div "Navigate to" at bounding box center [495, 170] width 88 height 7
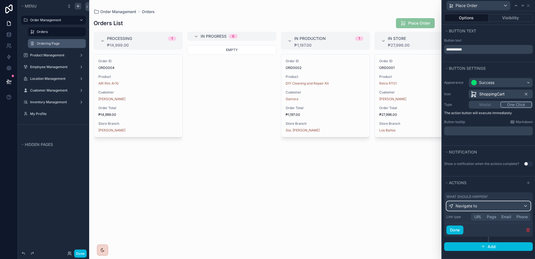
click at [490, 208] on div "Navigate to" at bounding box center [489, 205] width 84 height 9
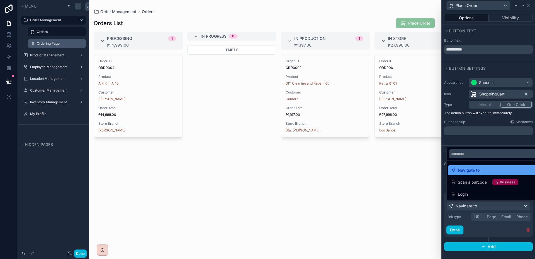
click at [486, 169] on div "Navigate to" at bounding box center [495, 170] width 88 height 7
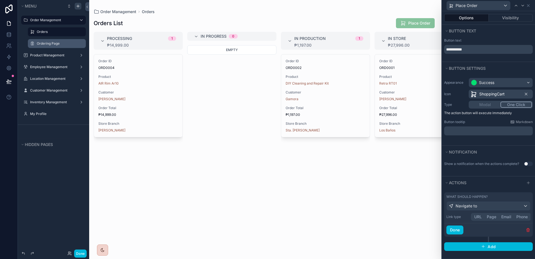
click at [490, 217] on button "Page" at bounding box center [492, 217] width 14 height 6
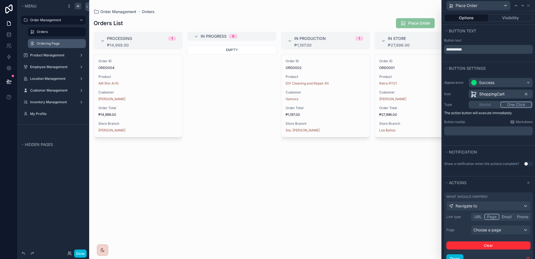
scroll to position [1, 0]
click at [493, 227] on div "Choose a page" at bounding box center [500, 228] width 59 height 9
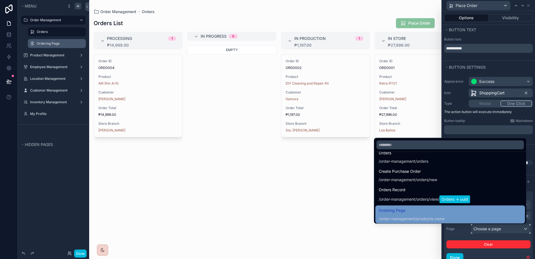
scroll to position [10, 0]
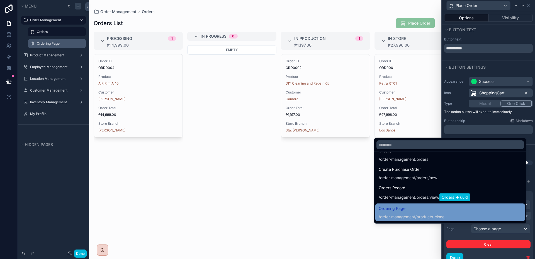
click at [426, 213] on span "/order-management/products-clone" at bounding box center [412, 216] width 66 height 7
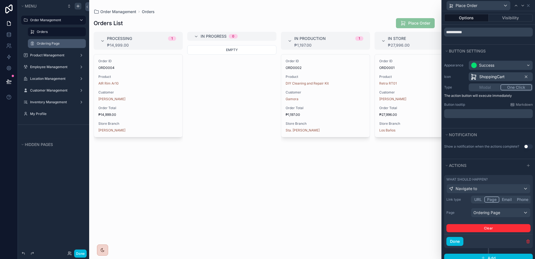
scroll to position [29, 0]
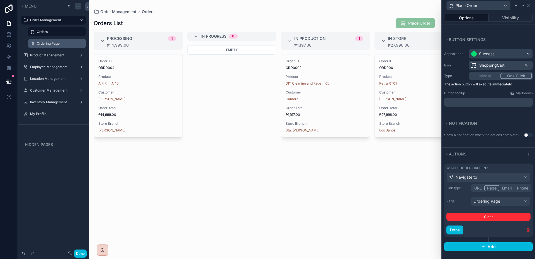
click at [0, 0] on icon "scrollable content" at bounding box center [0, 0] width 0 height 0
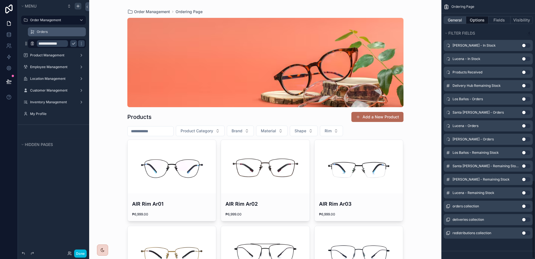
click at [458, 18] on button "General" at bounding box center [455, 20] width 23 height 8
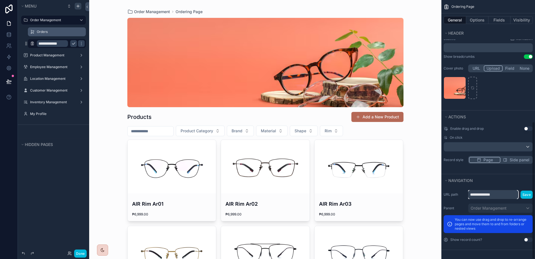
click at [505, 196] on input "**********" at bounding box center [493, 194] width 50 height 9
type input "**********"
click at [528, 195] on button "Save" at bounding box center [527, 194] width 12 height 8
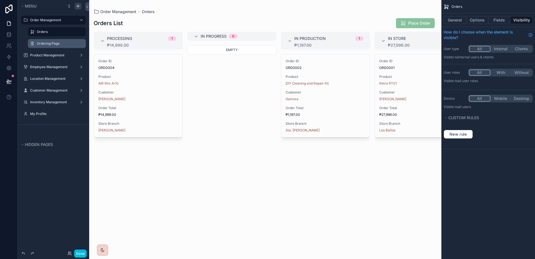
click at [60, 45] on label "Ordering Page" at bounding box center [60, 43] width 46 height 4
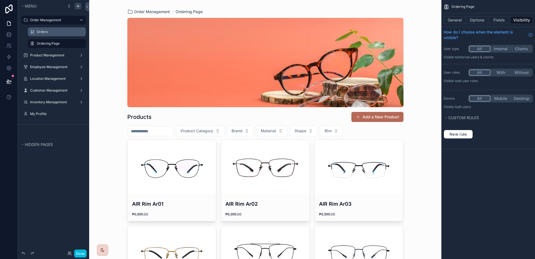
click at [60, 33] on label "Orders" at bounding box center [60, 32] width 46 height 4
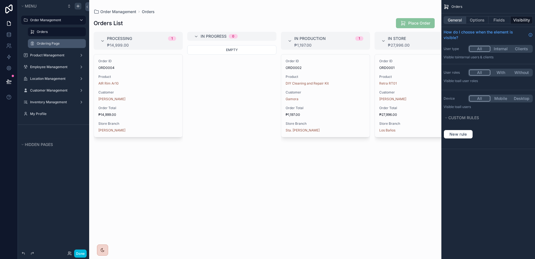
click at [464, 19] on button "General" at bounding box center [455, 20] width 23 height 8
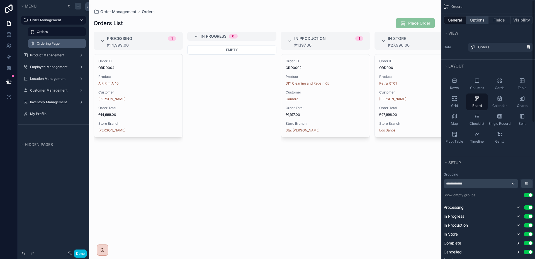
click at [480, 16] on button "Options" at bounding box center [477, 20] width 22 height 8
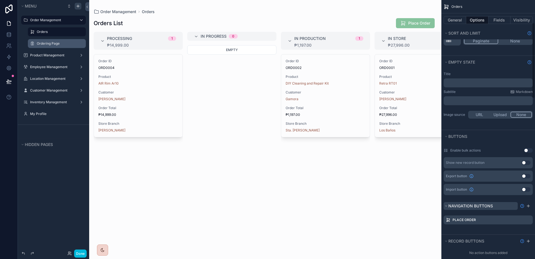
scroll to position [90, 0]
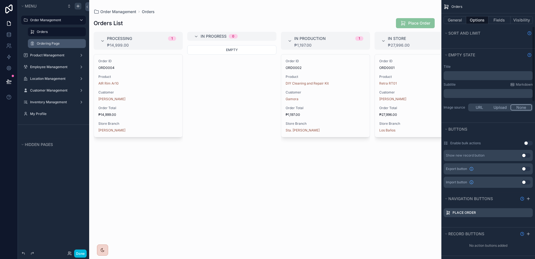
click at [0, 0] on icon "scrollable content" at bounding box center [0, 0] width 0 height 0
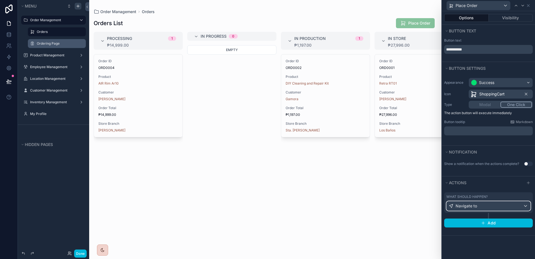
click at [501, 206] on div "Navigate to" at bounding box center [489, 205] width 84 height 9
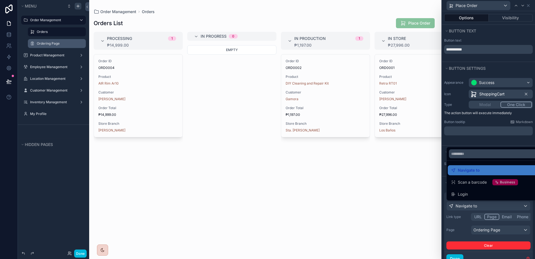
click at [463, 224] on div at bounding box center [488, 129] width 93 height 259
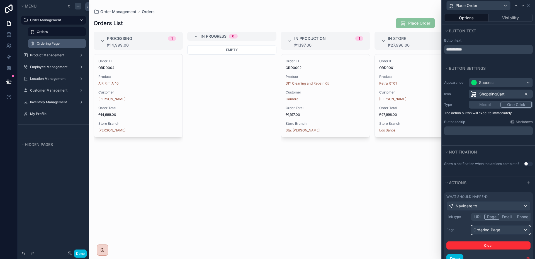
click at [504, 233] on div "Ordering Page" at bounding box center [500, 229] width 59 height 9
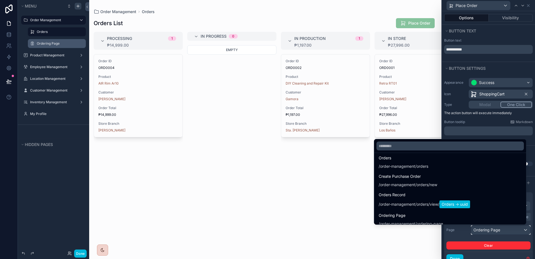
scroll to position [6, 0]
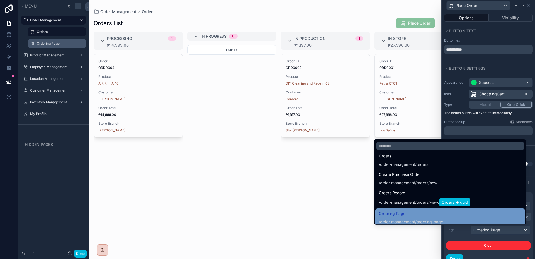
click at [434, 219] on div "/order-management/ordering-page" at bounding box center [411, 222] width 64 height 6
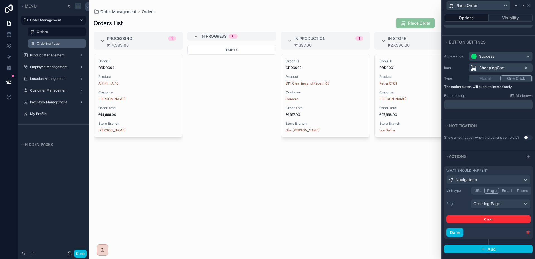
scroll to position [28, 0]
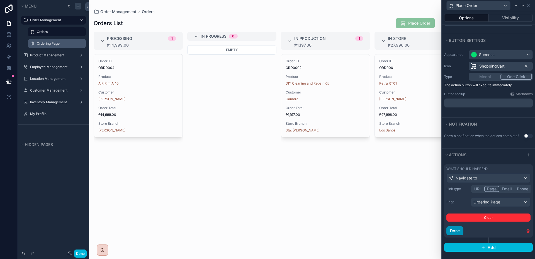
click at [461, 229] on button "Done" at bounding box center [455, 230] width 17 height 9
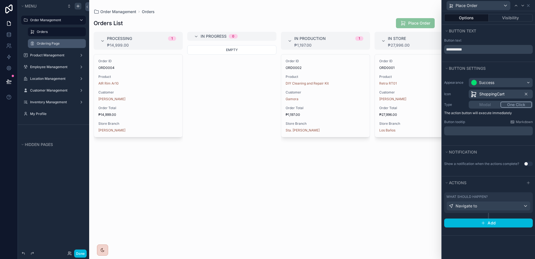
scroll to position [0, 0]
click at [529, 5] on icon at bounding box center [528, 5] width 2 height 2
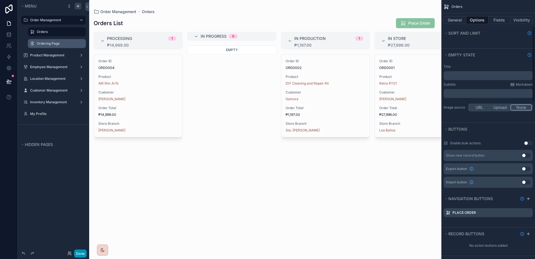
click at [80, 251] on button "Done" at bounding box center [80, 253] width 13 height 8
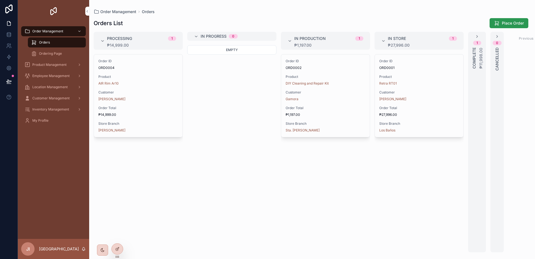
click at [503, 26] on span "Place Order" at bounding box center [513, 23] width 22 height 6
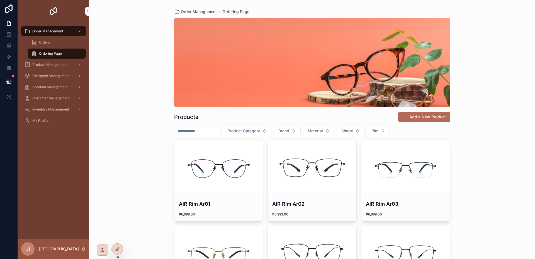
click at [45, 45] on div "Orders" at bounding box center [56, 42] width 51 height 9
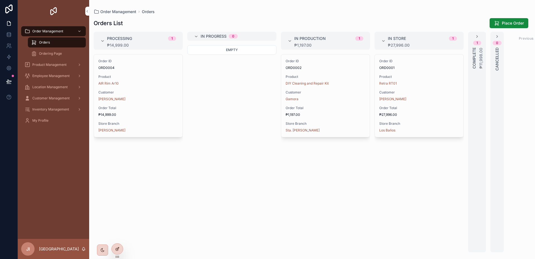
click at [117, 248] on icon at bounding box center [117, 248] width 4 height 4
